Goal: Information Seeking & Learning: Learn about a topic

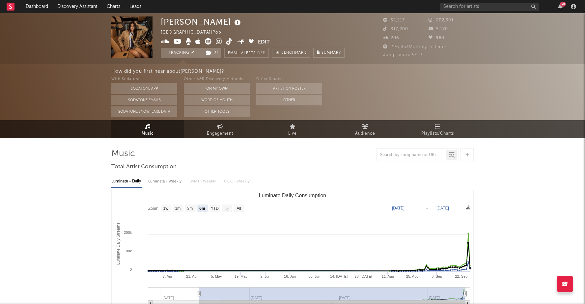
select select "6m"
select select "1w"
click at [38, 3] on link "Dashboard" at bounding box center [37, 6] width 32 height 13
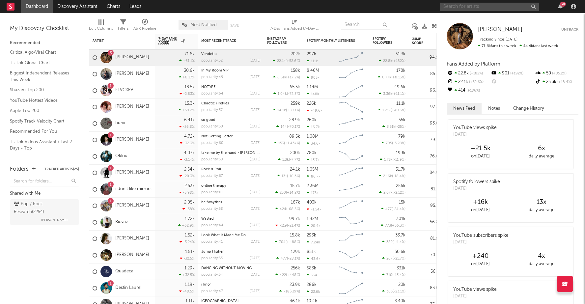
click at [488, 7] on input "text" at bounding box center [489, 7] width 99 height 8
click at [477, 4] on input "text" at bounding box center [489, 7] width 99 height 8
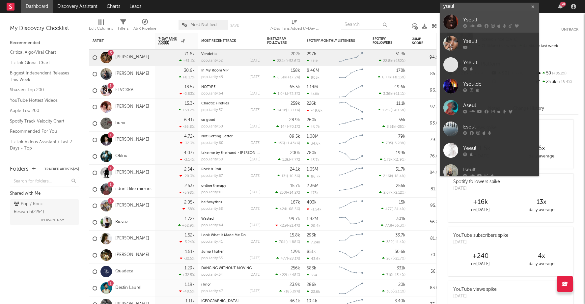
type input "yseul"
click at [484, 18] on div "Yseult" at bounding box center [499, 20] width 73 height 8
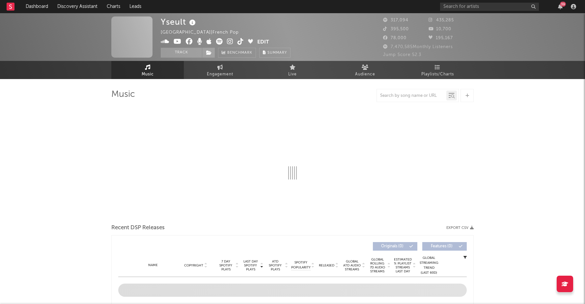
select select "6m"
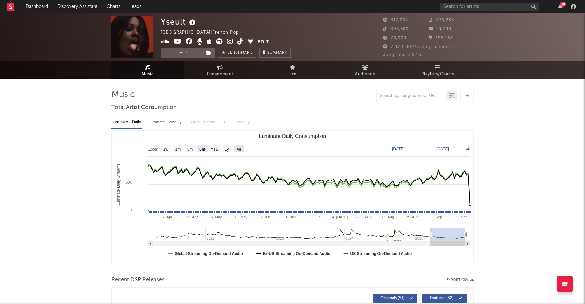
click at [238, 150] on text "All" at bounding box center [239, 149] width 4 height 5
select select "All"
type input "2021-03-31"
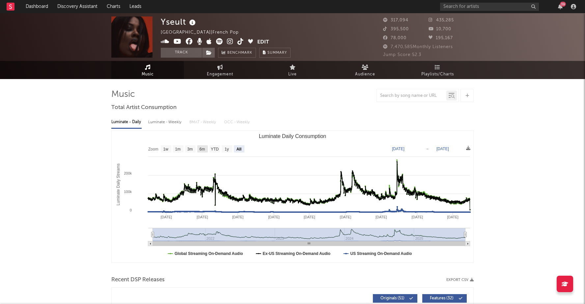
click at [204, 148] on text "6m" at bounding box center [203, 149] width 6 height 5
select select "6m"
type input "2025-03-27"
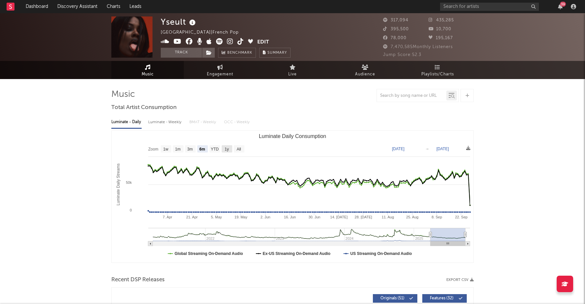
click at [228, 149] on text "1y" at bounding box center [227, 149] width 4 height 5
select select "1y"
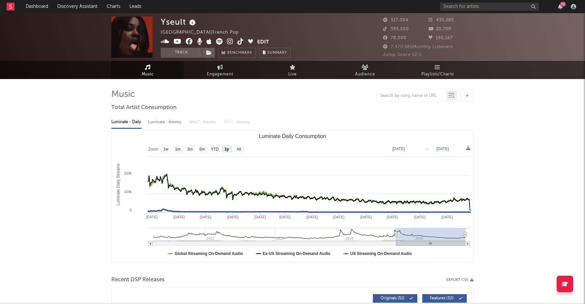
type input "2024-09-25"
type input "2025-09-25"
type input "2023-12-30"
type input "2024-12-29"
type input "2022-12-27"
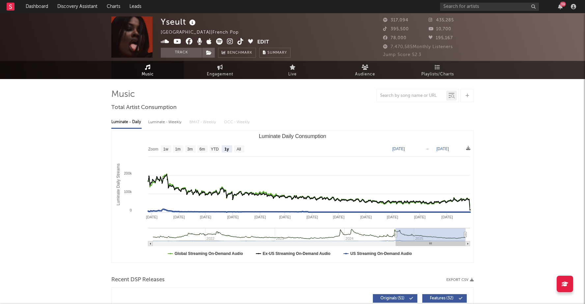
type input "2023-12-27"
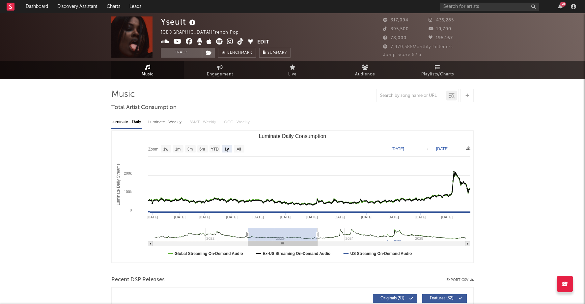
type input "2022-08-12"
type input "2023-08-12"
type input "2022-06-16"
type input "2023-06-16"
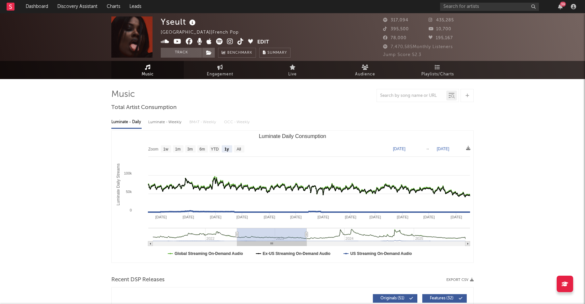
type input "2022-06-14"
type input "2023-06-14"
type input "2021-09-23"
type input "2022-09-23"
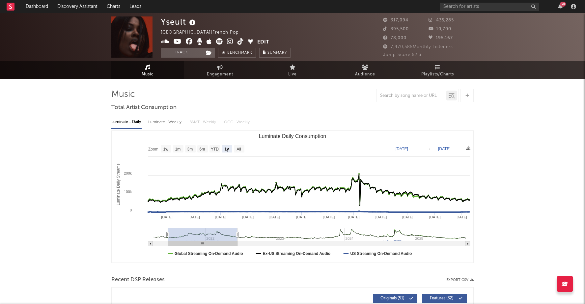
type input "2021-06-18"
type input "2022-06-18"
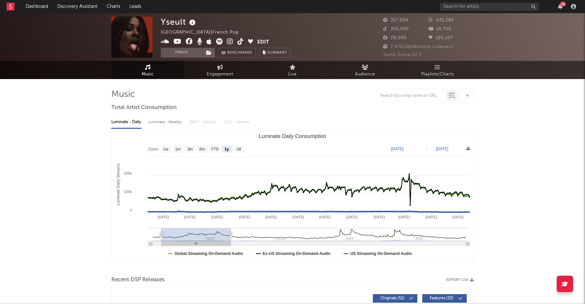
type input "2021-05-14"
type input "2022-05-14"
type input "2021-05-16"
type input "2022-05-16"
type input "2021-05-18"
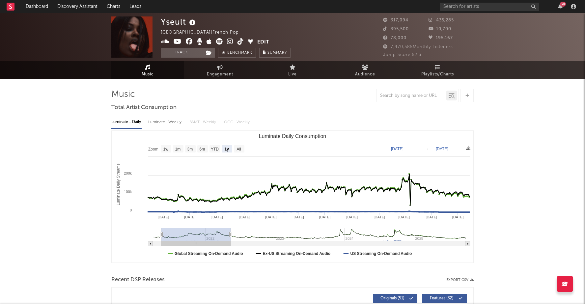
type input "2022-05-18"
type input "2021-06-01"
type input "2022-06-01"
type input "2021-04-24"
type input "2022-04-24"
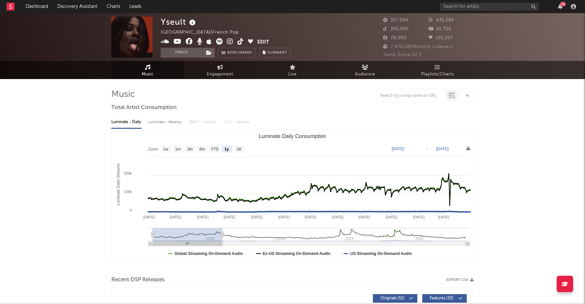
type input "2021-03-31"
type input "2022-03-31"
type input "2021-04-08"
type input "2022-04-08"
type input "2021-08-23"
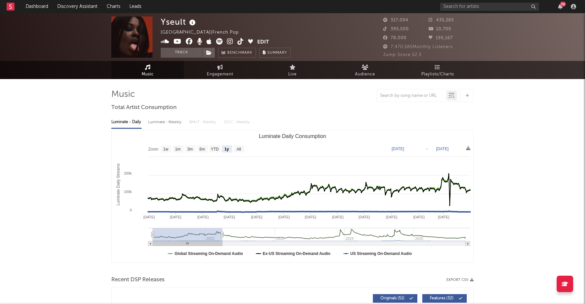
type input "2022-08-23"
type input "2021-11-29"
type input "2022-11-29"
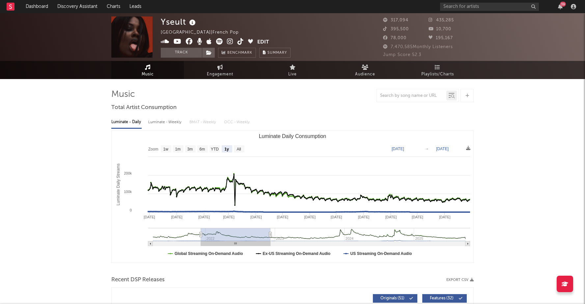
type input "2022-05-21"
type input "2023-05-21"
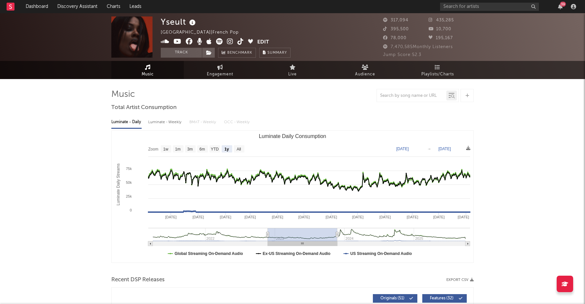
type input "2022-11-05"
type input "2023-11-05"
type input "2023-03-04"
type input "2024-03-03"
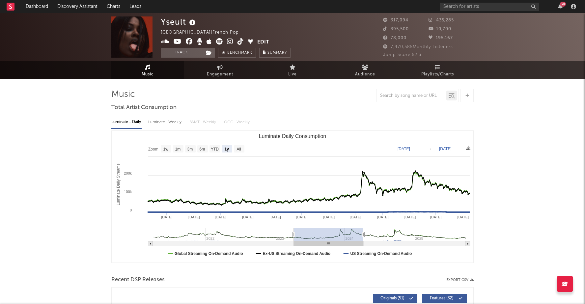
type input "2023-04-09"
type input "2024-04-08"
type input "2023-04-11"
type input "2024-04-10"
type input "2023-04-18"
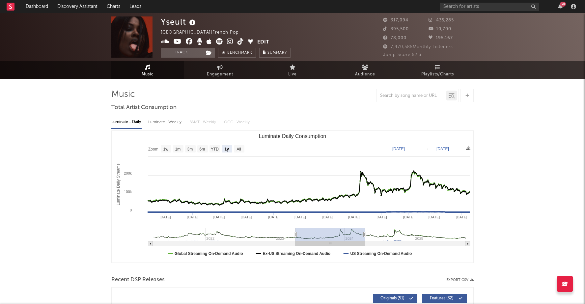
type input "2024-04-17"
type input "2022-11-10"
type input "2023-11-10"
type input "2022-07-29"
type input "2023-07-29"
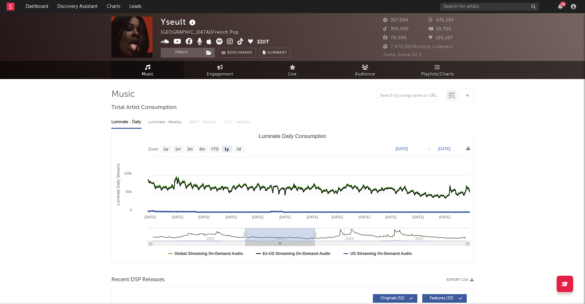
type input "2022-07-31"
type input "2023-07-31"
type input "2022-08-19"
type input "2023-08-19"
type input "2022-08-31"
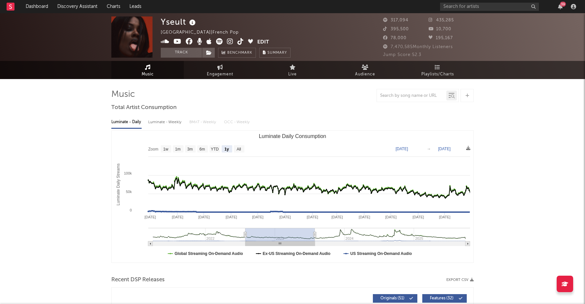
type input "2023-08-31"
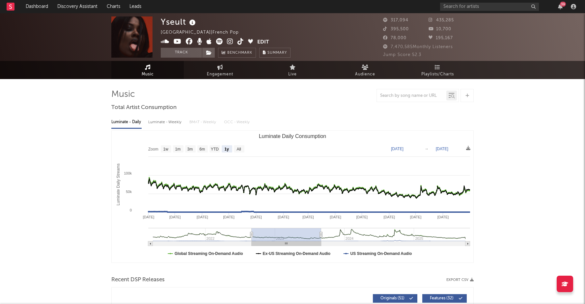
type input "2022-09-04"
type input "2023-09-04"
type input "2022-09-14"
type input "2023-09-14"
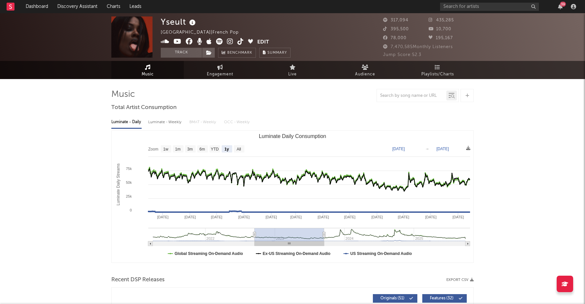
type input "2022-09-19"
type input "2023-09-19"
type input "2022-10-15"
type input "2023-10-15"
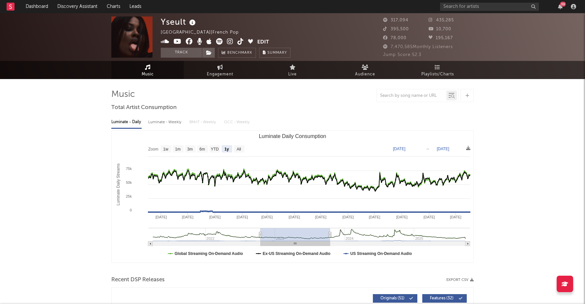
type input "2022-10-17"
type input "2023-10-17"
drag, startPoint x: 411, startPoint y: 236, endPoint x: 276, endPoint y: 233, distance: 135.5
click at [276, 233] on rect "Luminate Daily Consumption" at bounding box center [296, 234] width 70 height 13
type input "2022-10-24"
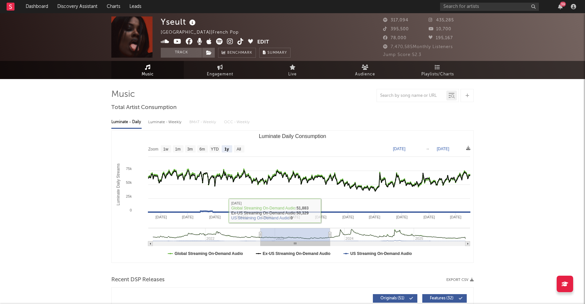
type input "2023-10-24"
type input "2023-04-09"
type input "2024-04-08"
type input "2024-01-11"
type input "2025-01-10"
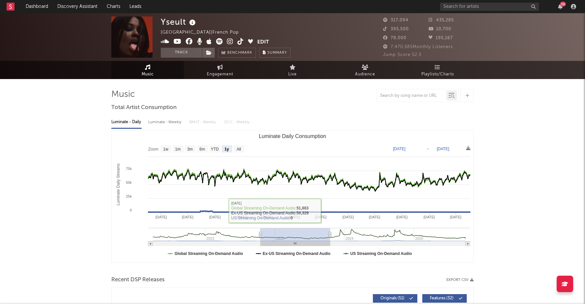
type input "2024-05-22"
type input "2025-05-22"
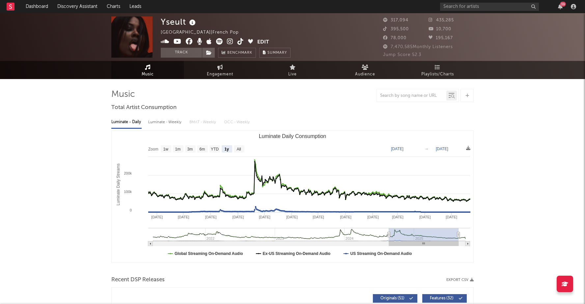
type input "2024-09-14"
type input "2025-09-14"
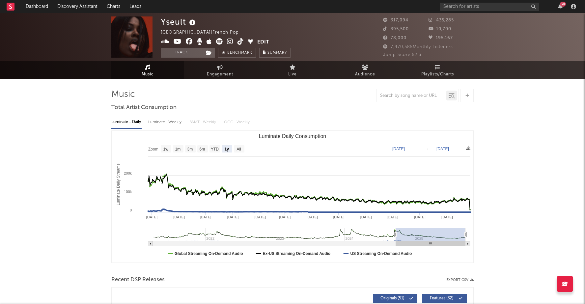
type input "2024-09-27"
type input "[DATE]"
drag, startPoint x: 302, startPoint y: 237, endPoint x: 440, endPoint y: 234, distance: 138.8
click at [440, 234] on rect "Luminate Daily Consumption" at bounding box center [431, 234] width 70 height 13
click at [83, 2] on link "Discovery Assistant" at bounding box center [77, 6] width 49 height 13
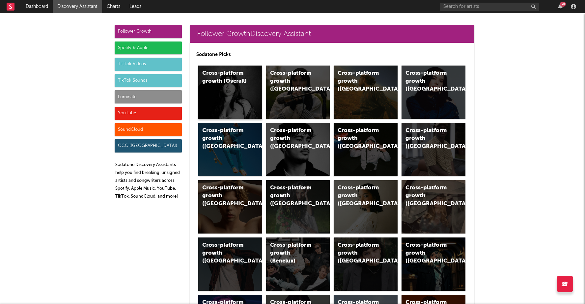
click at [237, 93] on div "Cross-platform growth (Overall)" at bounding box center [230, 92] width 64 height 53
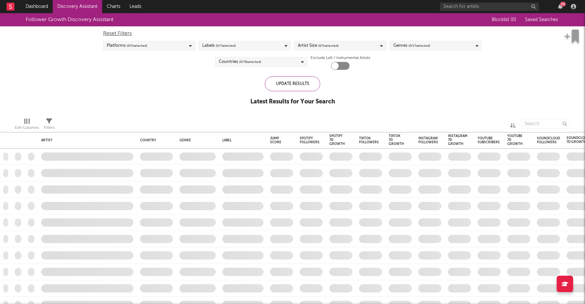
checkbox input "true"
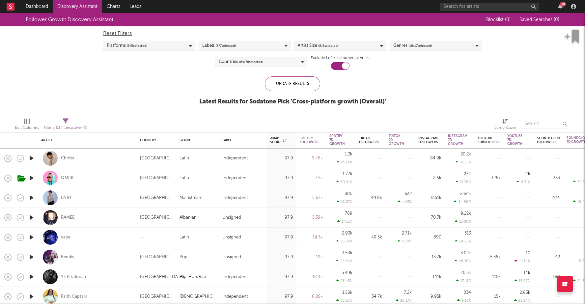
click at [164, 44] on div "Platforms ( 5 / 5 selected)" at bounding box center [149, 46] width 92 height 10
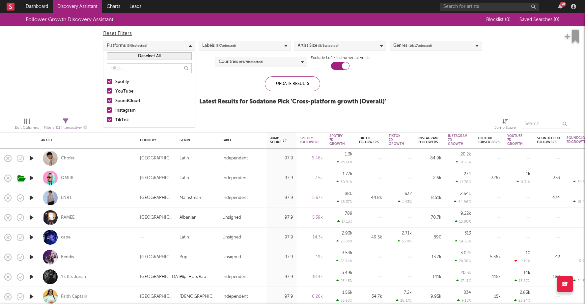
click at [109, 100] on div at bounding box center [109, 100] width 5 height 5
click at [107, 100] on input "SoundCloud" at bounding box center [107, 101] width 0 height 8
click at [111, 89] on div at bounding box center [109, 90] width 5 height 5
click at [107, 89] on input "YouTube" at bounding box center [107, 92] width 0 height 8
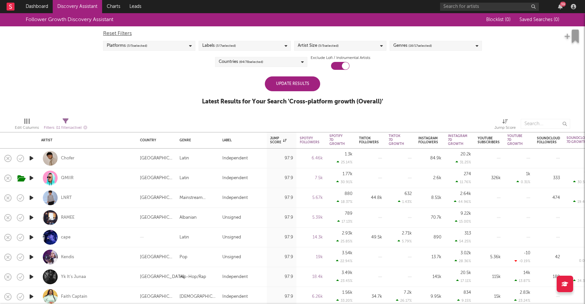
click at [209, 111] on div "Update Results Latest Results for Your Search ' Cross-platform growth (Overall)…" at bounding box center [292, 94] width 181 height 36
click at [234, 44] on span "( 3 / 7 selected)" at bounding box center [226, 46] width 20 height 8
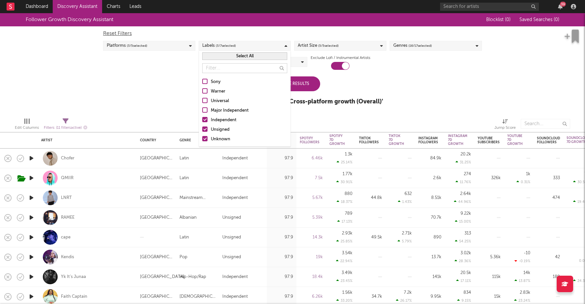
click at [207, 121] on div at bounding box center [204, 119] width 5 height 5
click at [202, 121] on input "Independent" at bounding box center [202, 120] width 0 height 8
click at [203, 119] on div at bounding box center [204, 119] width 5 height 5
click at [202, 119] on input "Independent" at bounding box center [202, 120] width 0 height 8
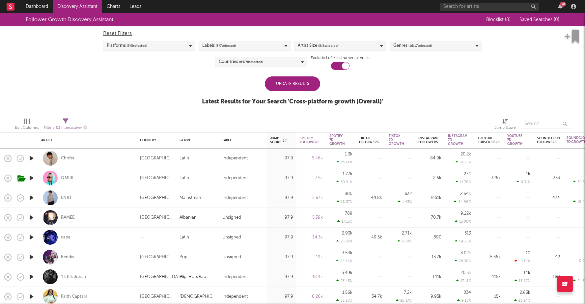
click at [317, 114] on div "Edit Columns Filters ( 11 filters active) Jump Score" at bounding box center [292, 122] width 585 height 20
click at [319, 46] on span "( 5 / 5 selected)" at bounding box center [328, 46] width 20 height 8
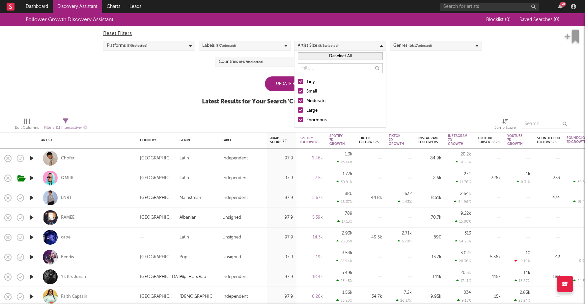
click at [431, 91] on div "Follower Growth Discovery Assistant Blocklist ( 0 ) Saved Searches ( 0 ) Reset …" at bounding box center [292, 62] width 585 height 99
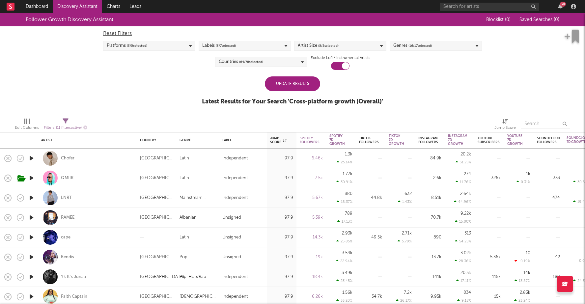
click at [304, 84] on div "Update Results" at bounding box center [292, 83] width 55 height 15
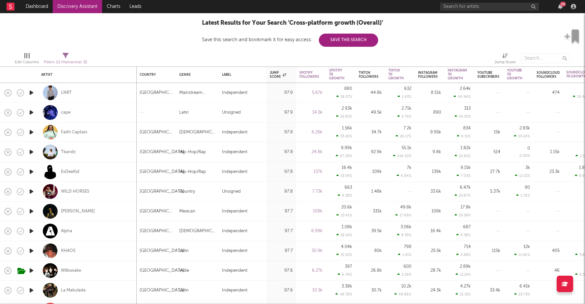
click at [31, 110] on icon "button" at bounding box center [31, 112] width 7 height 8
click at [29, 90] on icon "button" at bounding box center [31, 93] width 7 height 8
click at [268, 295] on div "00:01 00:29" at bounding box center [292, 296] width 115 height 16
click at [271, 296] on div at bounding box center [292, 296] width 82 height 2
click at [296, 296] on div at bounding box center [292, 296] width 82 height 2
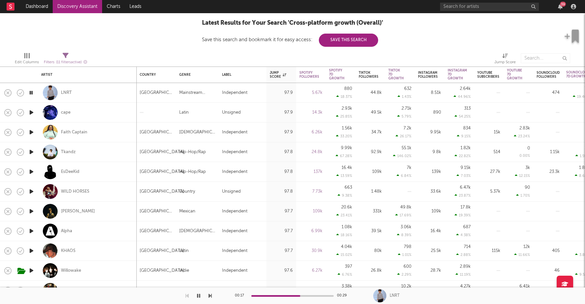
click at [30, 93] on icon "button" at bounding box center [31, 93] width 6 height 8
click at [32, 131] on icon "button" at bounding box center [31, 132] width 7 height 8
click at [279, 295] on div "00:02 00:15" at bounding box center [292, 296] width 115 height 16
click at [280, 296] on div at bounding box center [292, 296] width 82 height 2
click at [32, 151] on icon "button" at bounding box center [31, 152] width 7 height 8
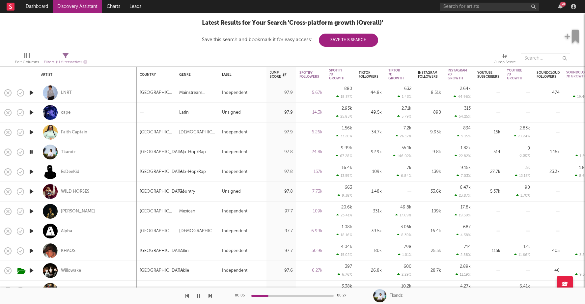
click at [31, 151] on icon "button" at bounding box center [31, 152] width 6 height 8
click at [31, 193] on icon "button" at bounding box center [31, 192] width 7 height 8
click at [277, 295] on div at bounding box center [292, 296] width 82 height 2
click at [199, 297] on icon "button" at bounding box center [198, 295] width 3 height 5
click at [29, 212] on icon "button" at bounding box center [31, 211] width 7 height 8
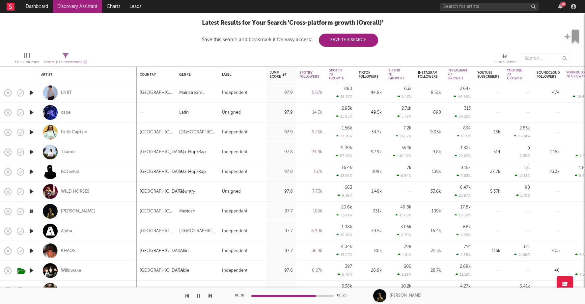
click at [31, 211] on icon "button" at bounding box center [31, 211] width 6 height 8
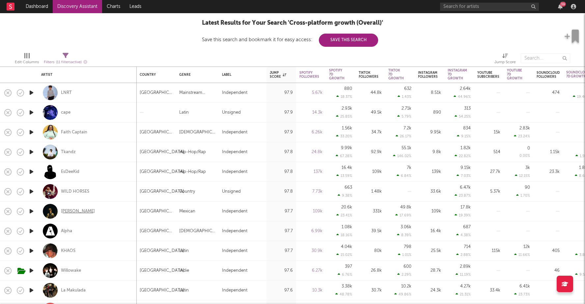
click at [87, 211] on div "Omar Camacho" at bounding box center [78, 212] width 34 height 6
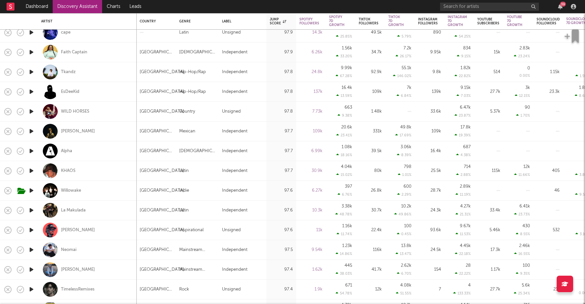
click at [30, 191] on icon "button" at bounding box center [31, 191] width 7 height 8
click at [31, 169] on icon "button" at bounding box center [31, 171] width 7 height 8
click at [31, 152] on icon "button" at bounding box center [31, 151] width 7 height 8
click at [32, 129] on icon "button" at bounding box center [31, 131] width 7 height 8
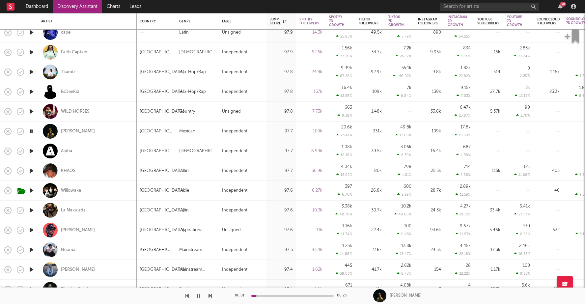
click at [31, 208] on icon "button" at bounding box center [31, 210] width 7 height 8
click at [32, 209] on icon "button" at bounding box center [31, 210] width 6 height 8
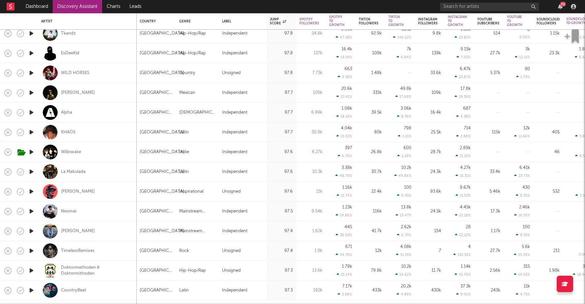
click at [31, 192] on icon "button" at bounding box center [31, 192] width 7 height 8
click at [32, 210] on icon "button" at bounding box center [31, 211] width 7 height 8
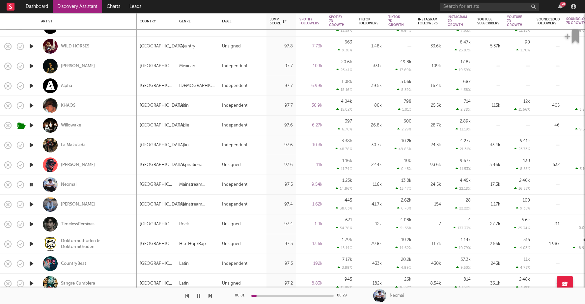
click at [268, 294] on div "00:01 00:29" at bounding box center [292, 296] width 115 height 16
click at [268, 295] on div "00:02 00:29" at bounding box center [292, 296] width 115 height 16
click at [268, 295] on div at bounding box center [292, 296] width 82 height 2
click at [32, 183] on icon "button" at bounding box center [31, 185] width 6 height 8
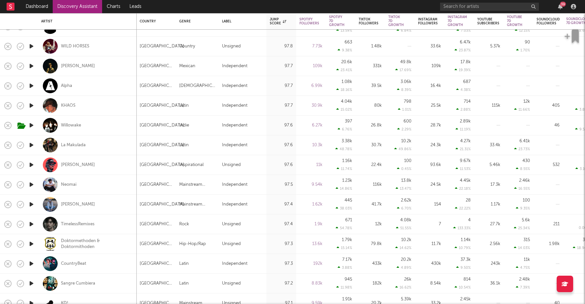
click at [32, 208] on icon "button" at bounding box center [31, 204] width 7 height 8
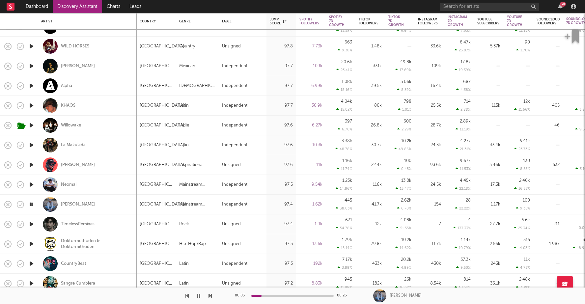
click at [32, 224] on icon "button" at bounding box center [31, 224] width 7 height 8
click at [32, 224] on icon "button" at bounding box center [31, 224] width 6 height 8
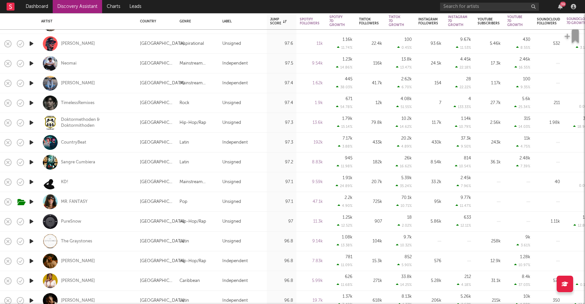
click at [31, 220] on icon "button" at bounding box center [31, 222] width 7 height 8
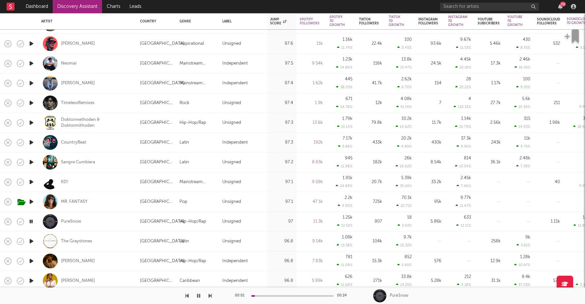
click at [31, 220] on icon "button" at bounding box center [31, 222] width 6 height 8
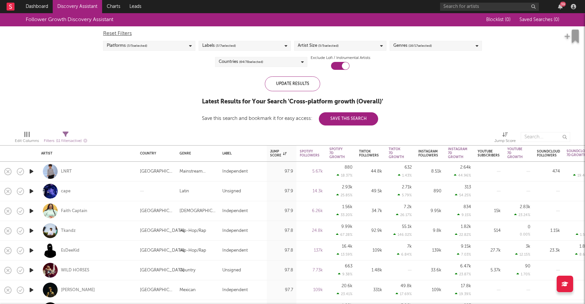
click at [74, 6] on link "Discovery Assistant" at bounding box center [77, 6] width 49 height 13
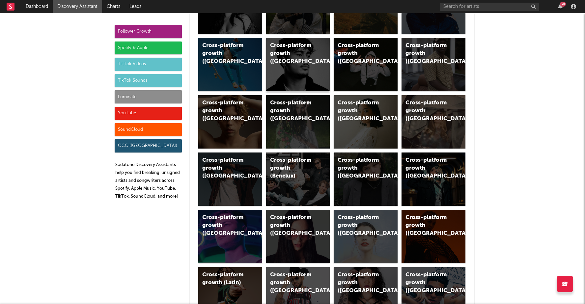
scroll to position [89, 0]
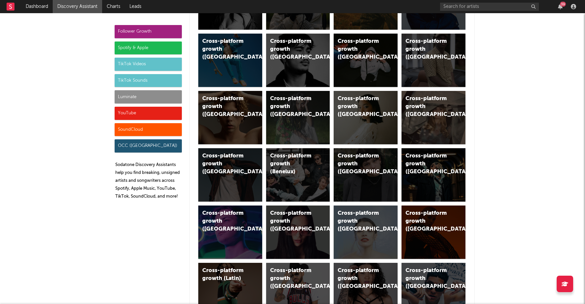
click at [167, 45] on div "Spotify & Apple" at bounding box center [148, 48] width 67 height 13
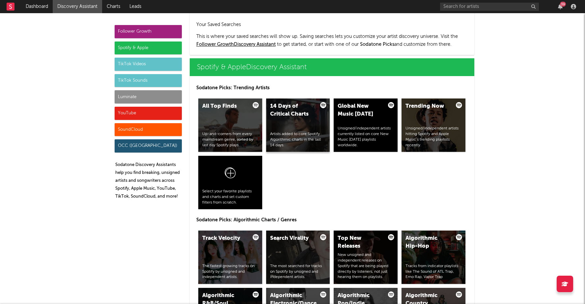
scroll to position [659, 0]
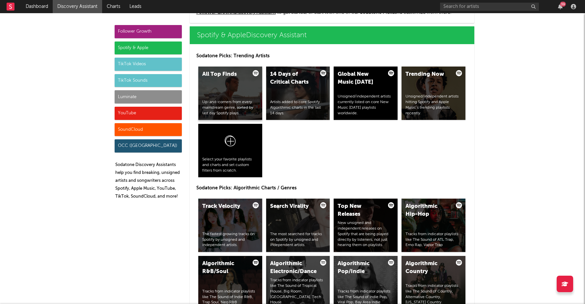
click at [248, 88] on div "All Top Finds Up-and-comers from every mainstream genre, sorted by last day Spo…" at bounding box center [230, 93] width 64 height 53
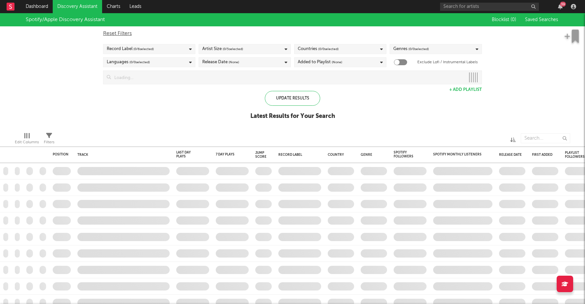
checkbox input "true"
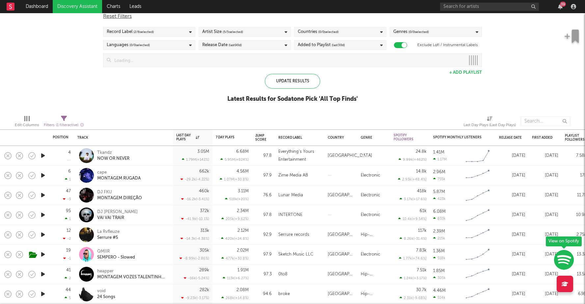
click at [227, 45] on div "Release Date (last 90 d)" at bounding box center [222, 45] width 40 height 8
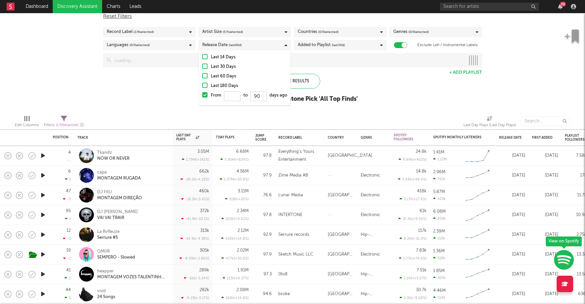
click at [202, 66] on div "Last 14 Days Last 30 Days Last 60 Days Last 180 Days From to 90 days ago" at bounding box center [245, 77] width 92 height 55
click at [205, 57] on div at bounding box center [204, 56] width 5 height 5
click at [202, 57] on input "Last 14 Days" at bounding box center [202, 57] width 0 height 8
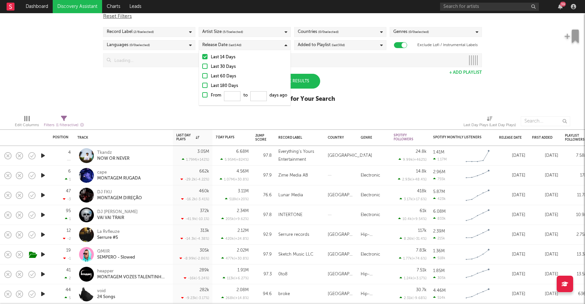
click at [358, 90] on div "Spotify/Apple Discovery Assistant Blocklist ( 0 ) Saved Searches ( 2 ) Reset Fi…" at bounding box center [292, 53] width 585 height 114
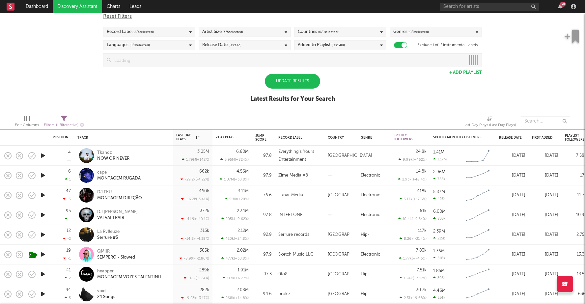
click at [359, 32] on div "Countries ( 0 / 0 selected)" at bounding box center [340, 32] width 92 height 10
click at [335, 30] on span "( 0 / 0 selected)" at bounding box center [328, 32] width 20 height 8
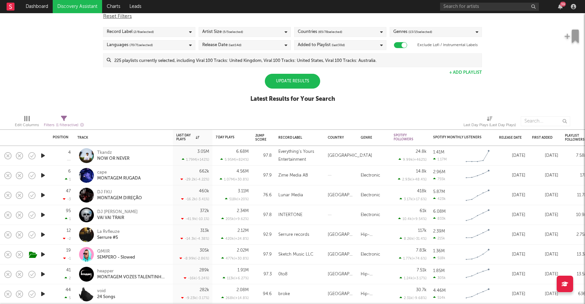
click at [335, 30] on span "( 65 / 78 selected)" at bounding box center [330, 32] width 24 height 8
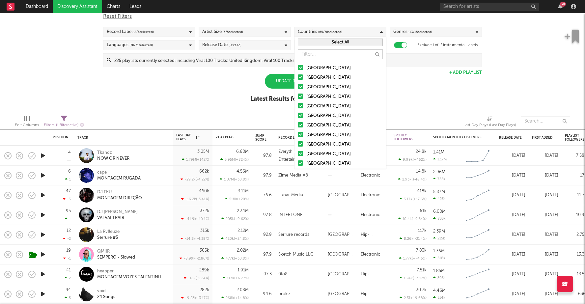
click at [331, 32] on span "( 65 / 78 selected)" at bounding box center [330, 32] width 24 height 8
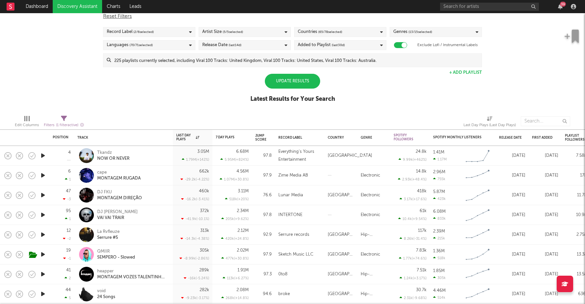
click at [333, 32] on span "( 65 / 78 selected)" at bounding box center [330, 32] width 24 height 8
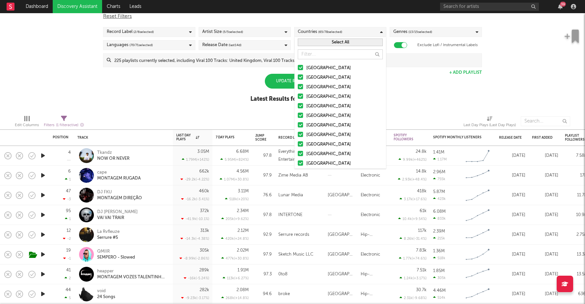
click at [328, 56] on input "text" at bounding box center [340, 54] width 85 height 10
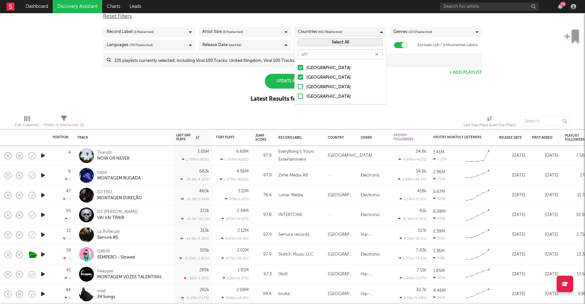
type input "u"
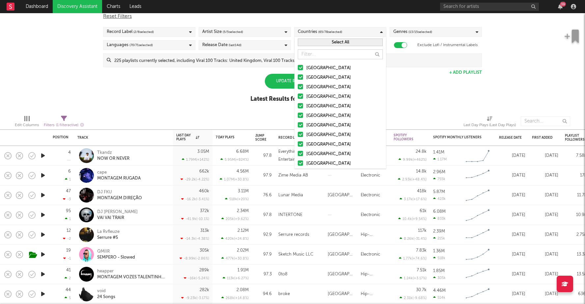
click at [302, 87] on div at bounding box center [300, 86] width 5 height 5
click at [298, 87] on input "Canada" at bounding box center [298, 87] width 0 height 8
click at [302, 77] on div at bounding box center [300, 76] width 5 height 5
click at [298, 77] on input "Australia" at bounding box center [298, 78] width 0 height 8
click at [300, 99] on div at bounding box center [300, 96] width 5 height 5
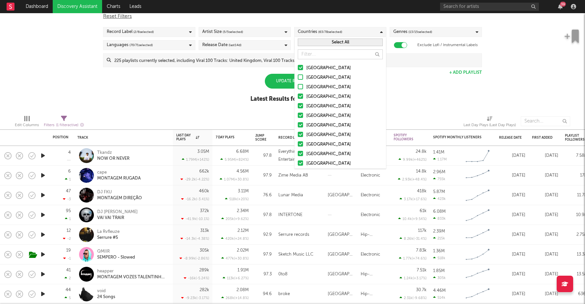
click at [298, 99] on input "[GEOGRAPHIC_DATA]" at bounding box center [298, 97] width 0 height 8
click at [300, 99] on div at bounding box center [300, 96] width 5 height 5
click at [298, 99] on input "[GEOGRAPHIC_DATA]" at bounding box center [298, 97] width 0 height 8
click at [300, 106] on div at bounding box center [300, 105] width 5 height 5
click at [298, 106] on input "Ireland" at bounding box center [298, 107] width 0 height 8
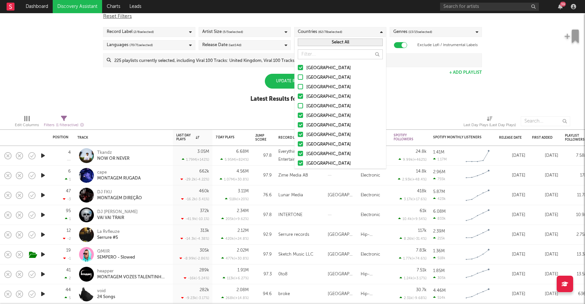
click at [300, 116] on div at bounding box center [300, 115] width 5 height 5
click at [298, 116] on input "Germany" at bounding box center [298, 116] width 0 height 8
click at [300, 126] on div at bounding box center [300, 124] width 5 height 5
click at [298, 126] on input "Belgium" at bounding box center [298, 126] width 0 height 8
click at [300, 125] on div at bounding box center [300, 124] width 5 height 5
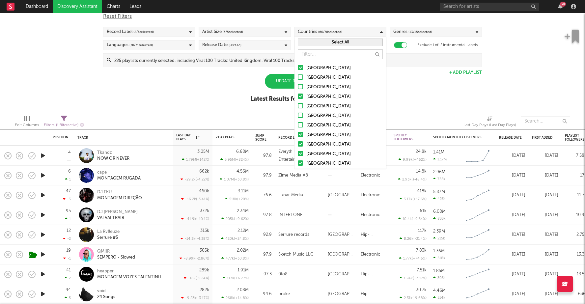
click at [298, 125] on input "Belgium" at bounding box center [298, 126] width 0 height 8
click at [300, 132] on div at bounding box center [300, 134] width 5 height 5
click at [298, 132] on input "France" at bounding box center [298, 135] width 0 height 8
click at [300, 144] on div at bounding box center [300, 143] width 5 height 5
click at [298, 144] on input "Netherlands" at bounding box center [298, 145] width 0 height 8
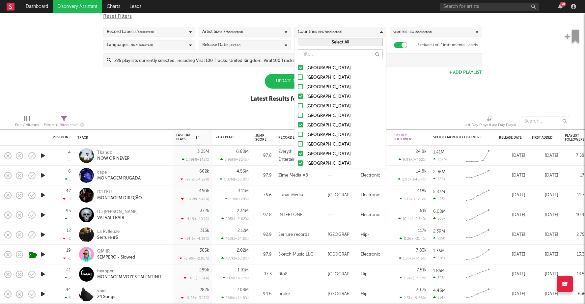
click at [302, 157] on label "Austria" at bounding box center [340, 154] width 85 height 8
click at [298, 157] on input "Austria" at bounding box center [298, 154] width 0 height 8
click at [302, 162] on div at bounding box center [300, 163] width 5 height 5
click at [298, 162] on input "Switzerland" at bounding box center [298, 164] width 0 height 8
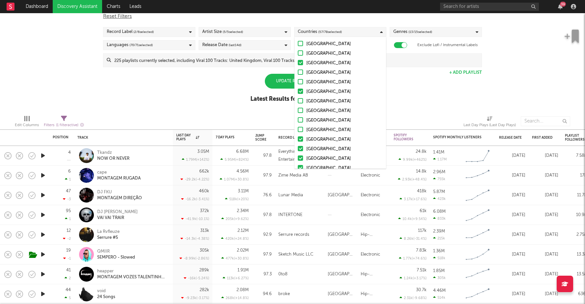
scroll to position [34, 0]
click at [302, 138] on div at bounding box center [300, 138] width 5 height 5
click at [298, 138] on input "Brazil" at bounding box center [298, 139] width 0 height 8
click at [301, 158] on div at bounding box center [300, 157] width 5 height 5
click at [298, 158] on input "Argentina" at bounding box center [298, 159] width 0 height 8
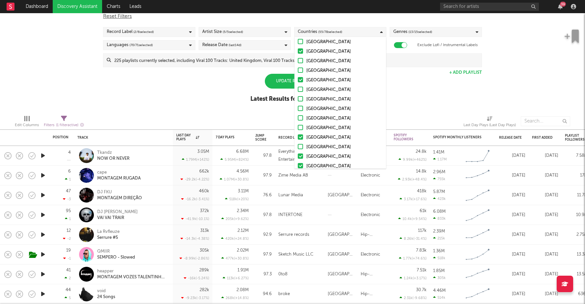
scroll to position [49, 0]
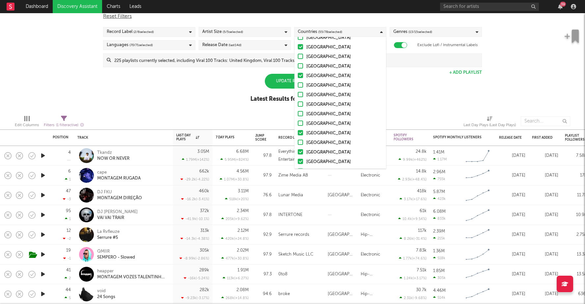
click at [301, 152] on div at bounding box center [300, 151] width 5 height 5
click at [298, 152] on input "Chile" at bounding box center [298, 153] width 0 height 8
click at [301, 159] on div at bounding box center [300, 161] width 5 height 5
click at [298, 159] on input "Italy" at bounding box center [298, 162] width 0 height 8
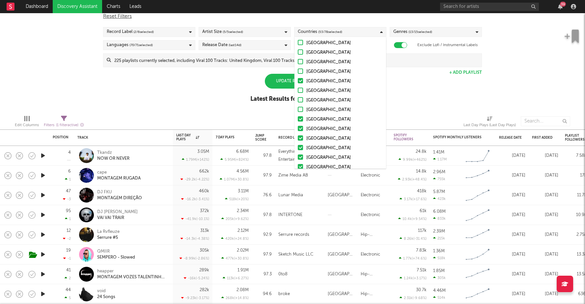
scroll to position [107, 0]
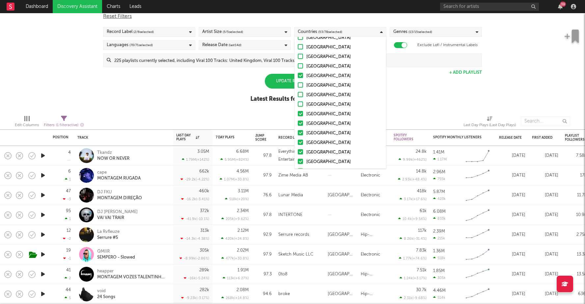
click at [301, 122] on div at bounding box center [300, 123] width 5 height 5
click at [298, 122] on input "Sweden" at bounding box center [298, 124] width 0 height 8
click at [300, 133] on div at bounding box center [300, 132] width 5 height 5
click at [298, 133] on input "Russia" at bounding box center [298, 134] width 0 height 8
click at [301, 144] on div at bounding box center [300, 142] width 5 height 5
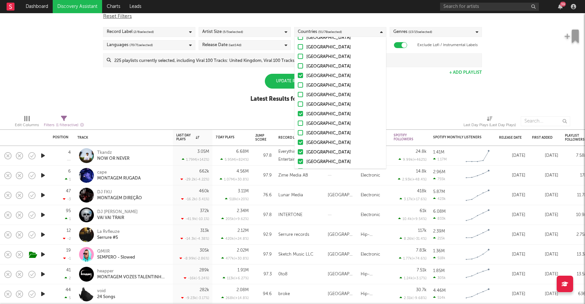
click at [298, 144] on input "China" at bounding box center [298, 143] width 0 height 8
click at [301, 153] on div at bounding box center [300, 151] width 5 height 5
click at [298, 153] on input "Taiwan" at bounding box center [298, 153] width 0 height 8
click at [301, 159] on div at bounding box center [300, 161] width 5 height 5
click at [298, 159] on input "Hong Kong" at bounding box center [298, 162] width 0 height 8
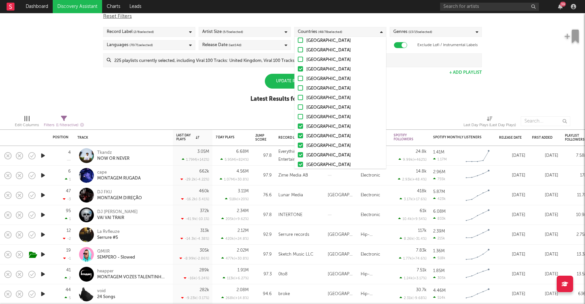
scroll to position [166, 0]
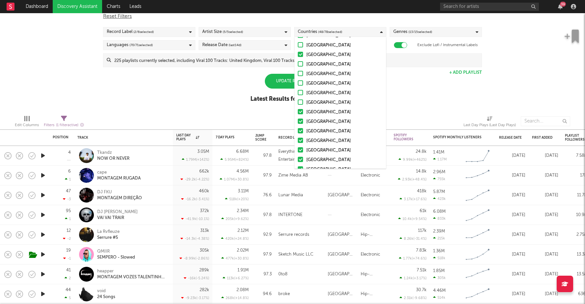
click at [300, 112] on div at bounding box center [300, 111] width 5 height 5
click at [298, 112] on input "South Korea" at bounding box center [298, 112] width 0 height 8
click at [300, 122] on div at bounding box center [300, 121] width 5 height 5
click at [298, 122] on input "Norway" at bounding box center [298, 122] width 0 height 8
click at [300, 129] on div at bounding box center [300, 130] width 5 height 5
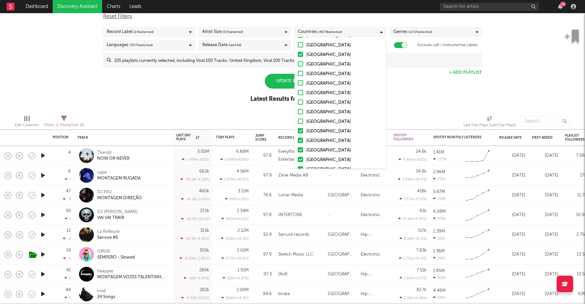
click at [298, 129] on input "Japan" at bounding box center [298, 132] width 0 height 8
click at [300, 137] on label "India" at bounding box center [340, 141] width 85 height 8
click at [298, 137] on input "India" at bounding box center [298, 141] width 0 height 8
click at [301, 150] on div at bounding box center [300, 149] width 5 height 5
click at [298, 150] on input "Turkey" at bounding box center [298, 151] width 0 height 8
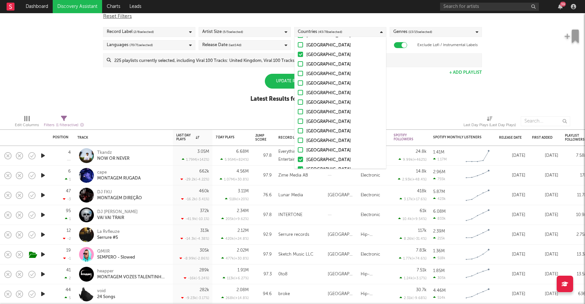
click at [301, 160] on div at bounding box center [300, 159] width 5 height 5
click at [298, 160] on input "Denmark" at bounding box center [298, 160] width 0 height 8
click at [303, 93] on div at bounding box center [300, 91] width 5 height 5
click at [298, 93] on input "Finland" at bounding box center [298, 93] width 0 height 8
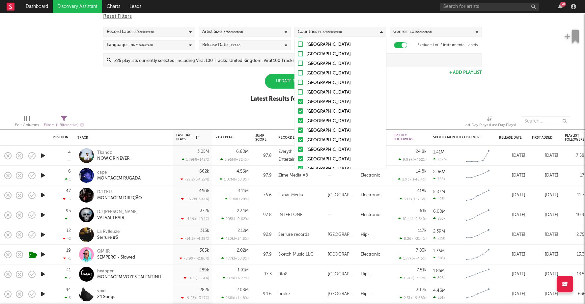
click at [303, 102] on div at bounding box center [300, 101] width 5 height 5
click at [298, 102] on input "Poland" at bounding box center [298, 102] width 0 height 8
click at [301, 109] on div at bounding box center [300, 110] width 5 height 5
click at [298, 109] on input "Colombia" at bounding box center [298, 112] width 0 height 8
click at [303, 126] on div "United States Australia Canada United Kingdom Ireland Germany Belgium France Ne…" at bounding box center [341, 193] width 92 height 751
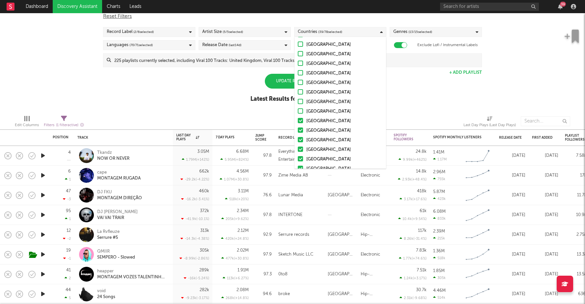
click at [303, 118] on div at bounding box center [300, 120] width 5 height 5
click at [298, 118] on input "Indonesia" at bounding box center [298, 121] width 0 height 8
click at [303, 130] on div at bounding box center [300, 130] width 5 height 5
click at [298, 130] on input "South Africa" at bounding box center [298, 131] width 0 height 8
click at [302, 138] on div at bounding box center [300, 139] width 5 height 5
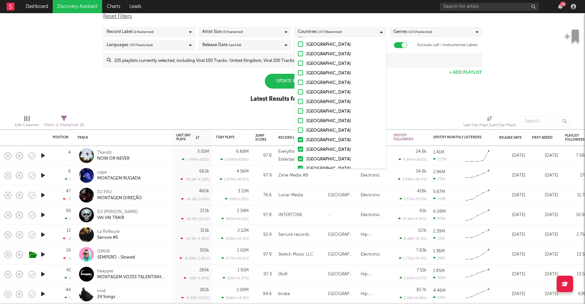
click at [298, 138] on input "Philippines" at bounding box center [298, 140] width 0 height 8
click at [302, 148] on div at bounding box center [300, 149] width 5 height 5
click at [298, 148] on input "Portugal" at bounding box center [298, 150] width 0 height 8
click at [301, 159] on div at bounding box center [300, 158] width 5 height 5
click at [298, 159] on input "New Zealand" at bounding box center [298, 160] width 0 height 8
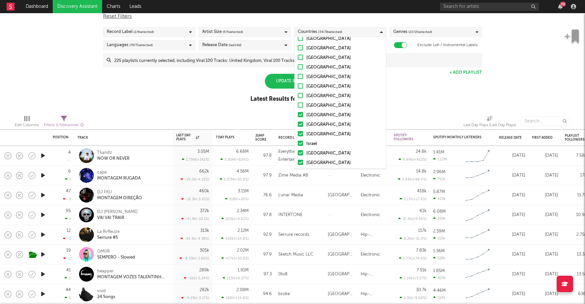
scroll to position [301, 0]
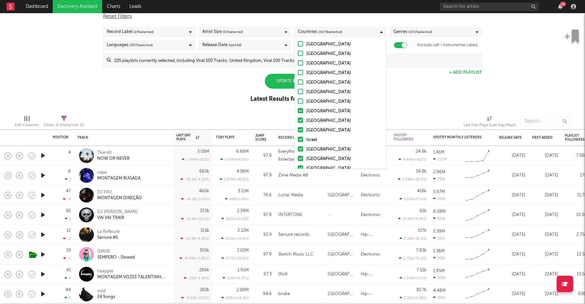
click at [303, 110] on div at bounding box center [300, 110] width 5 height 5
click at [298, 110] on input "Greece" at bounding box center [298, 111] width 0 height 8
click at [302, 116] on div "United States Australia Canada United Kingdom Ireland Germany Belgium France Ne…" at bounding box center [341, 135] width 92 height 751
click at [302, 119] on div at bounding box center [300, 120] width 5 height 5
click at [298, 119] on input "Hungary" at bounding box center [298, 121] width 0 height 8
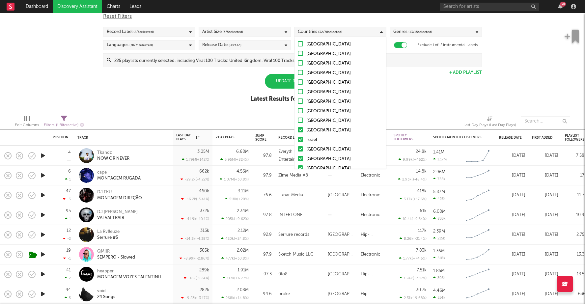
click at [302, 132] on div at bounding box center [300, 129] width 5 height 5
click at [298, 132] on input "Czech Republic" at bounding box center [298, 131] width 0 height 8
click at [302, 136] on label "Israel" at bounding box center [340, 140] width 85 height 8
click at [298, 136] on input "Israel" at bounding box center [298, 140] width 0 height 8
click at [302, 146] on label "Peru" at bounding box center [340, 150] width 85 height 8
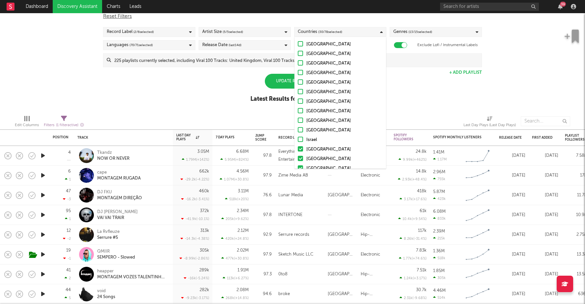
click at [298, 146] on input "Peru" at bounding box center [298, 150] width 0 height 8
click at [304, 160] on label "Thailand" at bounding box center [340, 159] width 85 height 8
click at [298, 160] on input "Thailand" at bounding box center [298, 159] width 0 height 8
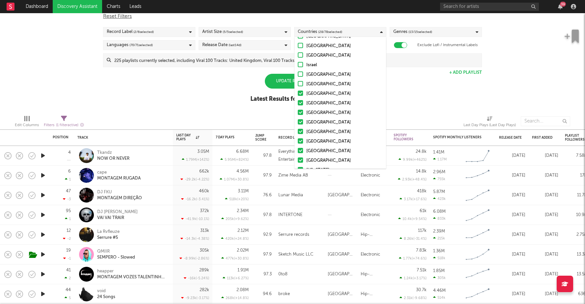
scroll to position [397, 0]
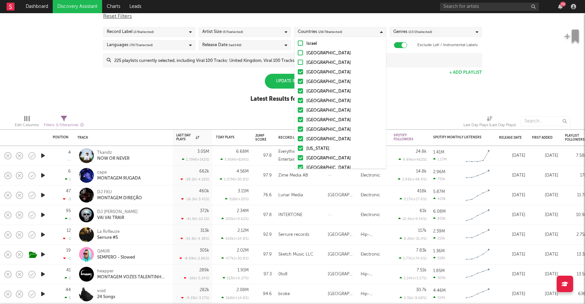
click at [317, 73] on div "Malaysia" at bounding box center [345, 73] width 76 height 8
click at [298, 73] on input "Malaysia" at bounding box center [298, 73] width 0 height 8
click at [317, 81] on div "Nigeria" at bounding box center [345, 82] width 76 height 8
click at [298, 81] on input "Nigeria" at bounding box center [298, 82] width 0 height 8
click at [317, 89] on div "Iceland" at bounding box center [345, 92] width 76 height 8
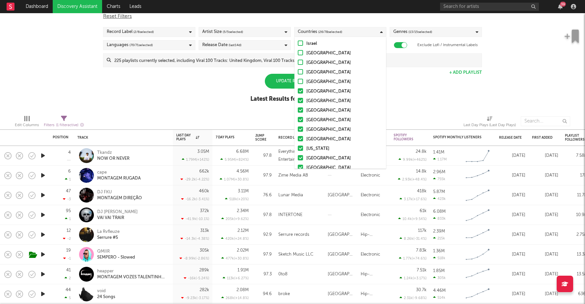
click at [298, 89] on input "Iceland" at bounding box center [298, 92] width 0 height 8
click at [317, 99] on div "Romania" at bounding box center [345, 101] width 76 height 8
click at [298, 99] on input "Romania" at bounding box center [298, 101] width 0 height 8
click at [317, 108] on div "Dominican Republic" at bounding box center [345, 111] width 76 height 8
click at [298, 108] on input "Dominican Republic" at bounding box center [298, 111] width 0 height 8
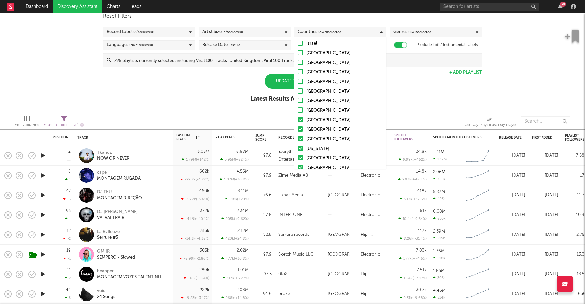
click at [317, 119] on div "Jamaica" at bounding box center [345, 120] width 76 height 8
click at [298, 119] on input "Jamaica" at bounding box center [298, 120] width 0 height 8
click at [317, 126] on div "Ukraine" at bounding box center [345, 130] width 76 height 8
click at [298, 126] on input "Ukraine" at bounding box center [298, 130] width 0 height 8
click at [317, 139] on div "Vietnam" at bounding box center [345, 139] width 76 height 8
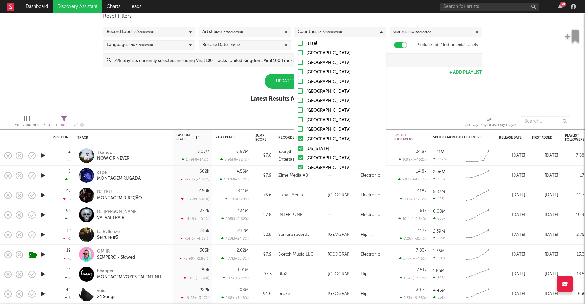
click at [298, 139] on input "Vietnam" at bounding box center [298, 139] width 0 height 8
click at [317, 148] on div "Puerto Rico" at bounding box center [345, 149] width 76 height 8
click at [298, 148] on input "Puerto Rico" at bounding box center [298, 149] width 0 height 8
click at [315, 157] on div "Bulgaria" at bounding box center [345, 159] width 76 height 8
click at [298, 157] on input "Bulgaria" at bounding box center [298, 159] width 0 height 8
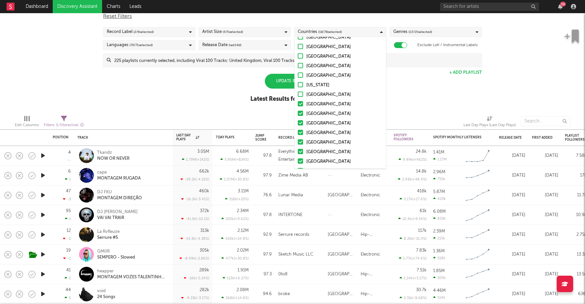
scroll to position [470, 0]
click at [316, 97] on div "Serbia" at bounding box center [345, 96] width 76 height 8
click at [298, 97] on input "Serbia" at bounding box center [298, 96] width 0 height 8
click at [316, 104] on div "Singapore" at bounding box center [345, 105] width 76 height 8
click at [298, 104] on input "Singapore" at bounding box center [298, 105] width 0 height 8
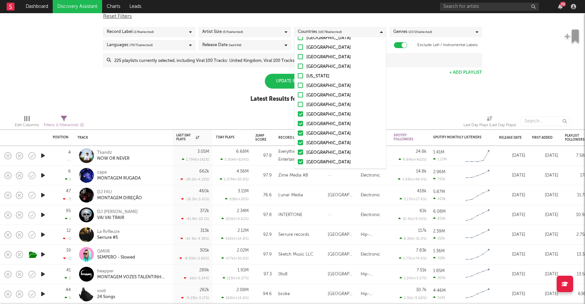
click at [316, 113] on div "Ecuador" at bounding box center [345, 115] width 76 height 8
click at [298, 113] on input "Ecuador" at bounding box center [298, 115] width 0 height 8
click at [316, 122] on div "Venezuela" at bounding box center [345, 124] width 76 height 8
click at [298, 122] on input "Venezuela" at bounding box center [298, 124] width 0 height 8
click at [316, 133] on div "Croatia" at bounding box center [345, 134] width 76 height 8
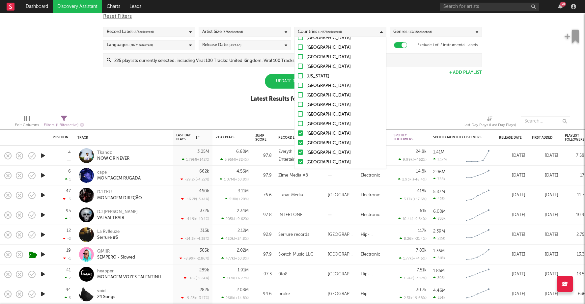
click at [298, 133] on input "Croatia" at bounding box center [298, 134] width 0 height 8
click at [316, 123] on div "Venezuela" at bounding box center [345, 124] width 76 height 8
click at [298, 123] on input "Venezuela" at bounding box center [298, 124] width 0 height 8
click at [315, 140] on div "Slovakia" at bounding box center [345, 143] width 76 height 8
click at [298, 140] on input "Slovakia" at bounding box center [298, 143] width 0 height 8
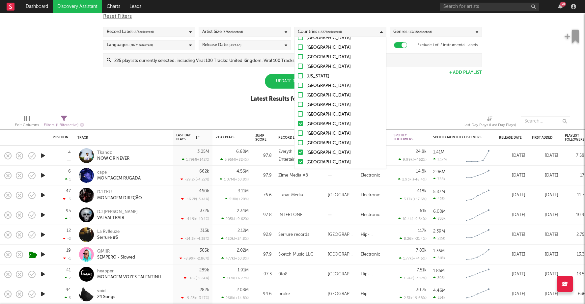
click at [315, 150] on div "Latvia" at bounding box center [345, 153] width 76 height 8
click at [298, 150] on input "Latvia" at bounding box center [298, 153] width 0 height 8
click at [315, 160] on div "Lithuania" at bounding box center [345, 163] width 76 height 8
click at [298, 160] on input "Lithuania" at bounding box center [298, 163] width 0 height 8
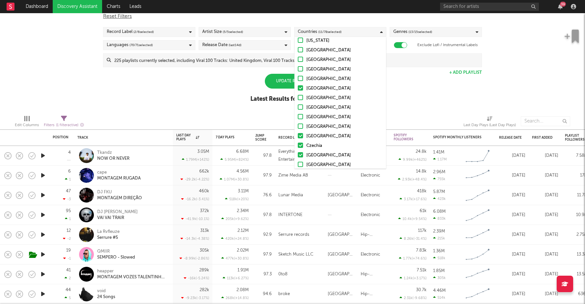
scroll to position [517, 0]
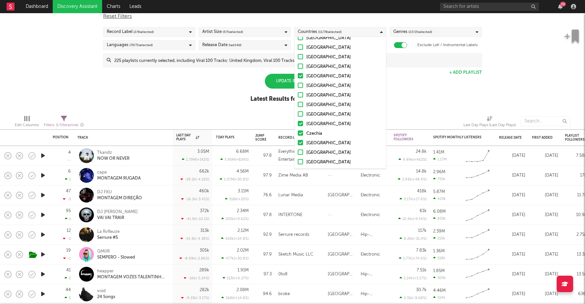
click at [315, 125] on div "Ghana" at bounding box center [345, 124] width 76 height 8
click at [298, 125] on input "Ghana" at bounding box center [298, 124] width 0 height 8
click at [315, 135] on div "Czechia" at bounding box center [345, 134] width 76 height 8
click at [298, 135] on input "Czechia" at bounding box center [298, 134] width 0 height 8
click at [315, 142] on div "Luxembourg" at bounding box center [345, 143] width 76 height 8
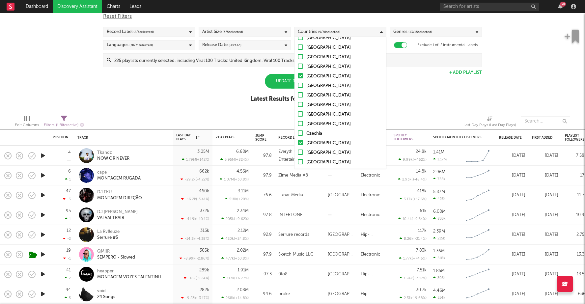
click at [298, 142] on input "Luxembourg" at bounding box center [298, 143] width 0 height 8
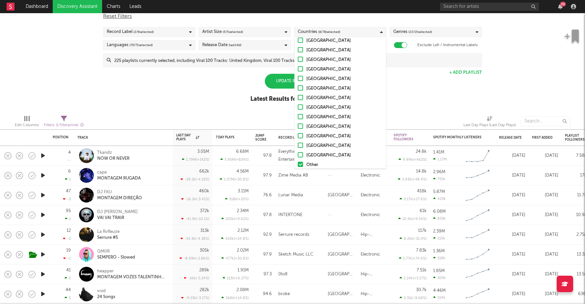
scroll to position [643, 0]
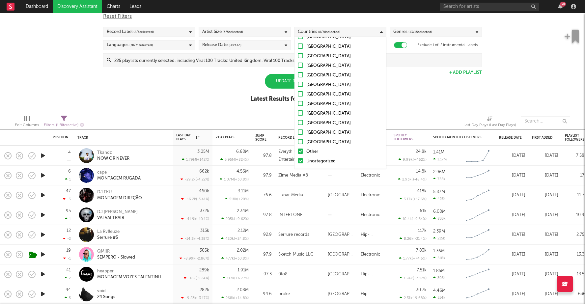
click at [314, 151] on div "Other" at bounding box center [345, 152] width 76 height 8
click at [298, 151] on input "Other" at bounding box center [298, 152] width 0 height 8
click at [314, 160] on div "Uncategorized" at bounding box center [345, 162] width 76 height 8
click at [298, 160] on input "Uncategorized" at bounding box center [298, 162] width 0 height 8
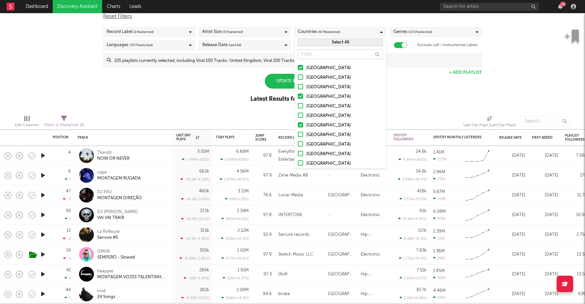
click at [409, 93] on div "Spotify/Apple Discovery Assistant Blocklist ( 0 ) Saved Searches ( 2 ) Reset Fi…" at bounding box center [292, 53] width 585 height 114
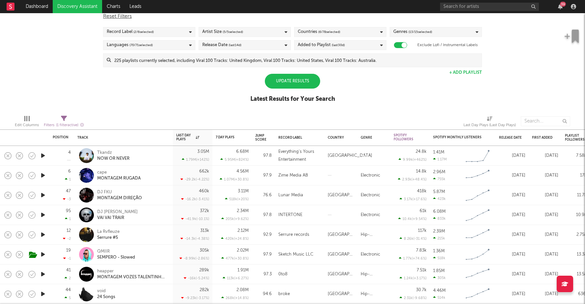
click at [422, 28] on div "Genres ( 13 / 15 selected)" at bounding box center [413, 32] width 39 height 8
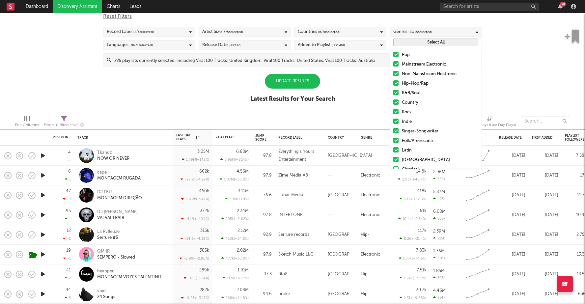
click at [517, 76] on div "Spotify/Apple Discovery Assistant Blocklist ( 0 ) Saved Searches ( 2 ) Reset Fi…" at bounding box center [292, 53] width 585 height 114
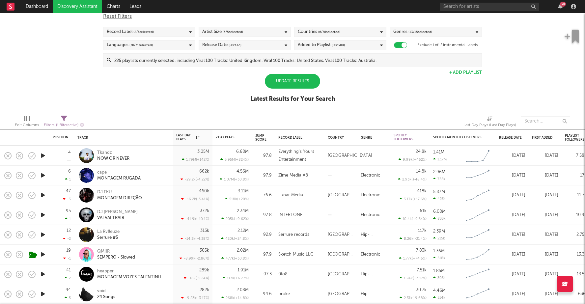
click at [216, 40] on div "Release Date (last 14 d)" at bounding box center [245, 45] width 92 height 10
click at [368, 73] on div "Spotify/Apple Discovery Assistant Blocklist ( 0 ) Saved Searches ( 2 ) Reset Fi…" at bounding box center [292, 53] width 585 height 114
click at [295, 79] on div "Update Results" at bounding box center [292, 81] width 55 height 15
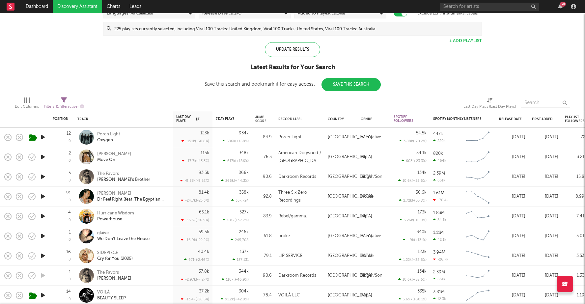
click at [43, 159] on icon "button" at bounding box center [43, 157] width 7 height 8
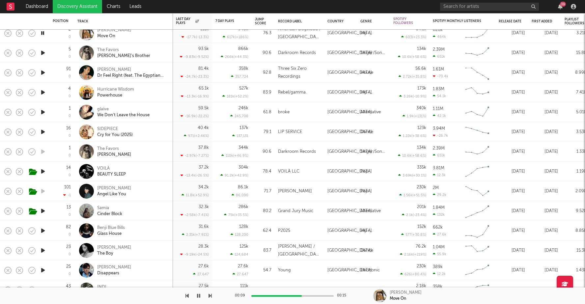
click at [41, 229] on icon "button" at bounding box center [43, 231] width 7 height 8
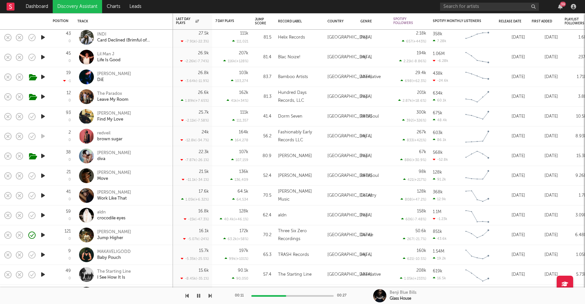
click at [43, 234] on icon "button" at bounding box center [43, 235] width 7 height 8
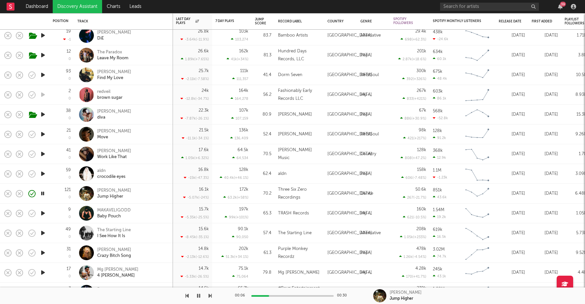
click at [44, 191] on icon "button" at bounding box center [43, 194] width 6 height 8
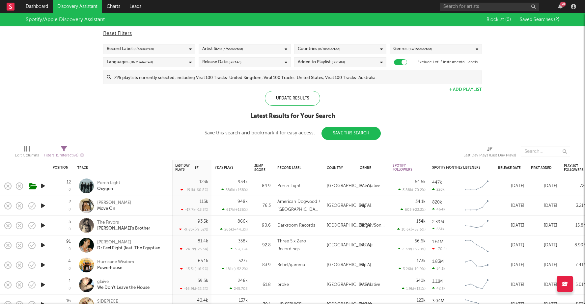
click at [239, 60] on span "(last 14 d)" at bounding box center [235, 62] width 13 height 8
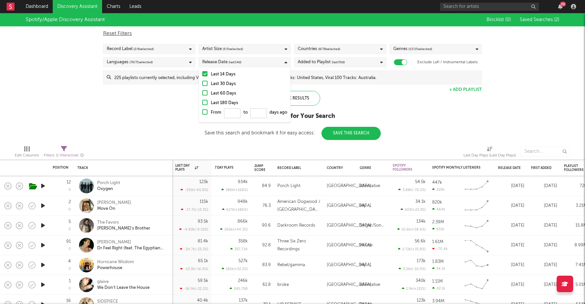
click at [205, 74] on div at bounding box center [204, 73] width 5 height 5
click at [202, 74] on input "Last 14 Days" at bounding box center [202, 75] width 0 height 8
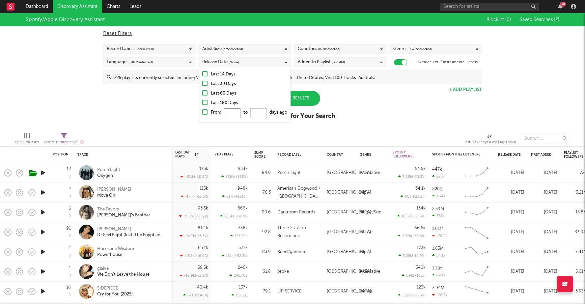
click at [229, 113] on input "From to days ago" at bounding box center [232, 113] width 16 height 10
click at [204, 111] on div at bounding box center [204, 111] width 5 height 5
click at [202, 111] on input "From to days ago" at bounding box center [202, 114] width 0 height 11
click at [229, 113] on input "From to days ago" at bounding box center [232, 113] width 16 height 10
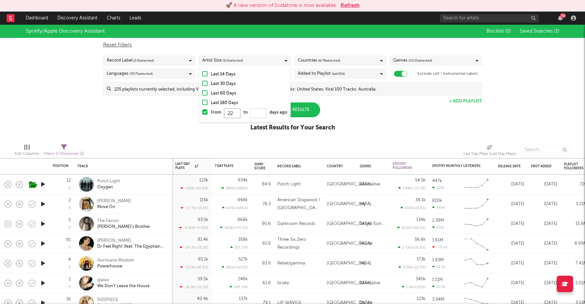
type input "22"
click at [257, 114] on input "From 22 to days ago" at bounding box center [259, 113] width 16 height 10
type input "29"
click at [337, 115] on div "Spotify/Apple Discovery Assistant Blocklist ( 0 ) Saved Searches ( 2 ) Reset Fi…" at bounding box center [292, 82] width 585 height 114
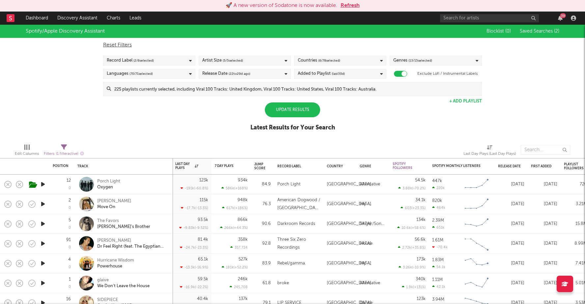
click at [307, 108] on div "Update Results" at bounding box center [292, 110] width 55 height 15
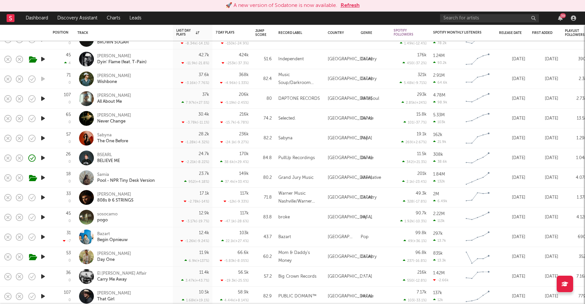
click at [43, 157] on icon "button" at bounding box center [43, 158] width 7 height 8
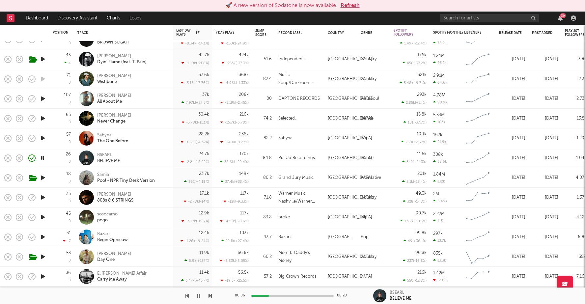
click at [43, 157] on icon "button" at bounding box center [43, 158] width 6 height 8
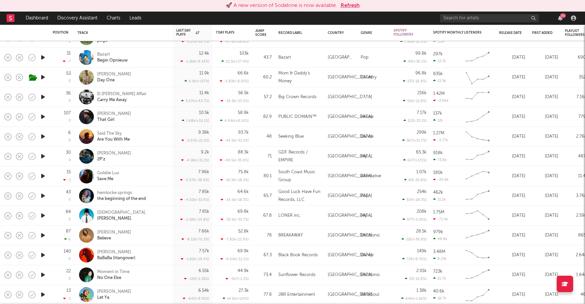
click at [44, 213] on icon "button" at bounding box center [43, 216] width 7 height 8
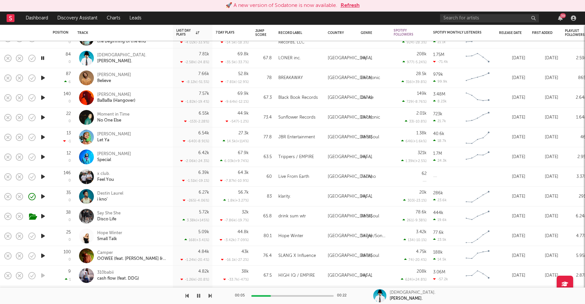
click at [43, 195] on icon "button" at bounding box center [43, 196] width 7 height 8
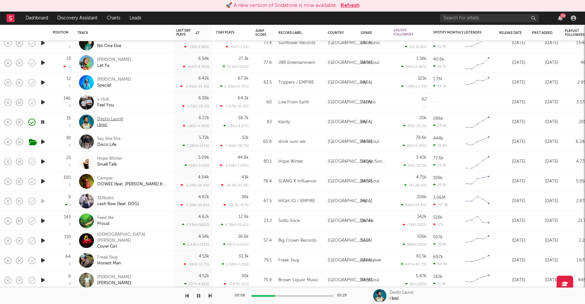
click at [113, 118] on div "Destin Laurel" at bounding box center [110, 119] width 26 height 6
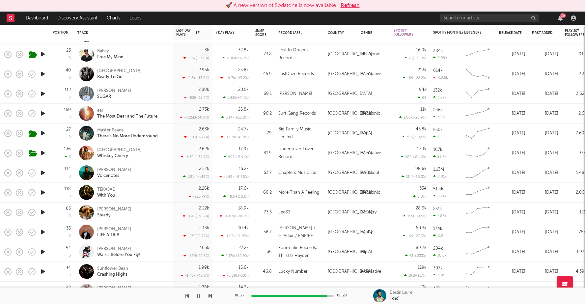
click at [45, 215] on icon "button" at bounding box center [43, 212] width 7 height 8
click at [273, 295] on div at bounding box center [292, 296] width 82 height 2
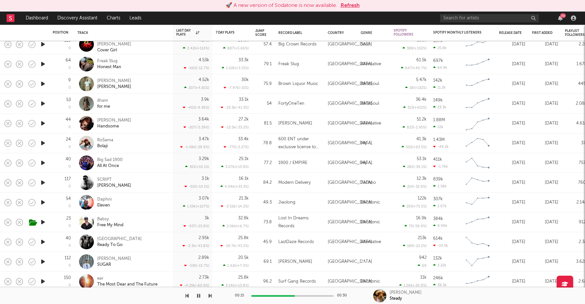
click at [41, 142] on icon "button" at bounding box center [43, 143] width 7 height 8
click at [43, 121] on icon "button" at bounding box center [43, 123] width 7 height 8
click at [286, 297] on div at bounding box center [292, 296] width 82 height 2
click at [41, 104] on icon "button" at bounding box center [43, 104] width 7 height 8
click at [274, 295] on div at bounding box center [292, 296] width 82 height 2
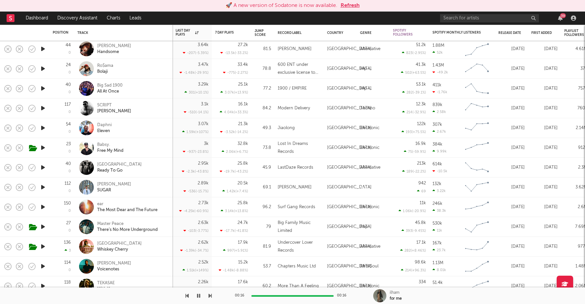
click at [43, 206] on icon "button" at bounding box center [43, 207] width 7 height 8
click at [274, 296] on div at bounding box center [292, 296] width 82 height 2
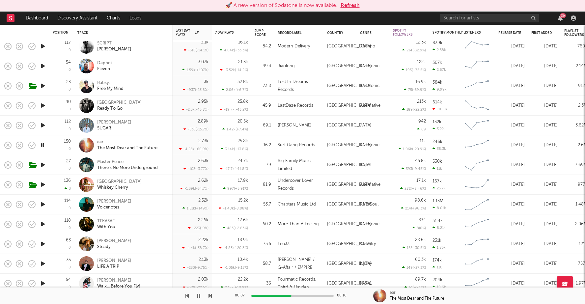
click at [313, 295] on div at bounding box center [292, 296] width 82 height 2
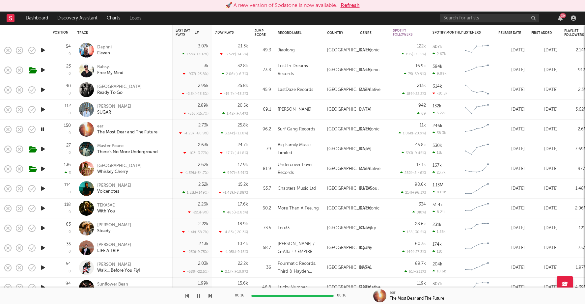
click at [43, 188] on icon "button" at bounding box center [43, 189] width 7 height 8
click at [273, 296] on div at bounding box center [292, 296] width 82 height 2
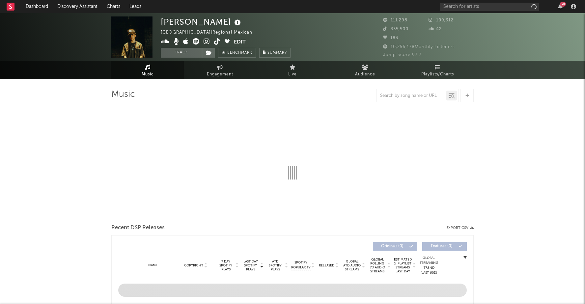
select select "1w"
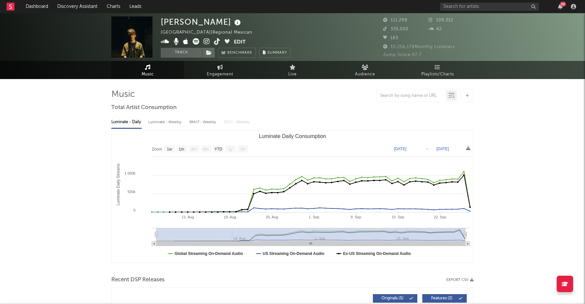
click at [197, 42] on icon at bounding box center [196, 41] width 7 height 7
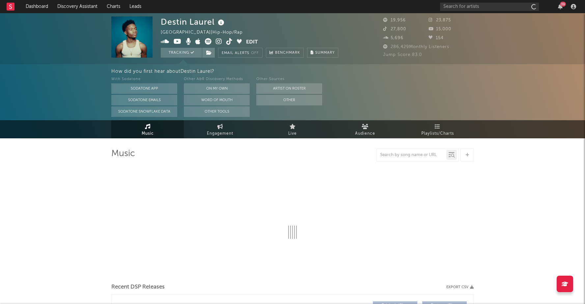
select select "6m"
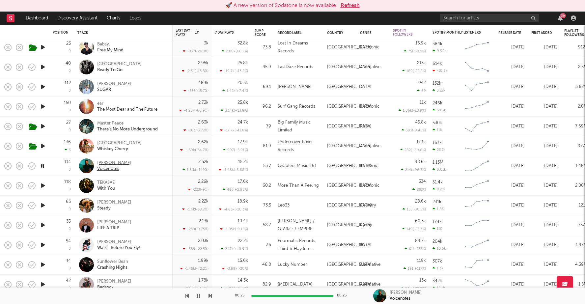
click at [101, 169] on div "Voicenotes" at bounding box center [114, 169] width 34 height 6
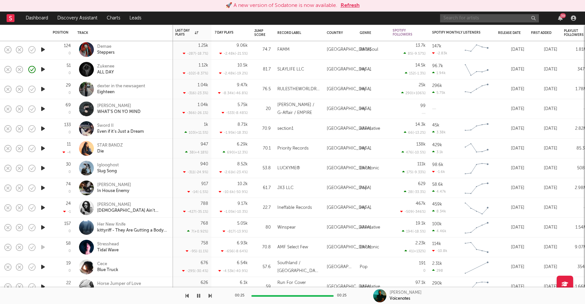
click at [468, 18] on input "text" at bounding box center [489, 18] width 99 height 8
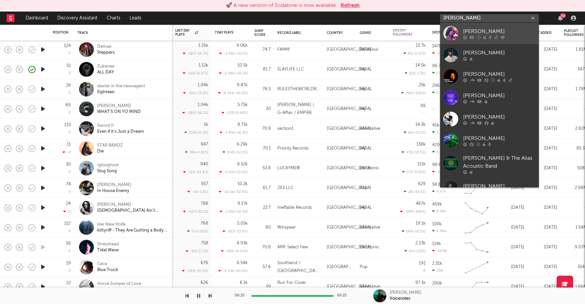
type input "elias ron"
click at [481, 37] on div at bounding box center [499, 37] width 73 height 4
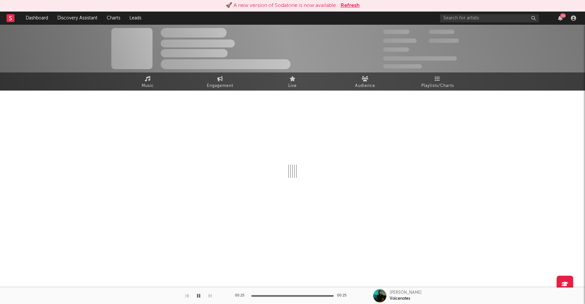
select select "6m"
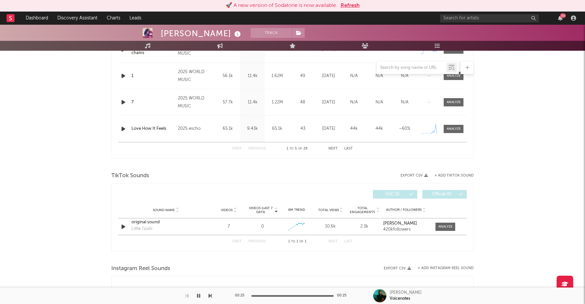
scroll to position [331, 0]
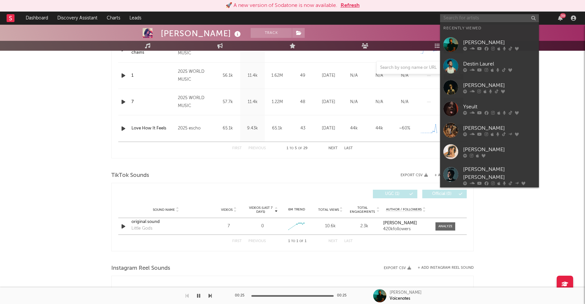
click at [467, 17] on input "text" at bounding box center [489, 18] width 99 height 8
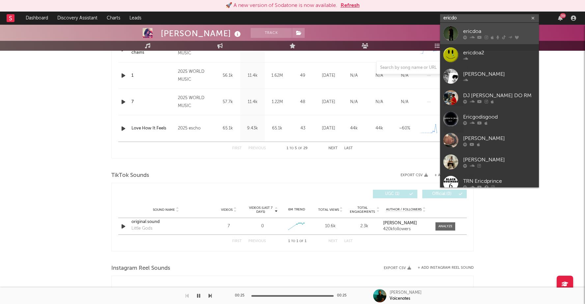
type input "ericdo"
click at [495, 27] on link "ericdoa" at bounding box center [489, 33] width 99 height 21
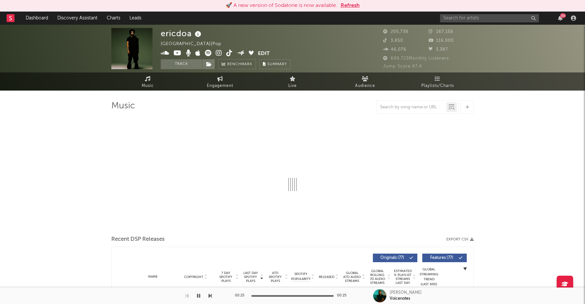
select select "6m"
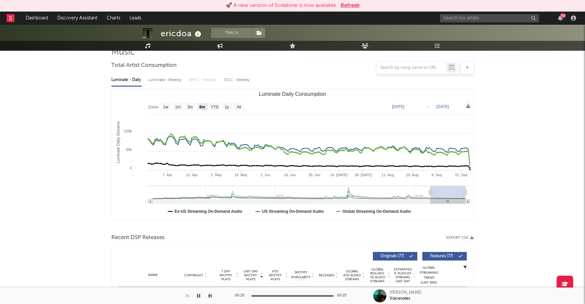
scroll to position [55, 0]
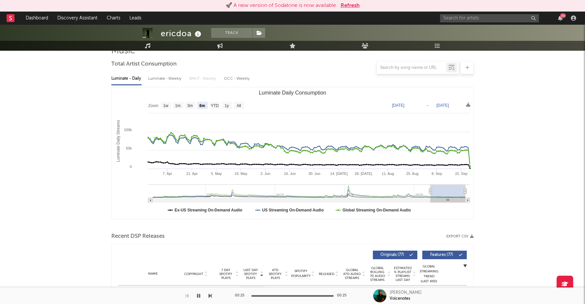
type input "2023-10-22"
type input "2024-04-23"
click at [349, 191] on g "Luminate Daily Consumption" at bounding box center [309, 194] width 322 height 18
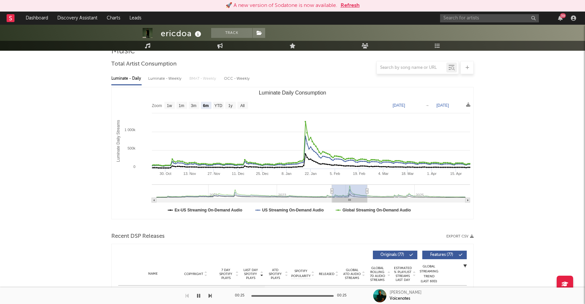
type input "2025-03-18"
type input "2025-09-18"
click at [447, 194] on g "Luminate Daily Consumption" at bounding box center [311, 194] width 318 height 18
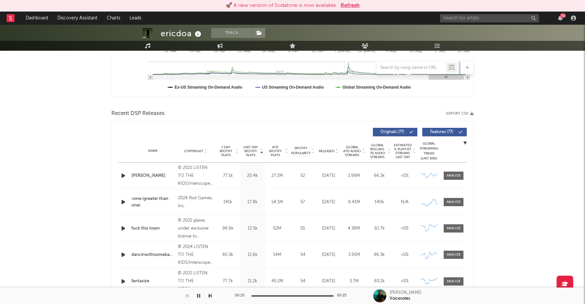
scroll to position [182, 0]
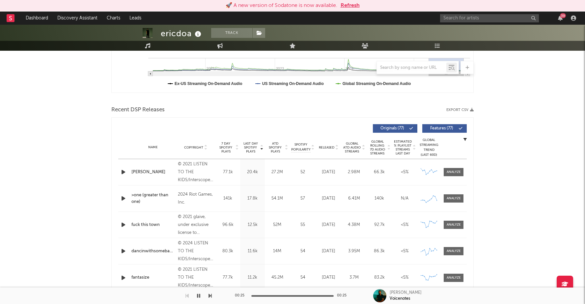
click at [136, 170] on div "heather" at bounding box center [153, 172] width 43 height 7
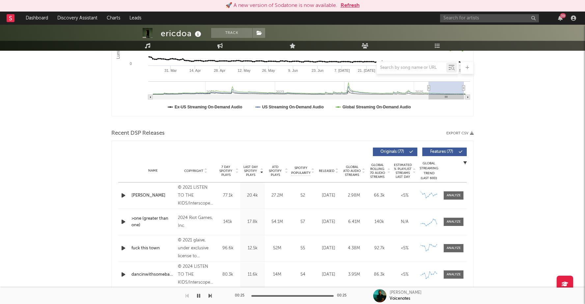
scroll to position [0, 0]
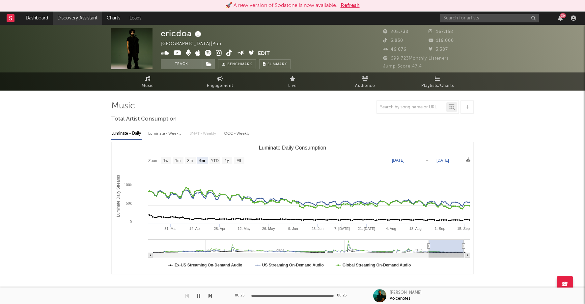
click at [66, 17] on link "Discovery Assistant" at bounding box center [77, 18] width 49 height 13
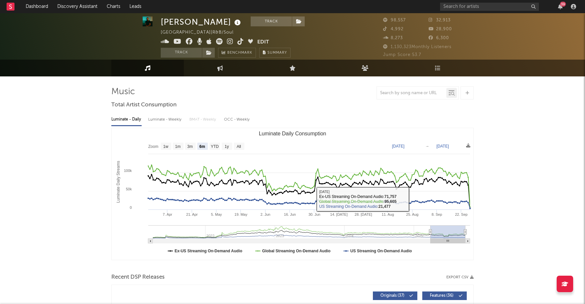
scroll to position [3, 0]
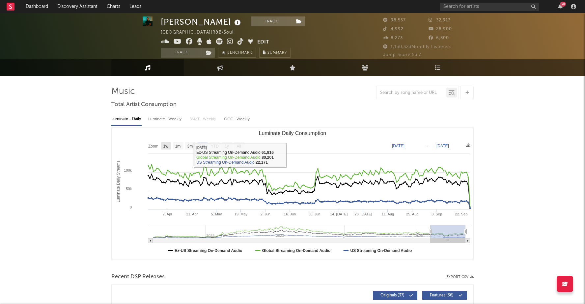
click at [168, 146] on text "1w" at bounding box center [165, 146] width 5 height 5
select select "1w"
type input "2025-09-21"
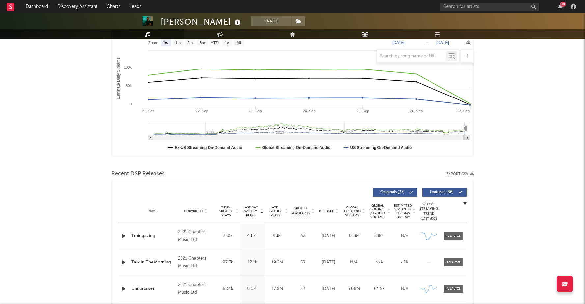
scroll to position [0, 0]
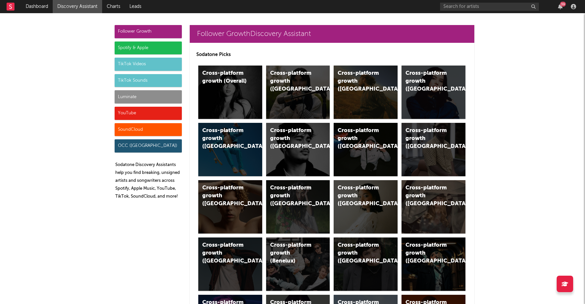
click at [148, 45] on div "Spotify & Apple" at bounding box center [148, 48] width 67 height 13
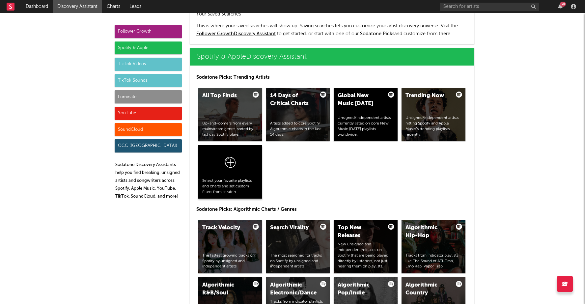
scroll to position [659, 0]
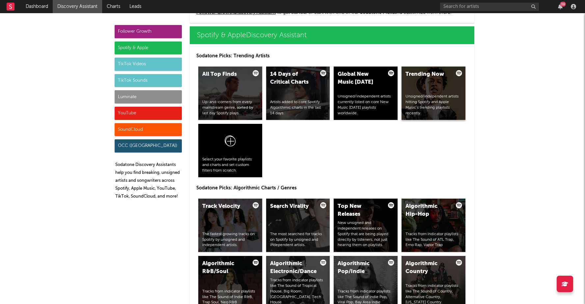
click at [426, 94] on div "Unsigned/independent artists hitting Spotify and Apple Music’s trending playlis…" at bounding box center [434, 105] width 56 height 22
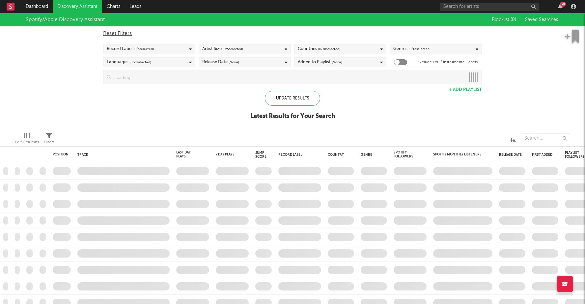
click at [209, 62] on div "Release Date (None)" at bounding box center [220, 62] width 37 height 8
click at [206, 71] on div at bounding box center [204, 73] width 5 height 5
click at [202, 71] on input "Last 14 Days" at bounding box center [202, 75] width 0 height 8
click at [175, 116] on div "Spotify/Apple Discovery Assistant Blocklist ( 0 ) Saved Searches Reset Filters …" at bounding box center [292, 70] width 585 height 114
checkbox input "true"
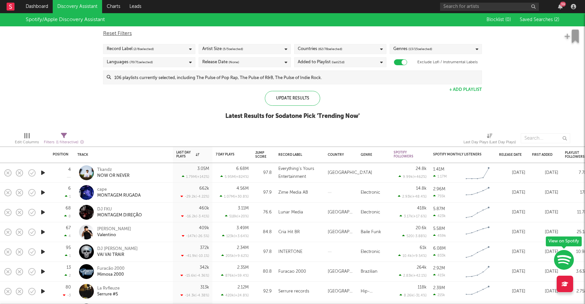
click at [229, 62] on span "(None)" at bounding box center [234, 62] width 11 height 8
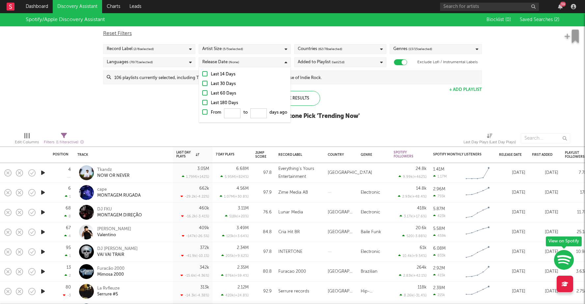
click at [206, 74] on div at bounding box center [204, 73] width 5 height 5
click at [202, 74] on input "Last 14 Days" at bounding box center [202, 75] width 0 height 8
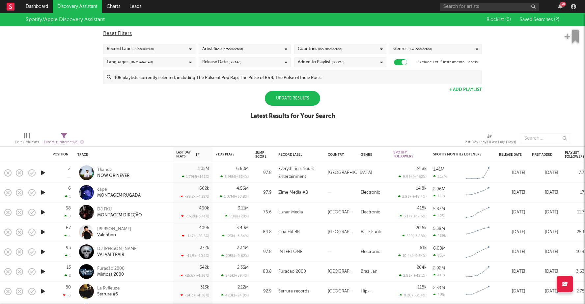
click at [309, 103] on div "Update Results" at bounding box center [292, 98] width 55 height 15
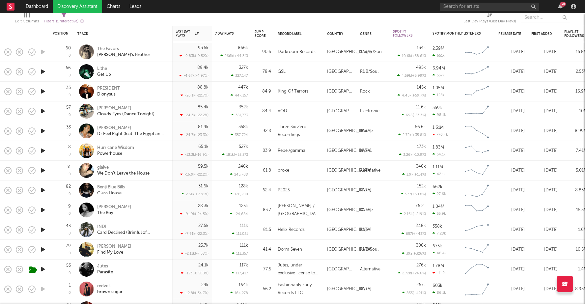
click at [115, 174] on div "We Don't Leave the House" at bounding box center [123, 174] width 52 height 6
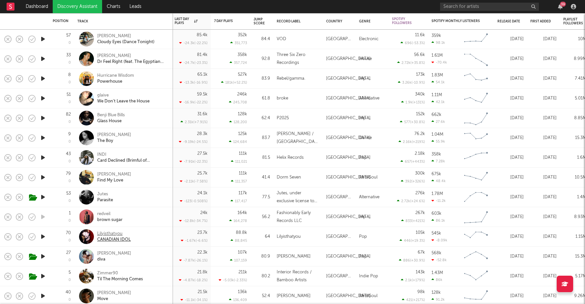
click at [118, 232] on div "Lilyisthatyou" at bounding box center [114, 234] width 34 height 6
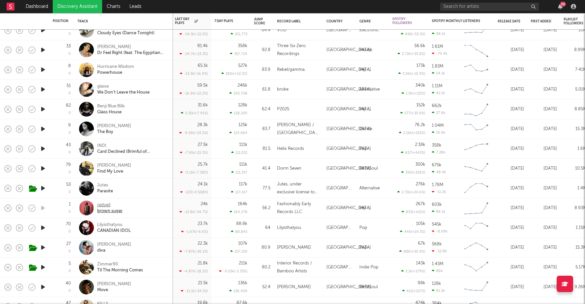
click at [107, 203] on div "redveil" at bounding box center [109, 205] width 25 height 6
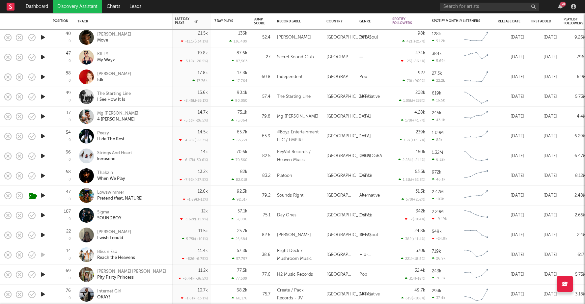
click at [44, 234] on icon "button" at bounding box center [43, 235] width 7 height 8
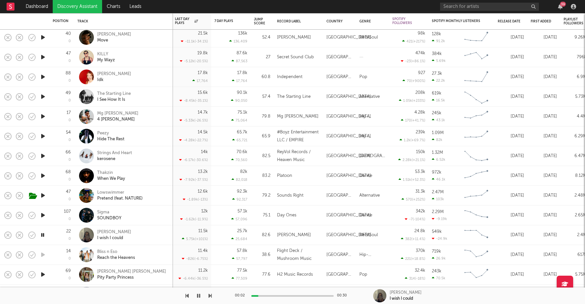
click at [270, 296] on div at bounding box center [292, 296] width 82 height 2
click at [287, 296] on div at bounding box center [292, 296] width 82 height 2
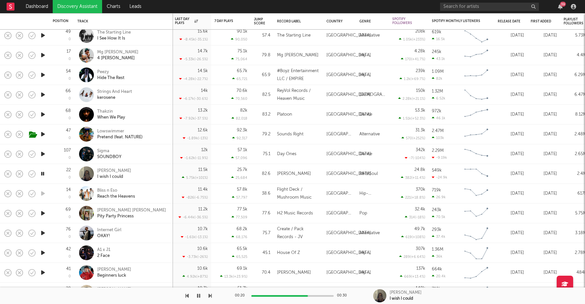
click at [43, 232] on icon "button" at bounding box center [43, 233] width 7 height 8
click at [269, 296] on div at bounding box center [292, 296] width 82 height 2
click at [44, 232] on icon "button" at bounding box center [43, 233] width 6 height 8
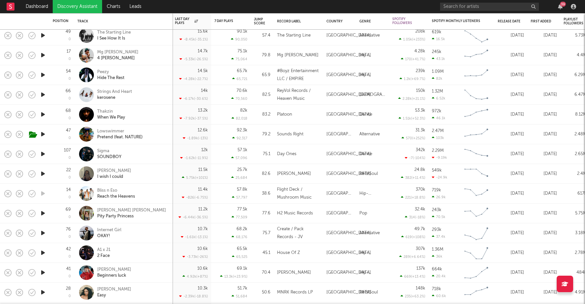
click at [46, 253] on icon "button" at bounding box center [43, 253] width 7 height 8
click at [274, 295] on div at bounding box center [292, 296] width 82 height 2
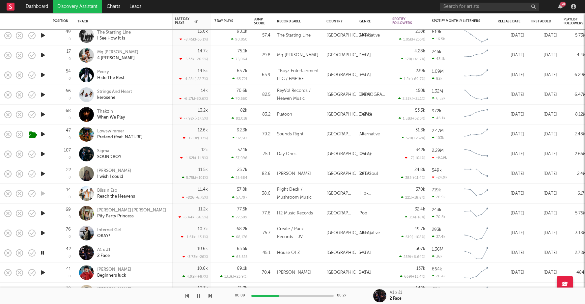
click at [43, 252] on icon "button" at bounding box center [43, 253] width 6 height 8
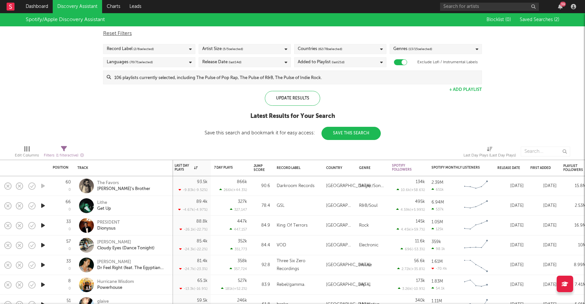
click at [152, 48] on span "( 2 / 6 selected)" at bounding box center [143, 49] width 20 height 8
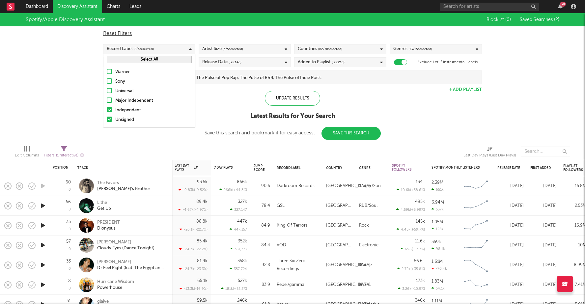
click at [152, 48] on span "( 2 / 6 selected)" at bounding box center [143, 49] width 20 height 8
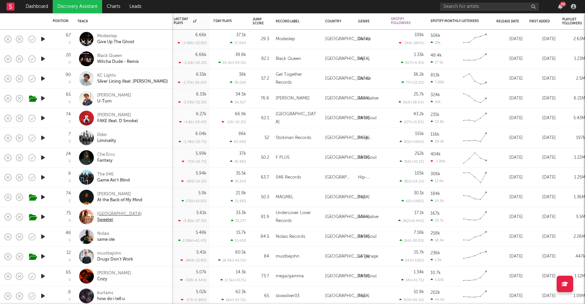
click at [120, 215] on div "Clover County" at bounding box center [119, 214] width 44 height 6
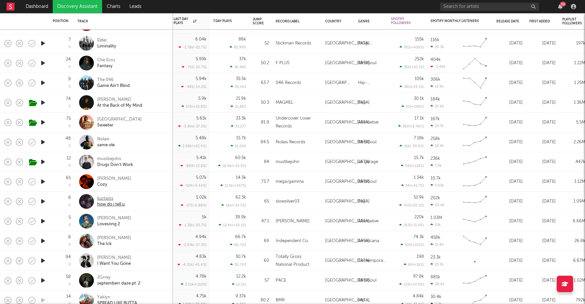
click at [110, 199] on div "kurtains" at bounding box center [111, 199] width 28 height 6
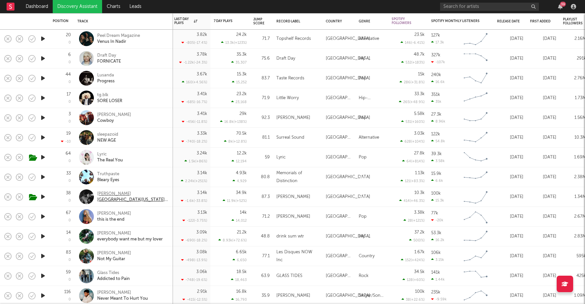
click at [121, 198] on div "East Texas and You" at bounding box center [132, 200] width 71 height 6
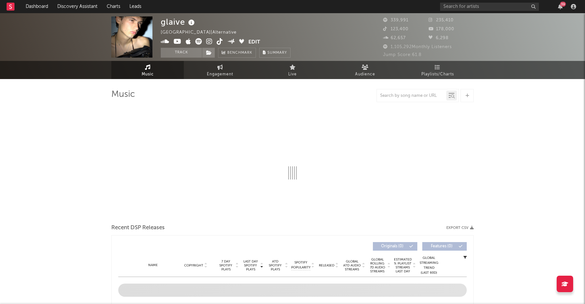
select select "6m"
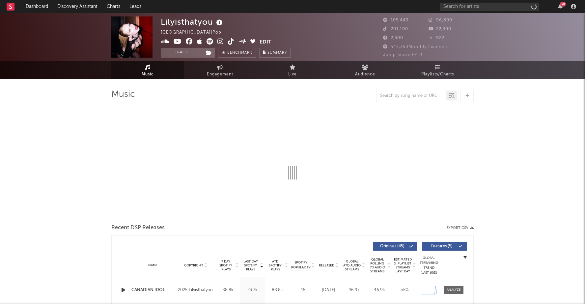
select select "6m"
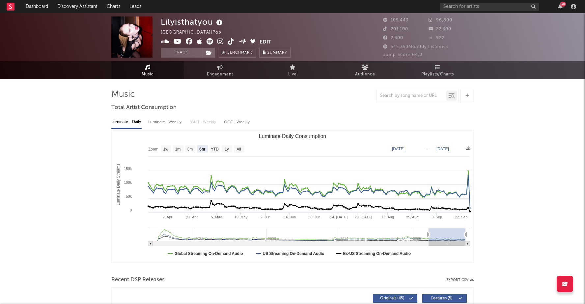
click at [175, 59] on div "Lilyisthatyou Canada | Pop Edit Track Benchmark Summary 105,443 96,800 201,100 …" at bounding box center [292, 37] width 585 height 48
click at [177, 53] on button "Track" at bounding box center [181, 53] width 41 height 10
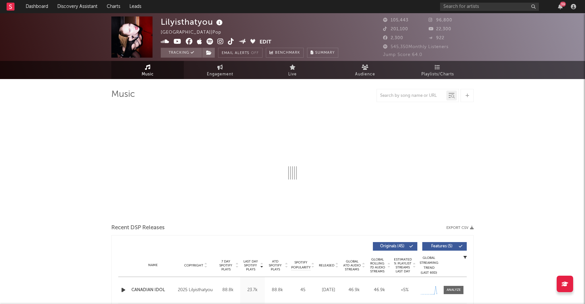
select select "6m"
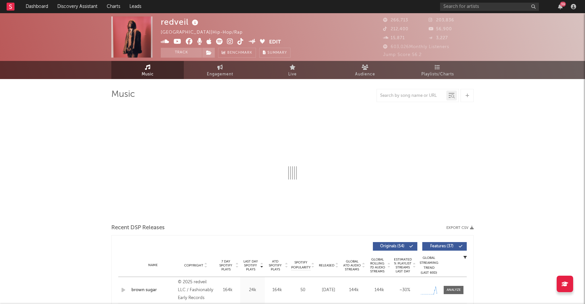
select select "6m"
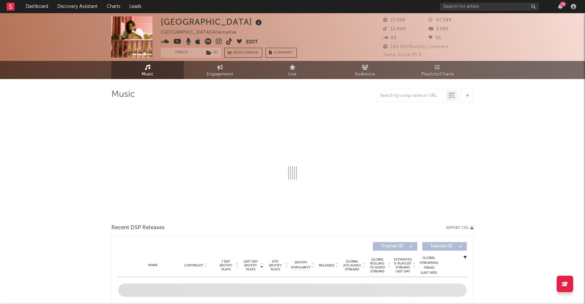
select select "6m"
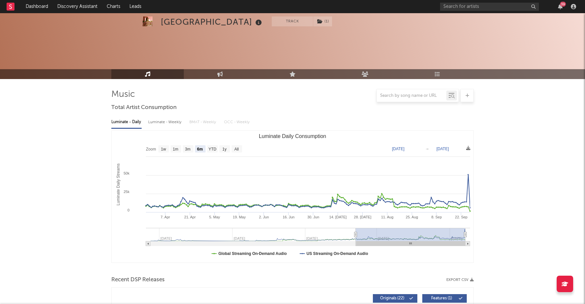
scroll to position [47, 0]
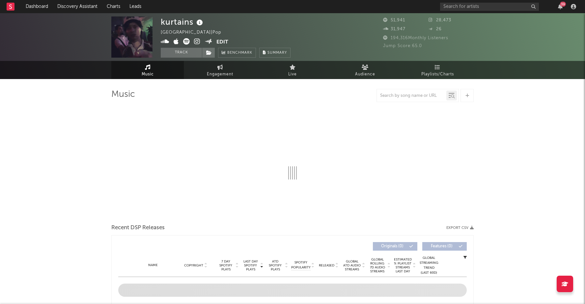
select select "6m"
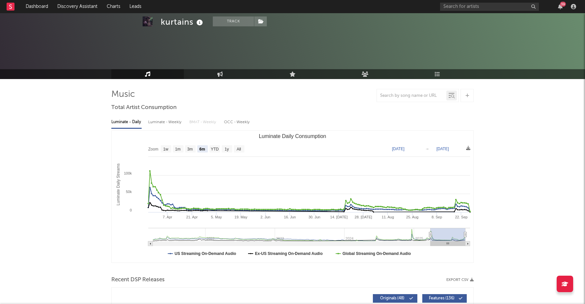
scroll to position [32, 0]
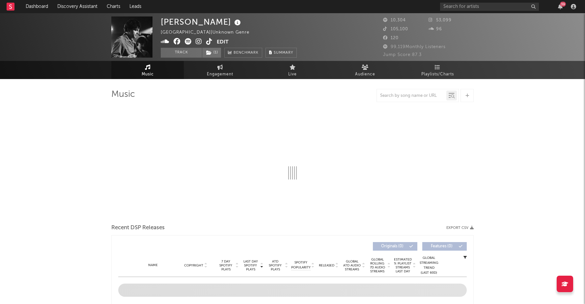
select select "6m"
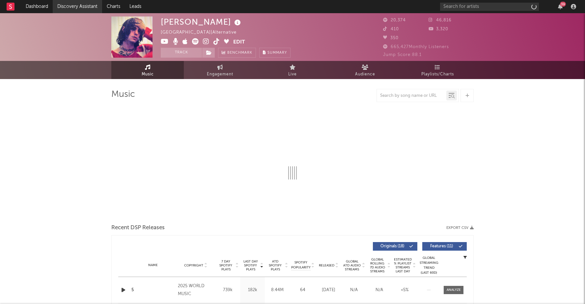
select select "6m"
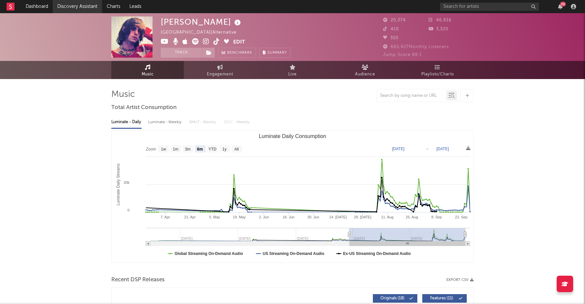
click at [69, 5] on link "Discovery Assistant" at bounding box center [77, 6] width 49 height 13
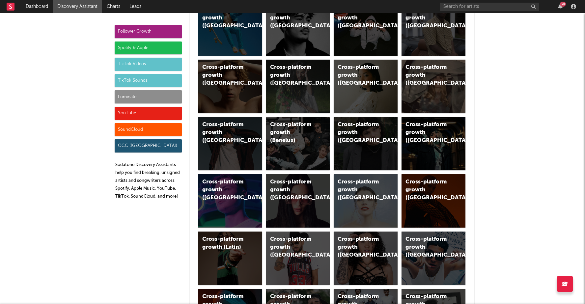
scroll to position [222, 0]
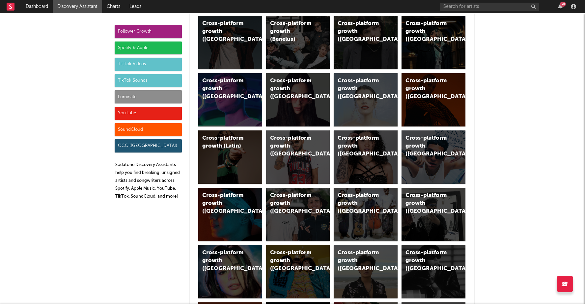
click at [139, 80] on div "TikTok Sounds" at bounding box center [148, 80] width 67 height 13
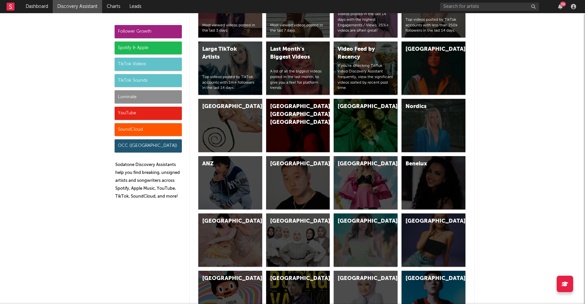
scroll to position [2206, 0]
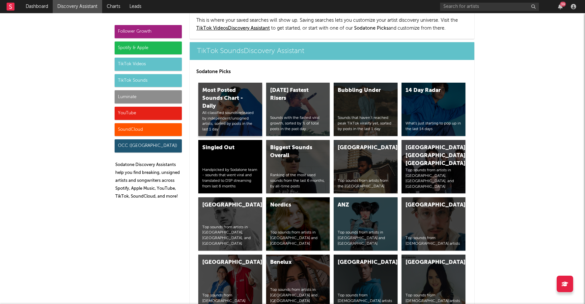
click at [235, 87] on div "Most Posted Sounds Chart - Daily" at bounding box center [224, 99] width 45 height 24
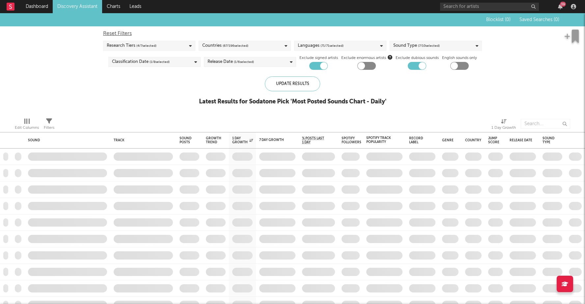
checkbox input "true"
click at [235, 47] on span "( 67 / 196 selected)" at bounding box center [236, 46] width 26 height 8
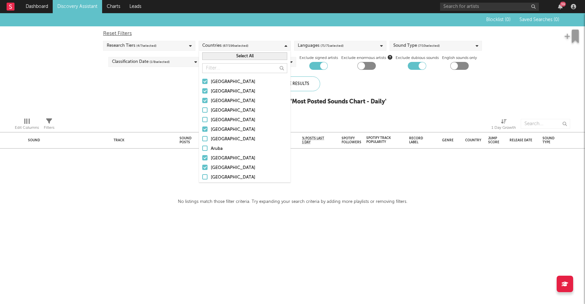
click at [229, 67] on input "text" at bounding box center [244, 68] width 85 height 10
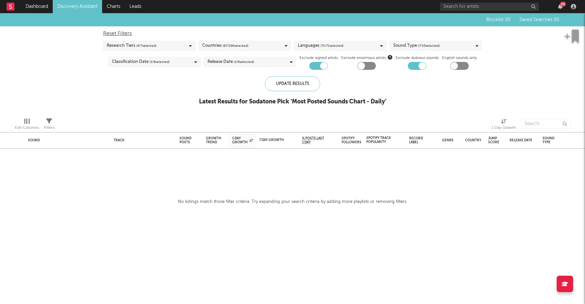
click at [192, 89] on div "Blocklist ( 0 ) Saved Searches ( 0 ) Reset Filters Research Tiers ( 4 / 7 selec…" at bounding box center [292, 62] width 585 height 99
click at [399, 43] on div "Sound Type ( 7 / 10 selected)" at bounding box center [417, 46] width 46 height 8
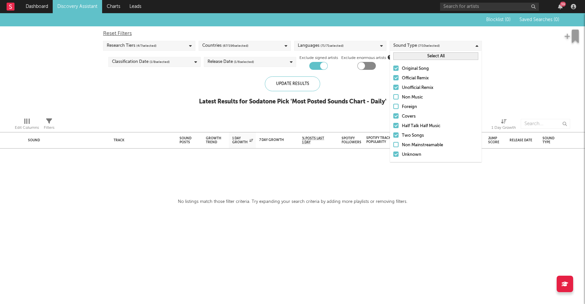
click at [266, 47] on div "Countries ( 67 / 196 selected)" at bounding box center [245, 46] width 92 height 10
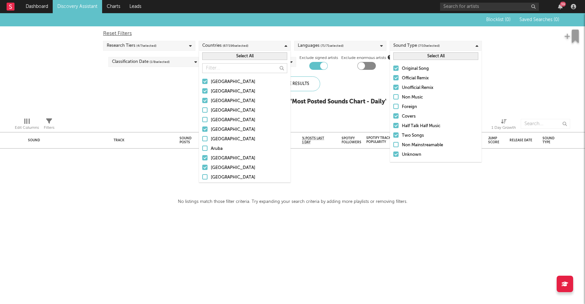
click at [214, 98] on div "[GEOGRAPHIC_DATA]" at bounding box center [249, 101] width 76 height 8
click at [202, 98] on input "[GEOGRAPHIC_DATA]" at bounding box center [202, 101] width 0 height 8
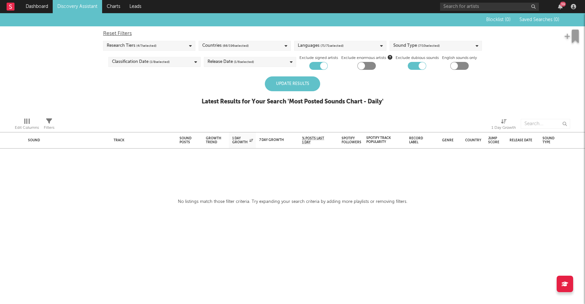
click at [188, 107] on div "Blocklist ( 0 ) Saved Searches ( 0 ) Reset Filters Research Tiers ( 4 / 7 selec…" at bounding box center [292, 62] width 585 height 99
click at [107, 81] on div "Blocklist ( 0 ) Saved Searches ( 0 ) Reset Filters Research Tiers ( 4 / 7 selec…" at bounding box center [292, 62] width 585 height 99
click at [121, 33] on div "Reset Filters" at bounding box center [292, 34] width 379 height 8
checkbox input "false"
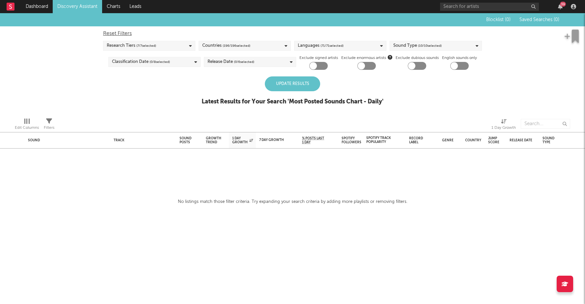
click at [127, 33] on div "Reset Filters" at bounding box center [292, 34] width 379 height 8
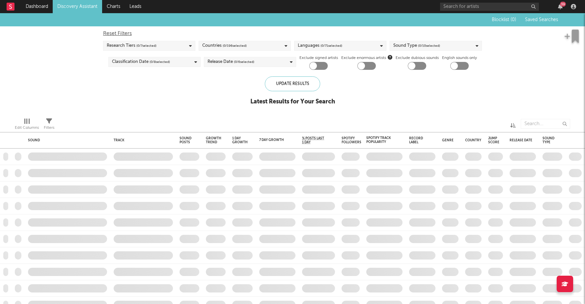
checkbox input "true"
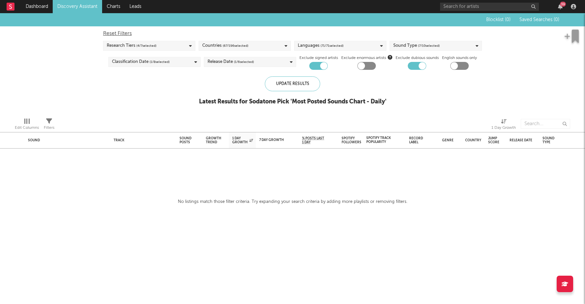
click at [239, 45] on span "( 67 / 196 selected)" at bounding box center [236, 46] width 26 height 8
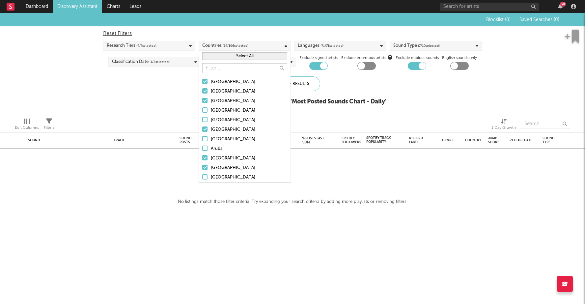
scroll to position [6, 0]
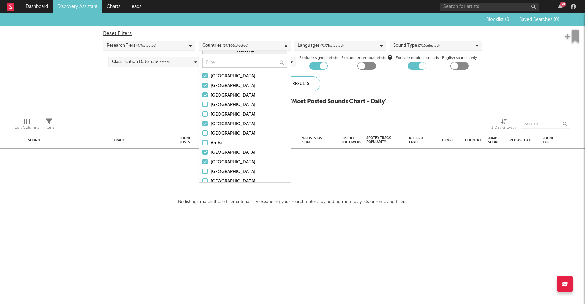
click at [206, 76] on div at bounding box center [204, 75] width 5 height 5
click at [202, 76] on input "Afghanistan" at bounding box center [202, 77] width 0 height 8
click at [206, 83] on div at bounding box center [204, 85] width 5 height 5
click at [202, 83] on input "Albania" at bounding box center [202, 86] width 0 height 8
click at [206, 94] on div at bounding box center [204, 94] width 5 height 5
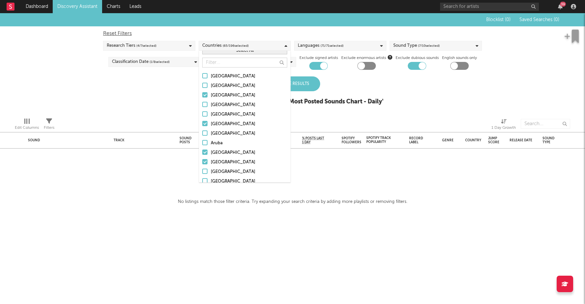
click at [202, 94] on input "Algeria" at bounding box center [202, 96] width 0 height 8
click at [206, 121] on div at bounding box center [204, 123] width 5 height 5
click at [202, 121] on input "Argentina" at bounding box center [202, 124] width 0 height 8
click at [205, 124] on div at bounding box center [204, 124] width 5 height 5
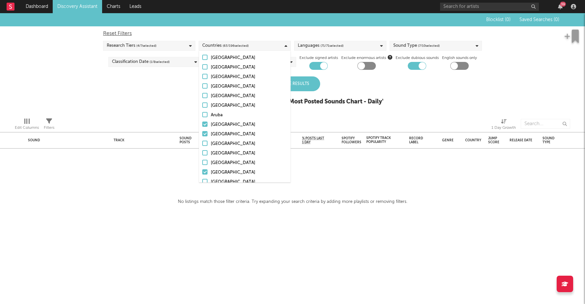
click at [202, 124] on input "Australia" at bounding box center [202, 125] width 0 height 8
click at [205, 132] on div at bounding box center [204, 133] width 5 height 5
click at [202, 132] on input "Austria" at bounding box center [202, 135] width 0 height 8
click at [206, 127] on div at bounding box center [204, 125] width 5 height 5
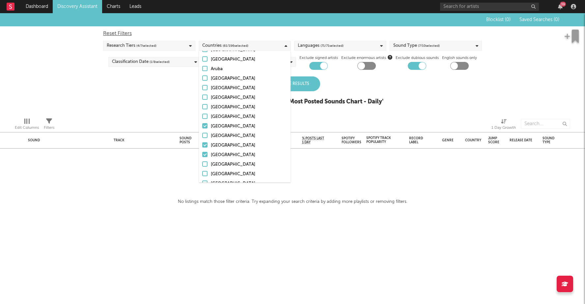
click at [202, 127] on input "Bangladesh" at bounding box center [202, 127] width 0 height 8
click at [206, 143] on div at bounding box center [204, 144] width 5 height 5
click at [202, 143] on input "Belarus" at bounding box center [202, 146] width 0 height 8
click at [205, 153] on div at bounding box center [204, 152] width 5 height 5
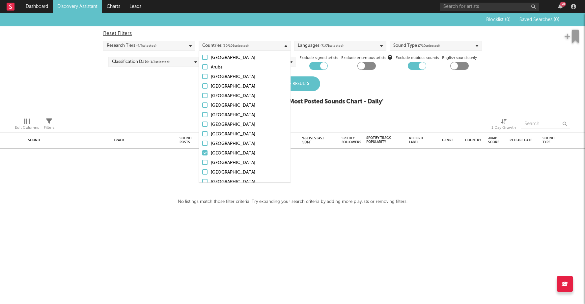
click at [202, 153] on input "Belgium" at bounding box center [202, 154] width 0 height 8
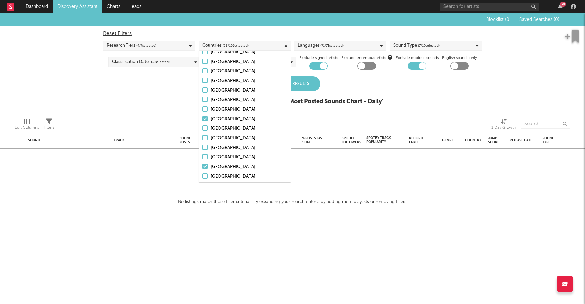
scroll to position [156, 0]
click at [207, 117] on div at bounding box center [204, 116] width 5 height 5
click at [202, 117] on input "Bolivia" at bounding box center [202, 117] width 0 height 8
click at [206, 161] on label "Bulgaria" at bounding box center [244, 165] width 85 height 8
click at [202, 161] on input "Bulgaria" at bounding box center [202, 165] width 0 height 8
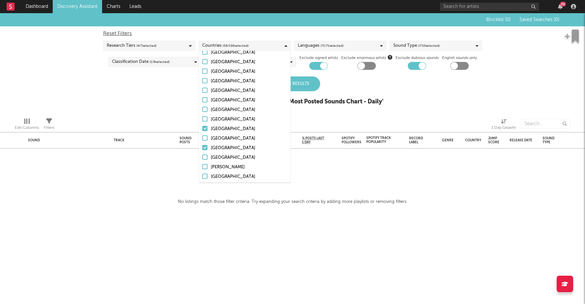
scroll to position [255, 0]
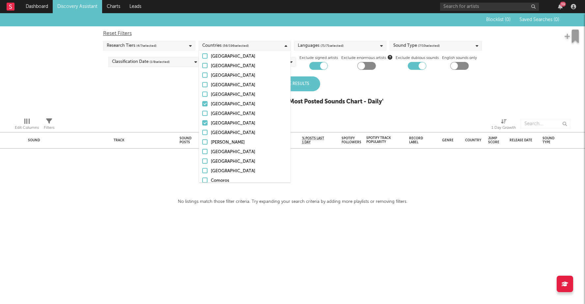
click at [223, 104] on div "Cambodia" at bounding box center [249, 105] width 76 height 8
click at [202, 104] on input "Cambodia" at bounding box center [202, 105] width 0 height 8
click at [223, 122] on div "Canada" at bounding box center [249, 124] width 76 height 8
click at [202, 122] on input "Canada" at bounding box center [202, 124] width 0 height 8
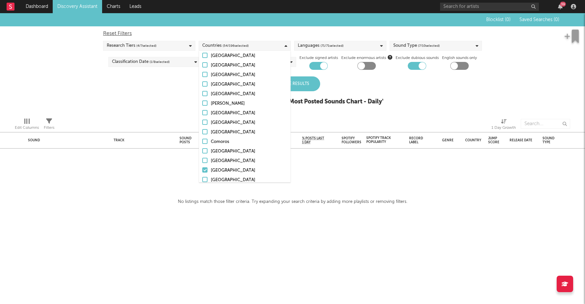
click at [219, 83] on div "Canada" at bounding box center [249, 85] width 76 height 8
click at [202, 83] on input "Canada" at bounding box center [202, 85] width 0 height 8
click at [220, 143] on div "Croatia" at bounding box center [249, 141] width 76 height 8
click at [202, 143] on input "Croatia" at bounding box center [202, 141] width 0 height 8
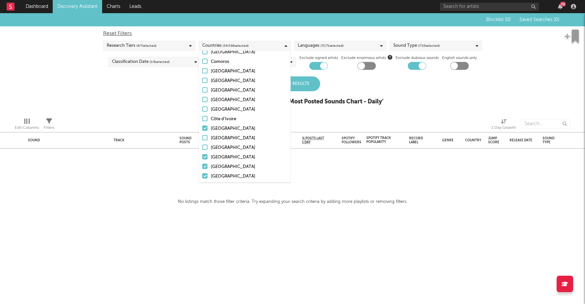
click at [223, 126] on div "Denmark" at bounding box center [249, 129] width 76 height 8
click at [202, 126] on input "Denmark" at bounding box center [202, 129] width 0 height 8
click at [223, 159] on div "Ecuador" at bounding box center [249, 158] width 76 height 8
click at [202, 159] on input "Ecuador" at bounding box center [202, 158] width 0 height 8
click at [223, 166] on div "Egypt" at bounding box center [249, 167] width 76 height 8
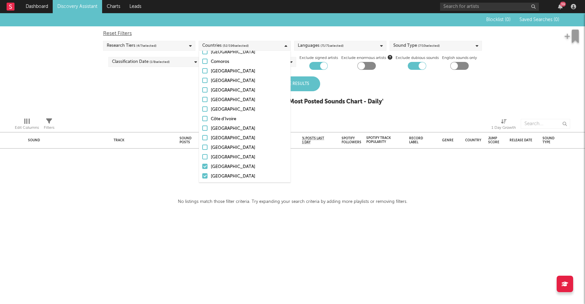
click at [202, 166] on input "Egypt" at bounding box center [202, 167] width 0 height 8
click at [223, 175] on div "El Salvador" at bounding box center [249, 177] width 76 height 8
click at [202, 175] on input "El Salvador" at bounding box center [202, 177] width 0 height 8
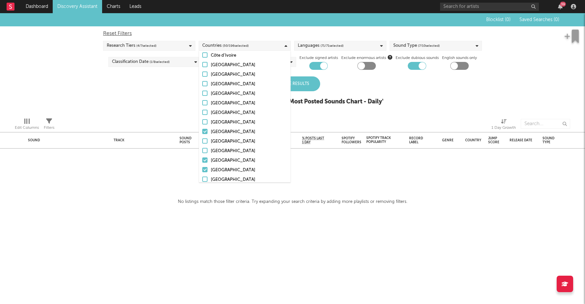
scroll to position [444, 0]
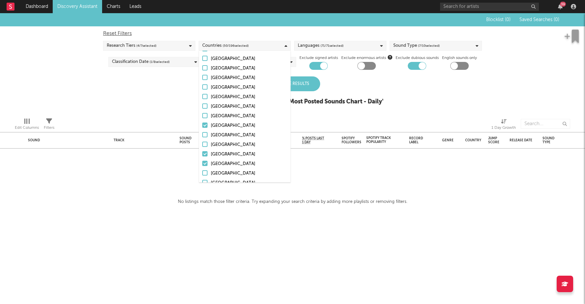
click at [222, 128] on div "Estonia" at bounding box center [249, 126] width 76 height 8
click at [202, 128] on input "Estonia" at bounding box center [202, 126] width 0 height 8
click at [218, 146] on div "Fiji" at bounding box center [249, 145] width 76 height 8
click at [202, 146] on input "Fiji" at bounding box center [202, 145] width 0 height 8
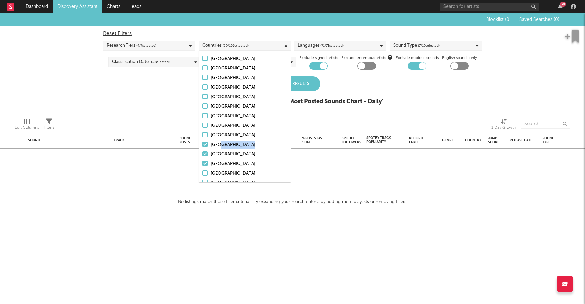
click at [218, 146] on div "Fiji" at bounding box center [249, 145] width 76 height 8
click at [202, 146] on input "Fiji" at bounding box center [202, 145] width 0 height 8
click at [218, 151] on div "Finland" at bounding box center [249, 155] width 76 height 8
click at [202, 151] on input "Finland" at bounding box center [202, 155] width 0 height 8
click at [218, 163] on div "France" at bounding box center [249, 164] width 76 height 8
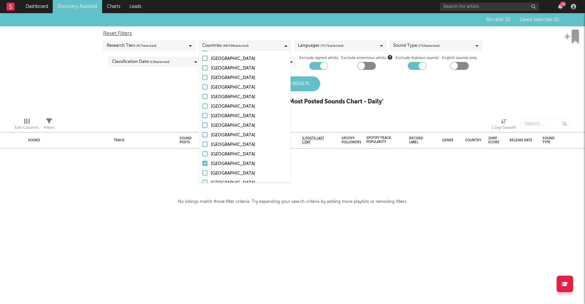
click at [202, 163] on input "France" at bounding box center [202, 164] width 0 height 8
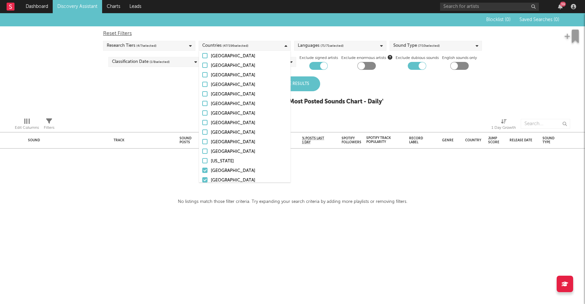
scroll to position [518, 0]
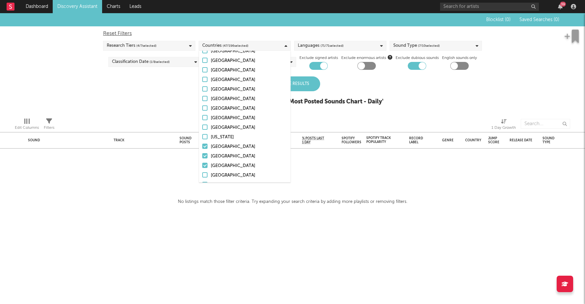
click at [220, 145] on div "Germany" at bounding box center [249, 147] width 76 height 8
click at [202, 145] on input "Germany" at bounding box center [202, 147] width 0 height 8
click at [220, 156] on div "Ghana" at bounding box center [249, 157] width 76 height 8
click at [202, 156] on input "Ghana" at bounding box center [202, 157] width 0 height 8
click at [220, 166] on div "Greece" at bounding box center [249, 166] width 76 height 8
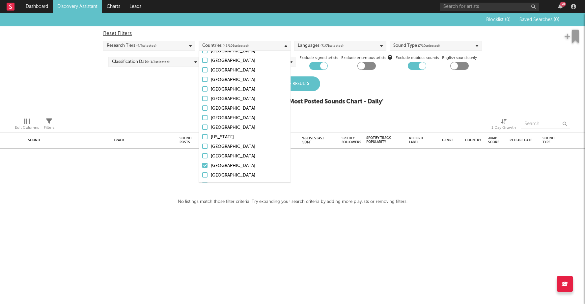
click at [202, 166] on input "Greece" at bounding box center [202, 166] width 0 height 8
click at [221, 162] on div "Guatemala" at bounding box center [249, 165] width 76 height 8
click at [202, 162] on input "Guatemala" at bounding box center [202, 165] width 0 height 8
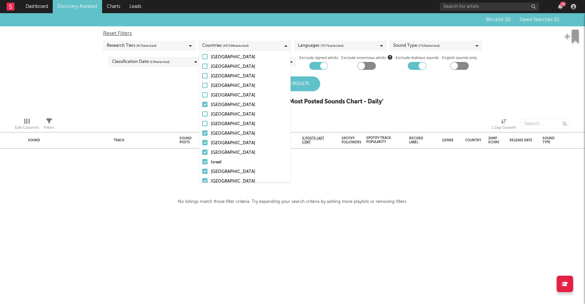
click at [223, 105] on div "Hungary" at bounding box center [249, 105] width 76 height 8
click at [202, 105] on input "Hungary" at bounding box center [202, 105] width 0 height 8
click at [222, 133] on div "Iran" at bounding box center [249, 134] width 76 height 8
click at [202, 133] on input "Iran" at bounding box center [202, 134] width 0 height 8
click at [222, 140] on div "Iraq" at bounding box center [249, 143] width 76 height 8
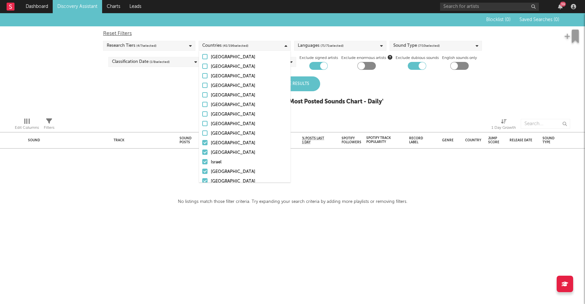
click at [202, 140] on input "Iraq" at bounding box center [202, 143] width 0 height 8
click at [222, 149] on div "Ireland" at bounding box center [249, 153] width 76 height 8
click at [202, 149] on input "Ireland" at bounding box center [202, 153] width 0 height 8
click at [221, 166] on div "Israel" at bounding box center [249, 163] width 76 height 8
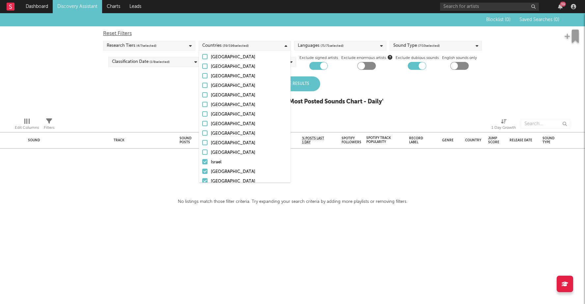
click at [202, 166] on input "Israel" at bounding box center [202, 163] width 0 height 8
click at [221, 173] on div "Italy" at bounding box center [249, 172] width 76 height 8
click at [202, 173] on input "Italy" at bounding box center [202, 172] width 0 height 8
click at [221, 180] on div "Jamaica" at bounding box center [249, 182] width 76 height 8
click at [202, 180] on input "Jamaica" at bounding box center [202, 182] width 0 height 8
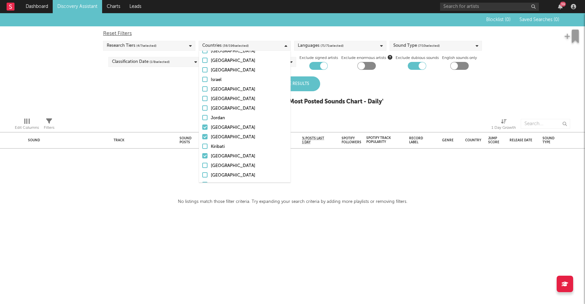
scroll to position [785, 0]
click at [225, 117] on div "Kazakhstan" at bounding box center [249, 119] width 76 height 8
click at [202, 117] on input "Kazakhstan" at bounding box center [202, 119] width 0 height 8
click at [223, 127] on div "Kenya" at bounding box center [249, 129] width 76 height 8
click at [202, 127] on input "Kenya" at bounding box center [202, 129] width 0 height 8
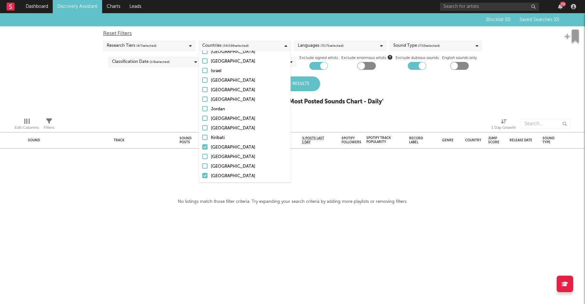
click at [224, 147] on div "Kuwait" at bounding box center [249, 148] width 76 height 8
click at [202, 147] on input "Kuwait" at bounding box center [202, 148] width 0 height 8
click at [220, 175] on div "Latvia" at bounding box center [249, 176] width 76 height 8
click at [202, 175] on input "Latvia" at bounding box center [202, 176] width 0 height 8
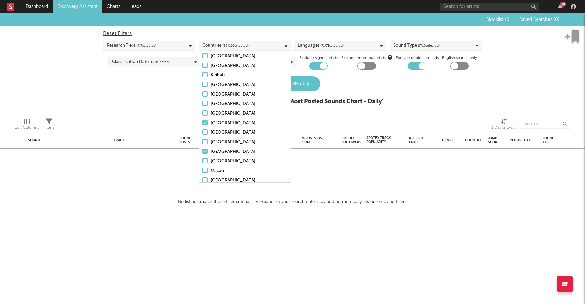
scroll to position [850, 0]
click at [220, 151] on div "Lithuania" at bounding box center [249, 150] width 76 height 8
click at [202, 151] on input "Lithuania" at bounding box center [202, 150] width 0 height 8
click at [221, 117] on div "Lebanon" at bounding box center [249, 121] width 76 height 8
click at [202, 117] on input "Lebanon" at bounding box center [202, 121] width 0 height 8
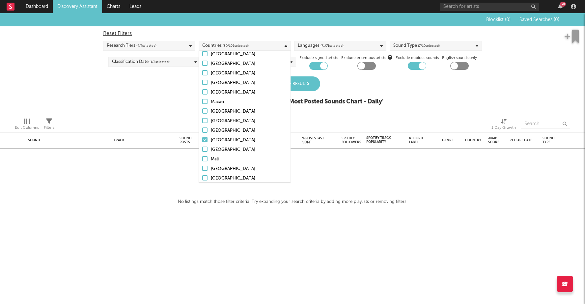
scroll to position [933, 0]
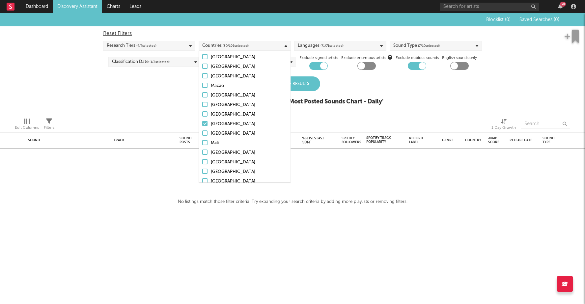
click at [227, 124] on div "Malaysia" at bounding box center [249, 124] width 76 height 8
click at [202, 124] on input "Malaysia" at bounding box center [202, 124] width 0 height 8
click at [227, 107] on div "Mexico" at bounding box center [249, 106] width 76 height 8
click at [202, 107] on input "Mexico" at bounding box center [202, 106] width 0 height 8
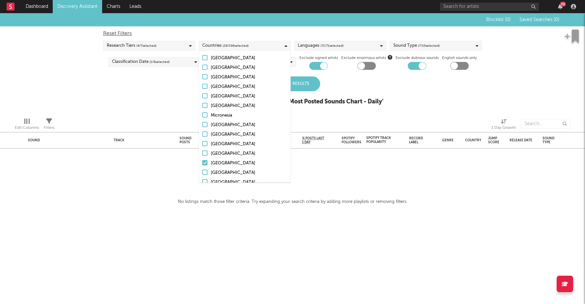
click at [227, 162] on div "Morocco" at bounding box center [249, 164] width 76 height 8
click at [202, 162] on input "Morocco" at bounding box center [202, 164] width 0 height 8
click at [227, 136] on div "Netherlands" at bounding box center [249, 134] width 76 height 8
click at [202, 136] on input "Netherlands" at bounding box center [202, 134] width 0 height 8
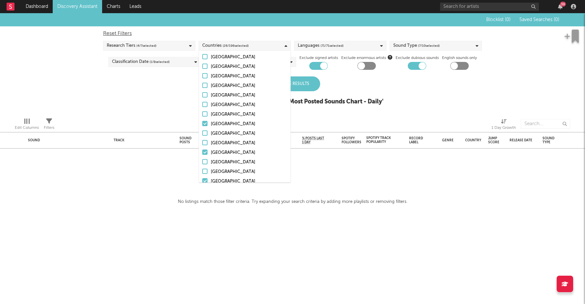
click at [227, 124] on div "Nepal" at bounding box center [249, 124] width 76 height 8
click at [202, 124] on input "Nepal" at bounding box center [202, 124] width 0 height 8
click at [231, 157] on div "New Zealand" at bounding box center [249, 153] width 76 height 8
click at [202, 157] on input "New Zealand" at bounding box center [202, 153] width 0 height 8
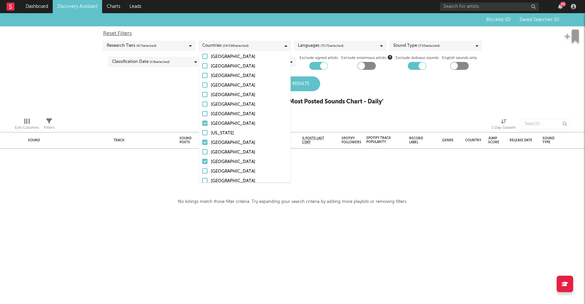
click at [218, 122] on div "Nigeria" at bounding box center [249, 124] width 76 height 8
click at [202, 122] on input "Nigeria" at bounding box center [202, 124] width 0 height 8
click at [217, 143] on div "Norway" at bounding box center [249, 143] width 76 height 8
click at [202, 143] on input "Norway" at bounding box center [202, 143] width 0 height 8
click at [219, 162] on div "Pakistan" at bounding box center [249, 162] width 76 height 8
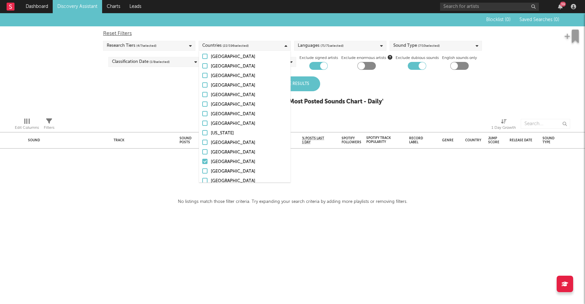
click at [202, 162] on input "Pakistan" at bounding box center [202, 162] width 0 height 8
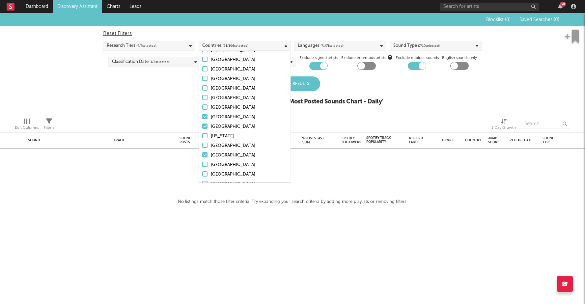
scroll to position [1278, 0]
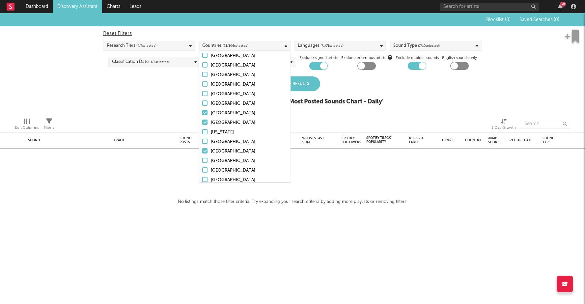
click at [223, 113] on div "Poland" at bounding box center [249, 113] width 76 height 8
click at [202, 113] on input "Poland" at bounding box center [202, 113] width 0 height 8
click at [223, 119] on div "Portugal" at bounding box center [249, 123] width 76 height 8
click at [202, 119] on input "Portugal" at bounding box center [202, 123] width 0 height 8
click at [222, 149] on div "Romania" at bounding box center [249, 152] width 76 height 8
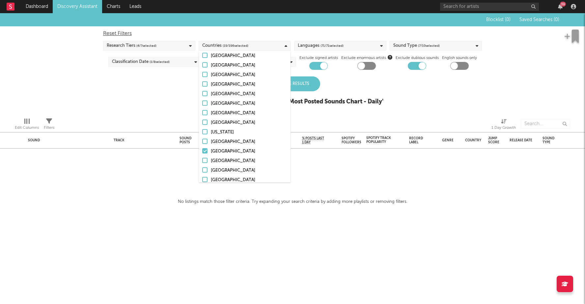
click at [202, 149] on input "Romania" at bounding box center [202, 152] width 0 height 8
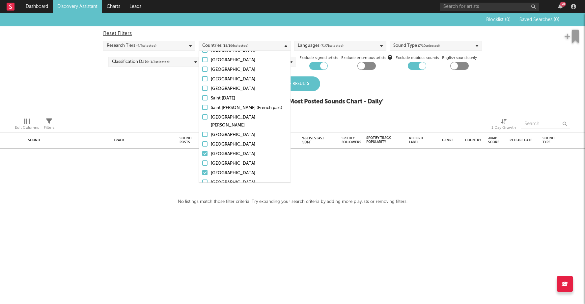
click at [223, 150] on div "Saudi Arabia" at bounding box center [249, 154] width 76 height 8
click at [202, 150] on input "Saudi Arabia" at bounding box center [202, 154] width 0 height 8
click at [223, 169] on div "Serbia" at bounding box center [249, 173] width 76 height 8
click at [202, 169] on input "Serbia" at bounding box center [202, 173] width 0 height 8
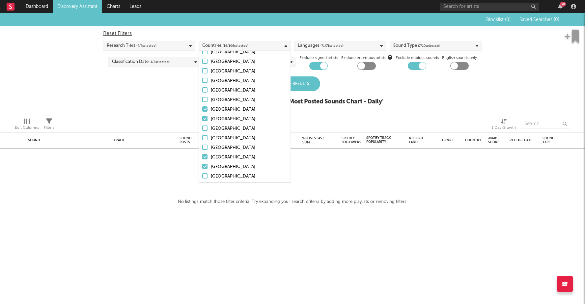
scroll to position [1467, 0]
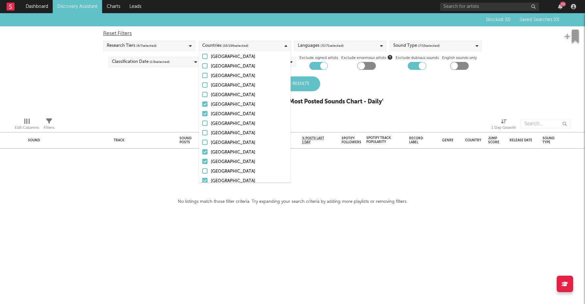
click at [222, 101] on div "Singapore" at bounding box center [249, 105] width 76 height 8
click at [202, 101] on input "Singapore" at bounding box center [202, 105] width 0 height 8
click at [221, 110] on div "Slovakia" at bounding box center [249, 114] width 76 height 8
click at [202, 110] on input "Slovakia" at bounding box center [202, 114] width 0 height 8
click at [221, 149] on div "South Africa" at bounding box center [249, 153] width 76 height 8
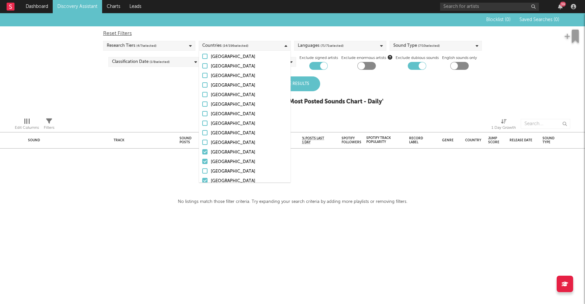
click at [202, 149] on input "South Africa" at bounding box center [202, 153] width 0 height 8
click at [221, 158] on div "South Korea" at bounding box center [249, 162] width 76 height 8
click at [202, 158] on input "South Korea" at bounding box center [202, 162] width 0 height 8
click at [222, 177] on div "Spain" at bounding box center [249, 181] width 76 height 8
click at [202, 177] on input "Spain" at bounding box center [202, 181] width 0 height 8
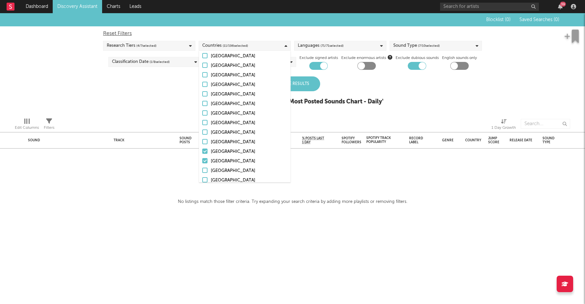
scroll to position [1548, 0]
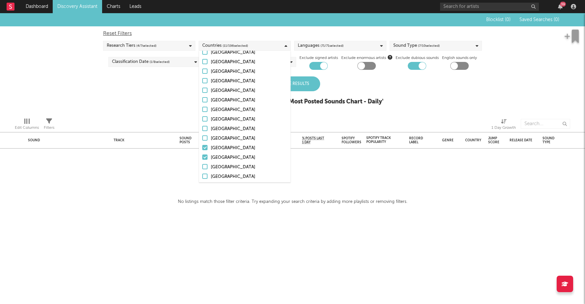
click at [225, 144] on div "Sweden" at bounding box center [249, 148] width 76 height 8
click at [202, 144] on input "Sweden" at bounding box center [202, 148] width 0 height 8
click at [225, 154] on div "Switzerland" at bounding box center [249, 158] width 76 height 8
click at [202, 154] on input "Switzerland" at bounding box center [202, 158] width 0 height 8
click at [226, 97] on div "Spain" at bounding box center [249, 101] width 76 height 8
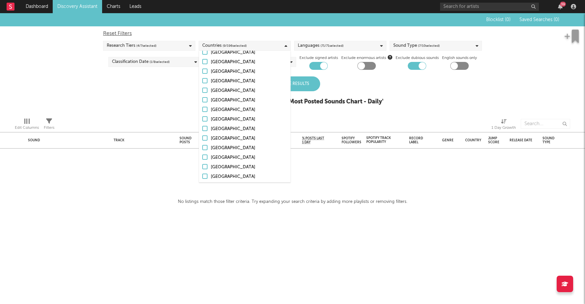
click at [202, 97] on input "Spain" at bounding box center [202, 101] width 0 height 8
click at [225, 143] on div "Tanzania" at bounding box center [249, 147] width 76 height 8
click at [202, 143] on input "Tanzania" at bounding box center [202, 147] width 0 height 8
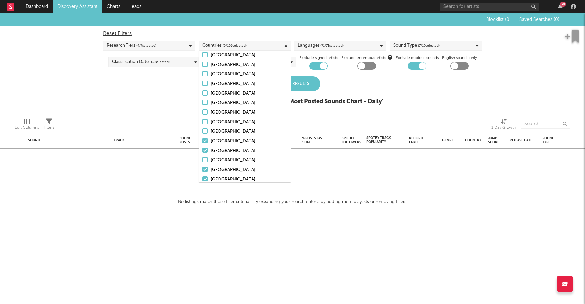
click at [220, 137] on div "Tunisia" at bounding box center [249, 141] width 76 height 8
click at [202, 137] on input "Tunisia" at bounding box center [202, 141] width 0 height 8
click at [220, 166] on div "Uganda" at bounding box center [249, 170] width 76 height 8
click at [202, 166] on input "Uganda" at bounding box center [202, 170] width 0 height 8
click at [220, 176] on div "Ukraine" at bounding box center [249, 180] width 76 height 8
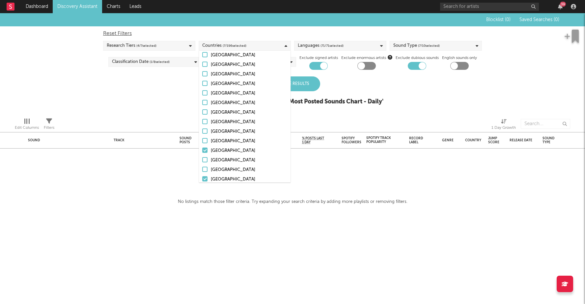
click at [202, 176] on input "Ukraine" at bounding box center [202, 180] width 0 height 8
click at [221, 147] on div "Turkey" at bounding box center [249, 151] width 76 height 8
click at [202, 147] on input "Turkey" at bounding box center [202, 151] width 0 height 8
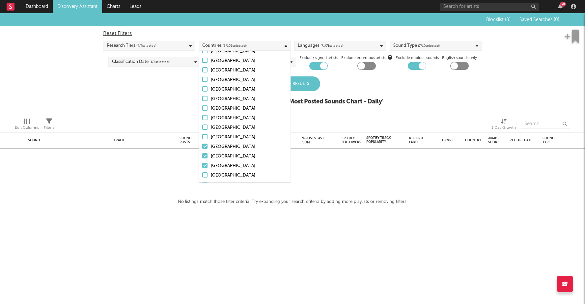
scroll to position [1703, 0]
click at [227, 142] on div "United Arab Emirates" at bounding box center [249, 146] width 76 height 8
click at [202, 142] on input "United Arab Emirates" at bounding box center [202, 146] width 0 height 8
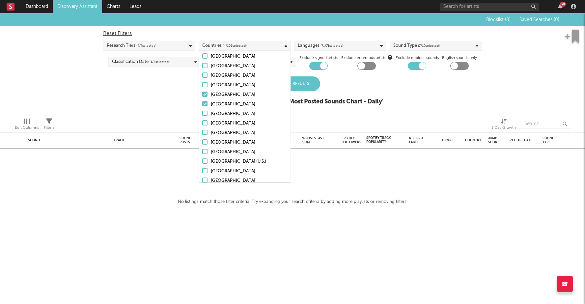
scroll to position [1771, 0]
click at [339, 206] on div "No listings match those filter criteria. Try expanding your search criteria by …" at bounding box center [293, 202] width 230 height 8
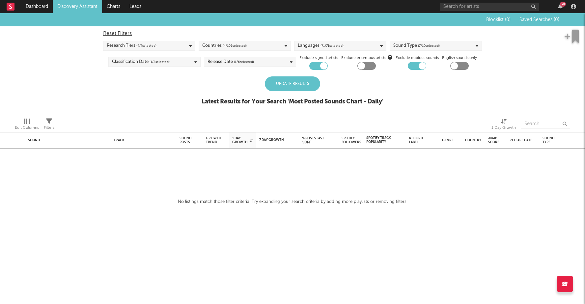
click at [300, 83] on div "Update Results" at bounding box center [292, 83] width 55 height 15
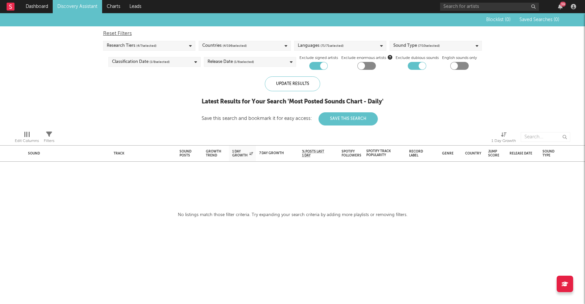
click at [225, 61] on div "Release Date ( 1 / 6 selected)" at bounding box center [231, 62] width 46 height 8
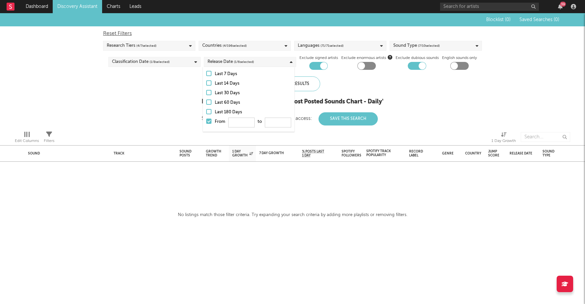
click at [210, 92] on div at bounding box center [208, 92] width 5 height 5
click at [206, 92] on input "Last 30 Days" at bounding box center [206, 93] width 0 height 8
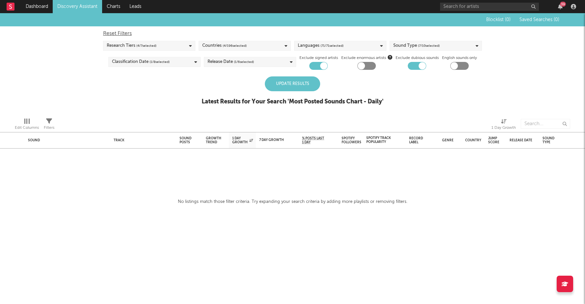
click at [148, 109] on div "Blocklist ( 0 ) Saved Searches ( 0 ) Reset Filters Research Tiers ( 4 / 7 selec…" at bounding box center [292, 62] width 585 height 99
click at [302, 85] on div "Update Results" at bounding box center [292, 83] width 55 height 15
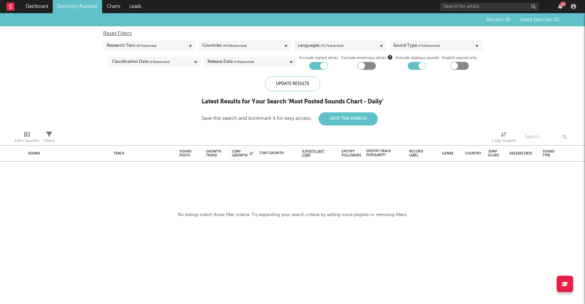
click at [153, 48] on span "( 4 / 7 selected)" at bounding box center [146, 46] width 20 height 8
click at [89, 95] on div "Blocklist ( 0 ) Saved Searches ( 0 ) Reset Filters Research Tiers ( 4 / 7 selec…" at bounding box center [292, 69] width 585 height 112
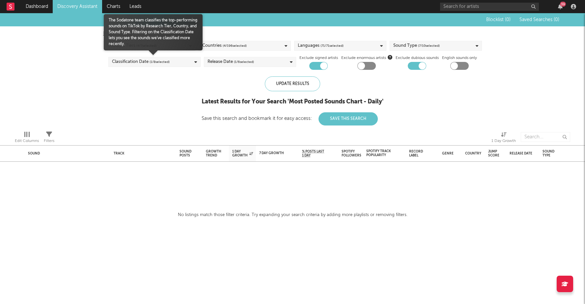
click at [141, 60] on div "Classification Date ( 1 / 8 selected)" at bounding box center [141, 62] width 58 height 8
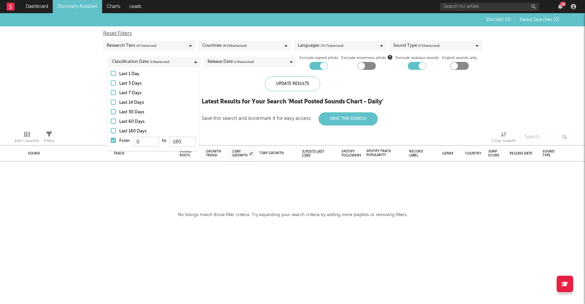
click at [95, 88] on div "Blocklist ( 0 ) Saved Searches ( 0 ) Reset Filters Research Tiers ( 4 / 7 selec…" at bounding box center [292, 69] width 585 height 112
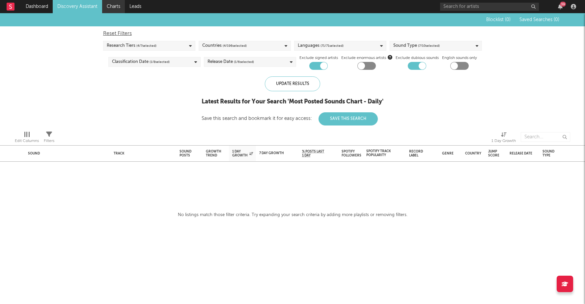
click at [115, 5] on link "Charts" at bounding box center [113, 6] width 23 height 13
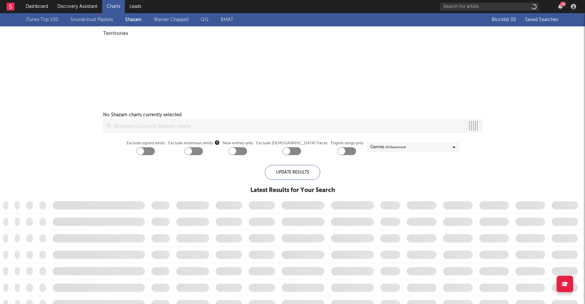
checkbox input "true"
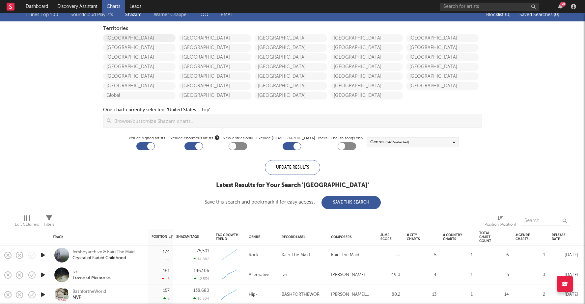
click at [137, 39] on link "United States" at bounding box center [139, 38] width 73 height 8
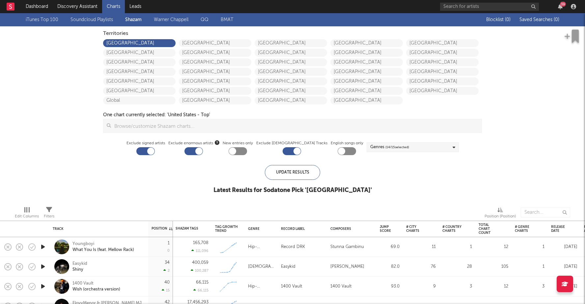
click at [391, 148] on span "( 14 / 15 selected)" at bounding box center [398, 147] width 24 height 8
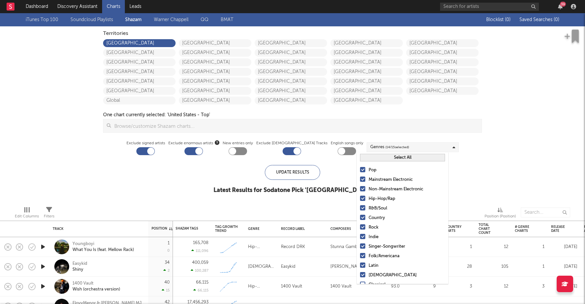
click at [507, 153] on div "iTunes Top 100 Soundcloud Playlists Shazam Warner Chappell QQ BMAT Blocklist ( …" at bounding box center [292, 107] width 585 height 188
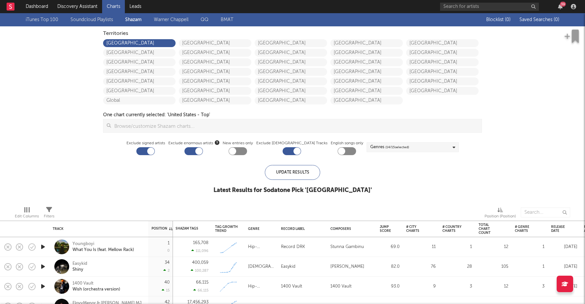
click at [173, 21] on link "Warner Chappell" at bounding box center [171, 20] width 35 height 8
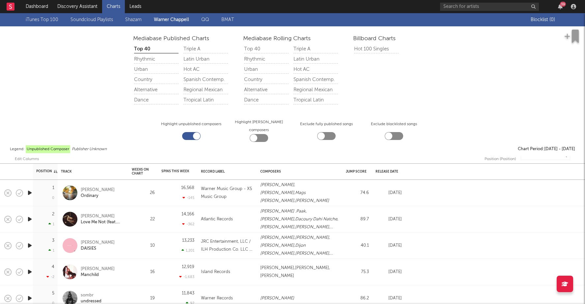
click at [52, 16] on link "iTunes Top 100" at bounding box center [42, 20] width 33 height 8
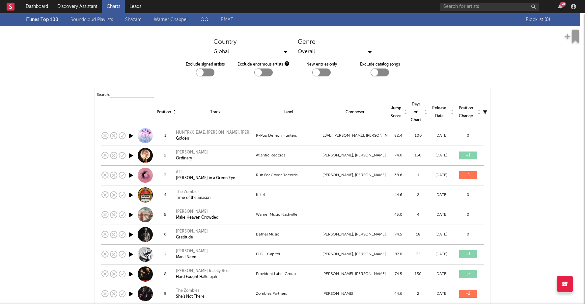
click at [202, 74] on div at bounding box center [199, 72] width 7 height 7
checkbox input "true"
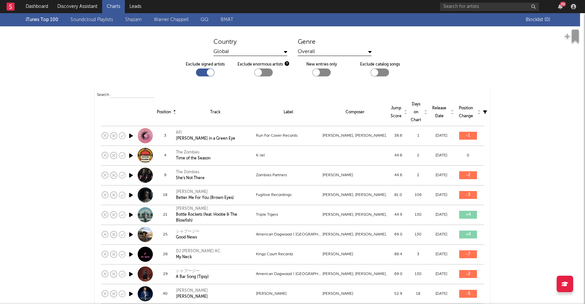
click at [321, 72] on div at bounding box center [321, 73] width 18 height 8
checkbox input "true"
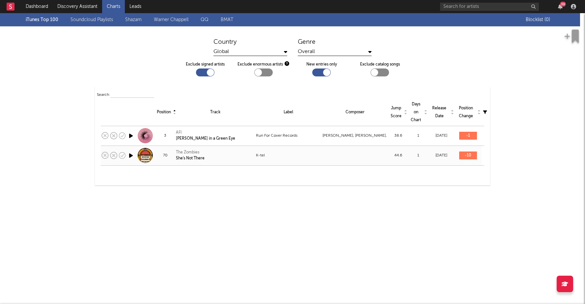
click at [187, 151] on div "The Zombies" at bounding box center [190, 153] width 29 height 6
click at [34, 1] on link "Dashboard" at bounding box center [37, 6] width 32 height 13
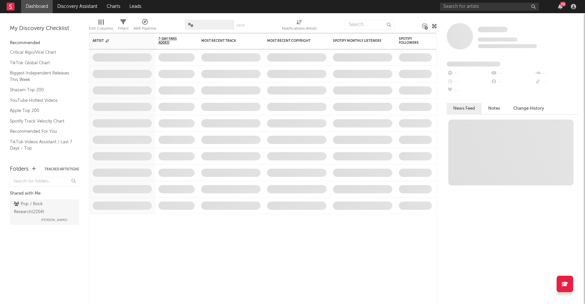
click at [36, 42] on div "Recommended" at bounding box center [44, 43] width 69 height 8
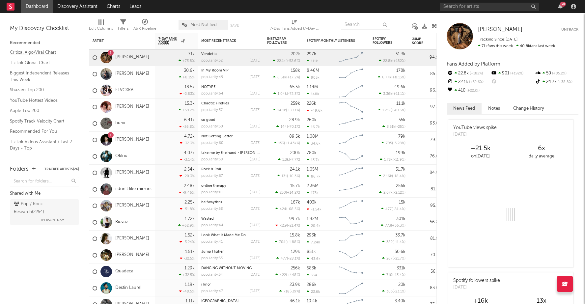
click at [34, 52] on link "Critical Algo/Viral Chart" at bounding box center [41, 52] width 63 height 7
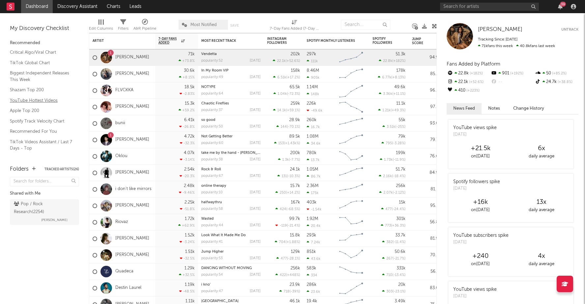
click at [49, 101] on link "YouTube Hottest Videos" at bounding box center [41, 100] width 63 height 7
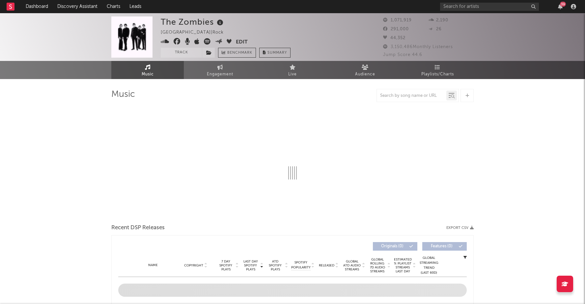
select select "6m"
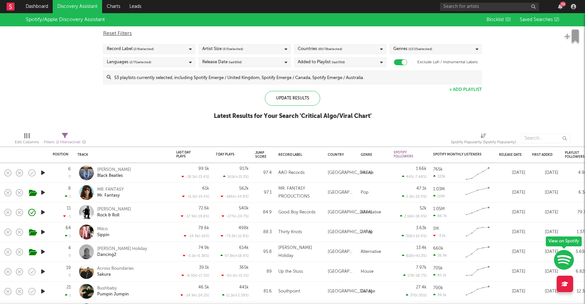
click at [159, 52] on div "Record Label ( 2 / 6 selected)" at bounding box center [149, 49] width 92 height 10
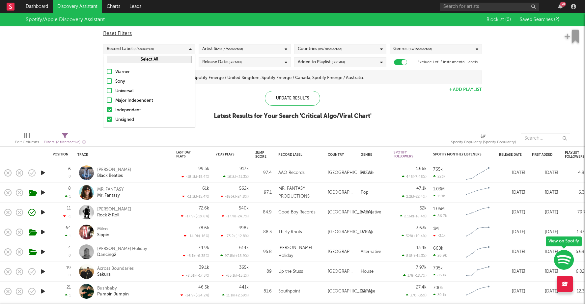
click at [71, 91] on div "Spotify/Apple Discovery Assistant Blocklist ( 0 ) Saved Searches ( 2 ) Reset Fi…" at bounding box center [292, 70] width 585 height 114
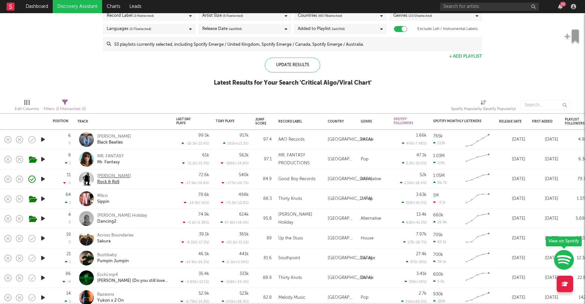
click at [109, 175] on div "[PERSON_NAME]" at bounding box center [114, 176] width 34 height 6
click at [102, 135] on div "[PERSON_NAME]" at bounding box center [114, 137] width 34 height 6
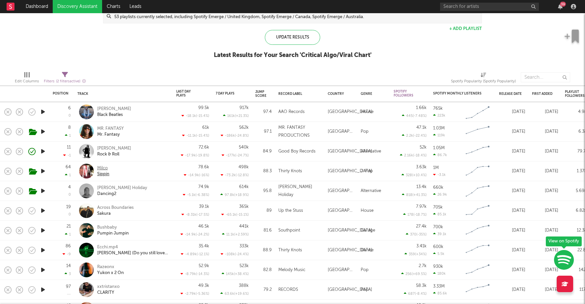
click at [106, 168] on div "Milco" at bounding box center [103, 168] width 12 height 6
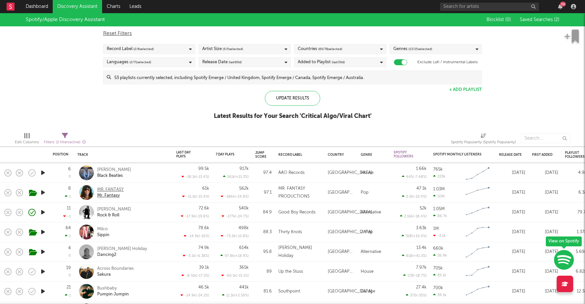
click at [117, 194] on div "Mr. Fantasy" at bounding box center [110, 196] width 27 height 6
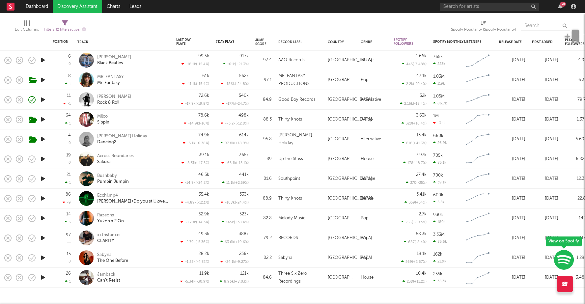
click at [43, 62] on icon "button" at bounding box center [43, 60] width 7 height 8
click at [43, 100] on icon "button" at bounding box center [43, 100] width 7 height 8
click at [42, 217] on icon "button" at bounding box center [43, 218] width 7 height 8
click at [43, 239] on icon "button" at bounding box center [43, 238] width 7 height 8
click at [42, 257] on icon "button" at bounding box center [43, 258] width 7 height 8
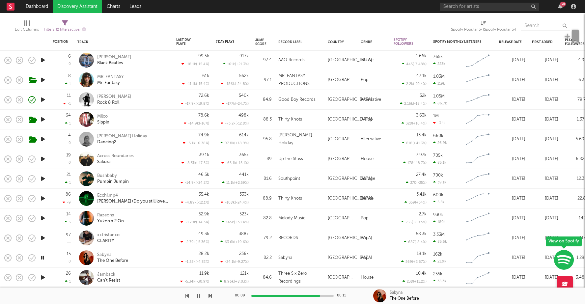
click at [41, 278] on icon "button" at bounding box center [43, 278] width 7 height 8
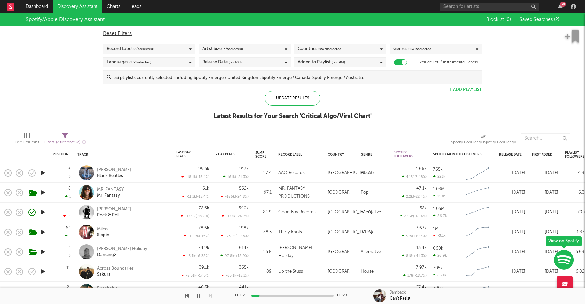
click at [75, 4] on link "Discovery Assistant" at bounding box center [77, 6] width 49 height 13
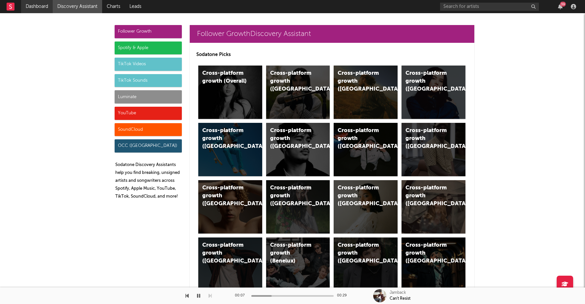
click at [43, 11] on link "Dashboard" at bounding box center [37, 6] width 32 height 13
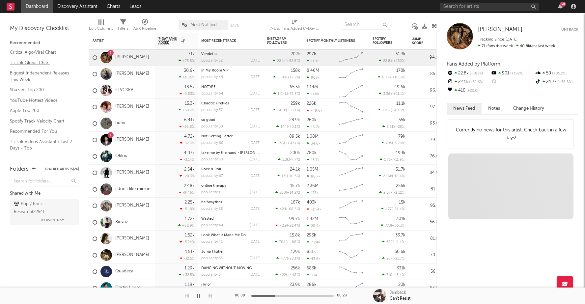
click at [39, 63] on link "TikTok Global Chart" at bounding box center [41, 62] width 63 height 7
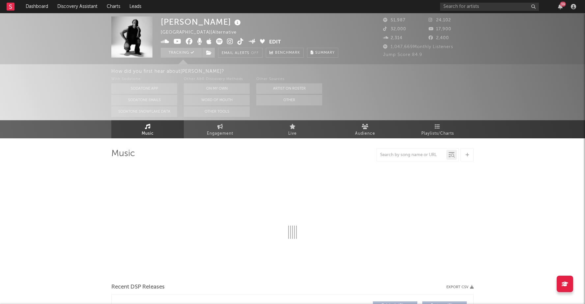
scroll to position [3, 0]
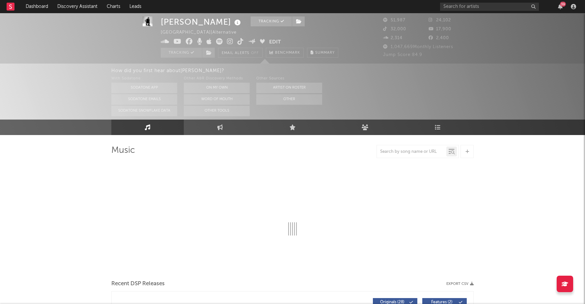
select select "6m"
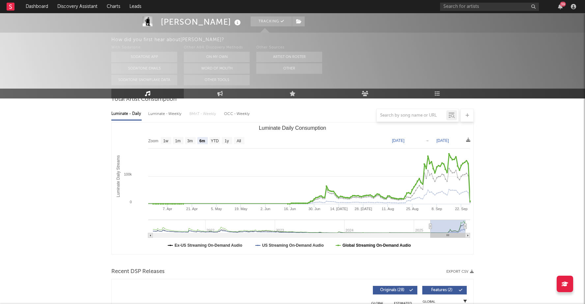
scroll to position [63, 0]
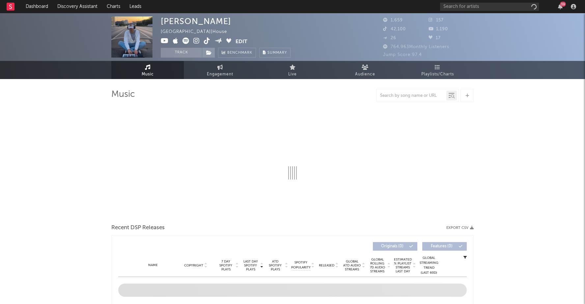
select select "1w"
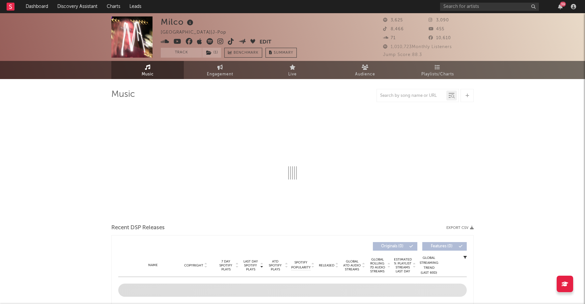
select select "1w"
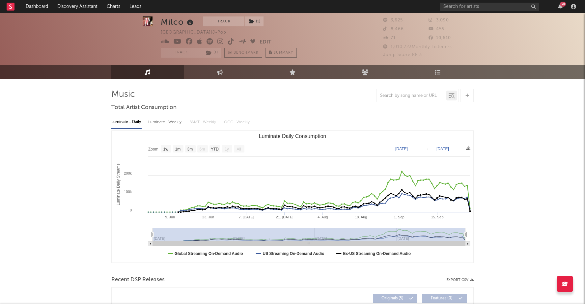
scroll to position [10, 0]
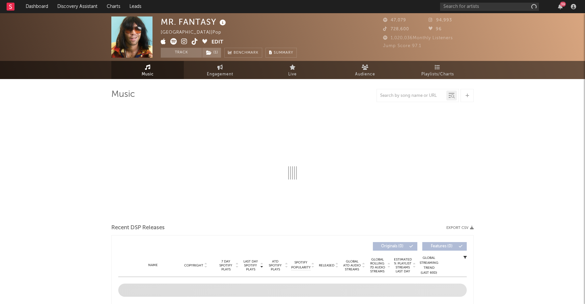
select select "1w"
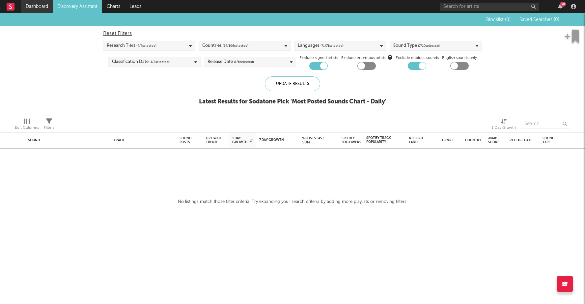
click at [34, 7] on link "Dashboard" at bounding box center [37, 6] width 32 height 13
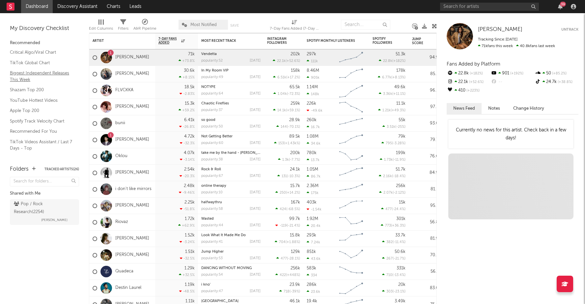
click at [43, 75] on link "Biggest Independent Releases This Week" at bounding box center [41, 77] width 63 height 14
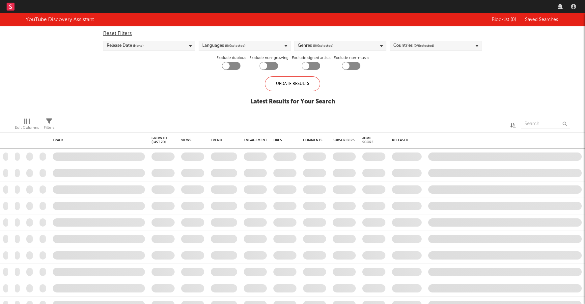
checkbox input "true"
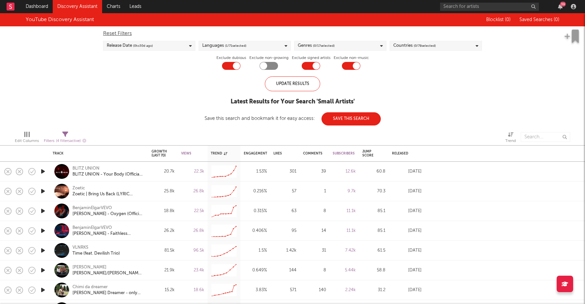
click at [41, 172] on icon "button" at bounding box center [43, 171] width 7 height 8
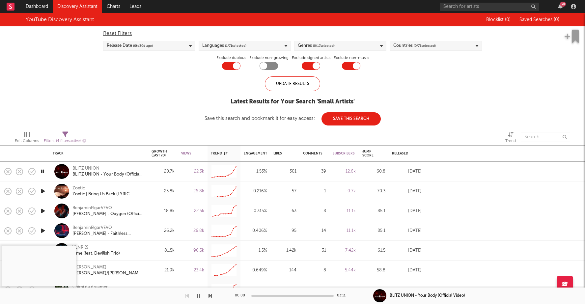
click at [41, 172] on icon "button" at bounding box center [43, 171] width 6 height 8
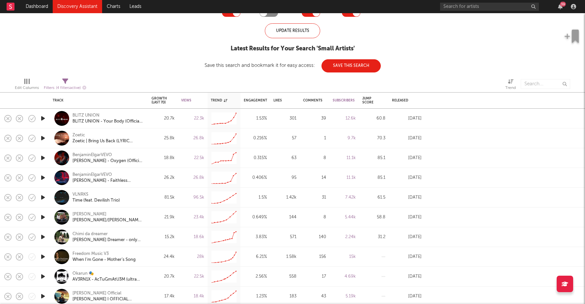
click at [45, 217] on icon "button" at bounding box center [43, 217] width 7 height 8
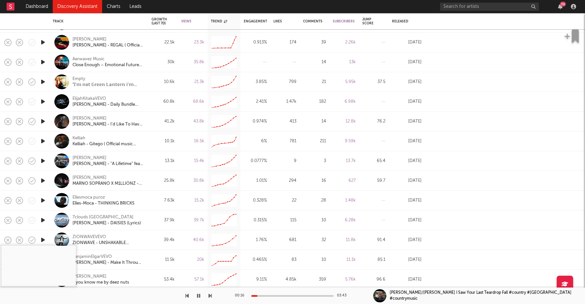
click at [45, 179] on icon "button" at bounding box center [43, 181] width 7 height 8
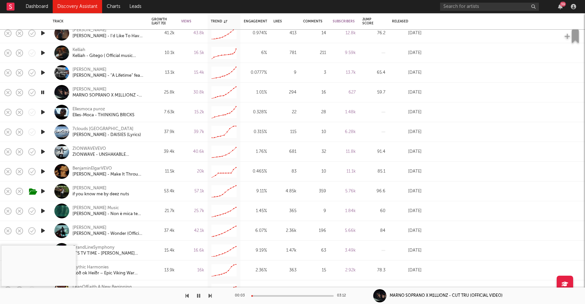
click at [44, 191] on icon "button" at bounding box center [43, 191] width 7 height 8
click at [43, 231] on icon "button" at bounding box center [43, 231] width 7 height 8
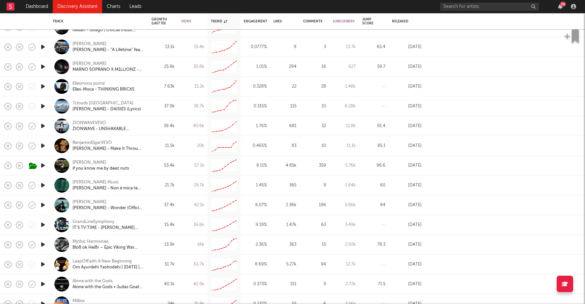
click at [44, 204] on icon "button" at bounding box center [43, 205] width 7 height 8
click at [42, 264] on icon "button" at bounding box center [43, 264] width 7 height 8
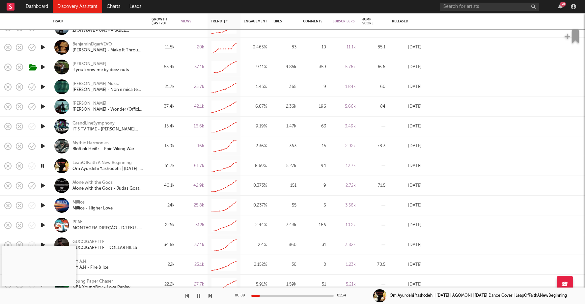
click at [43, 206] on icon "button" at bounding box center [43, 205] width 7 height 8
click at [266, 296] on div at bounding box center [292, 296] width 82 height 2
click at [271, 295] on div at bounding box center [292, 296] width 82 height 2
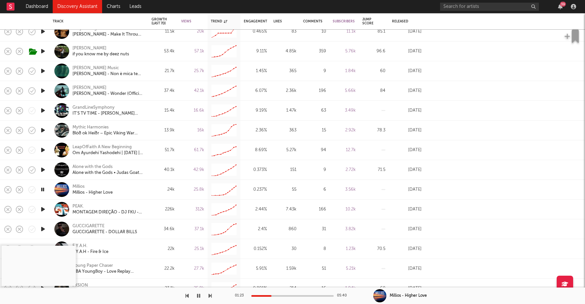
click at [279, 296] on div at bounding box center [292, 296] width 82 height 2
click at [285, 295] on div at bounding box center [292, 296] width 82 height 2
click at [44, 208] on icon "button" at bounding box center [43, 209] width 7 height 8
click at [270, 295] on div at bounding box center [292, 296] width 82 height 2
click at [41, 229] on icon "button" at bounding box center [43, 229] width 7 height 8
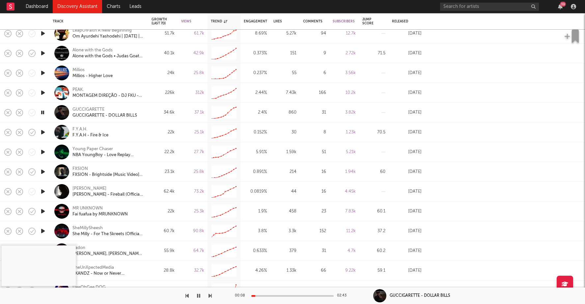
click at [43, 210] on icon "button" at bounding box center [43, 211] width 7 height 8
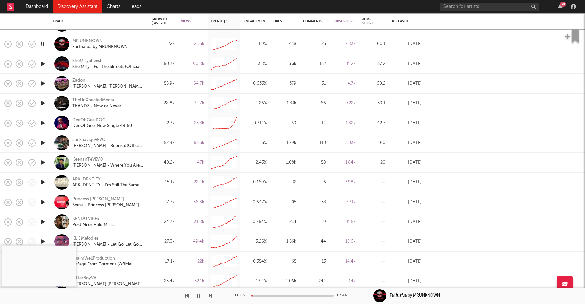
click at [44, 161] on icon "button" at bounding box center [43, 163] width 7 height 8
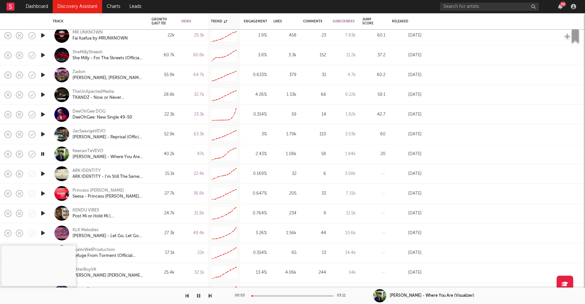
click at [42, 232] on icon "button" at bounding box center [43, 233] width 7 height 8
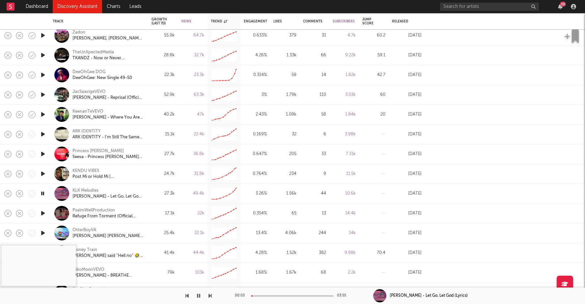
click at [42, 235] on icon "button" at bounding box center [43, 233] width 7 height 8
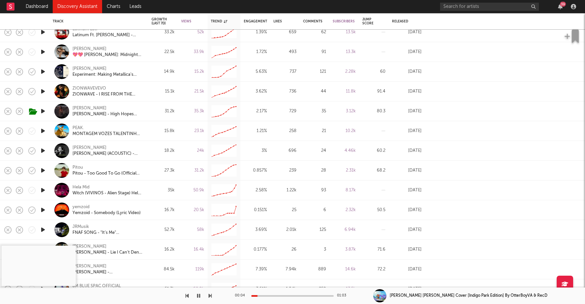
click at [45, 229] on icon "button" at bounding box center [43, 230] width 7 height 8
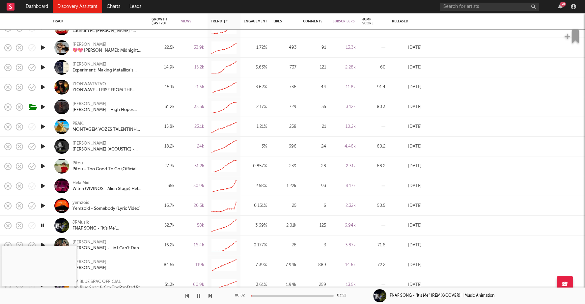
click at [268, 296] on div at bounding box center [292, 296] width 82 height 2
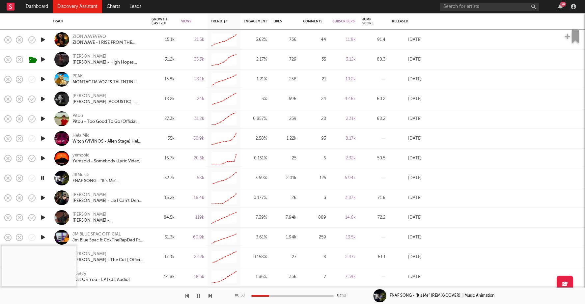
click at [44, 217] on icon "button" at bounding box center [43, 218] width 7 height 8
click at [269, 296] on div at bounding box center [292, 296] width 82 height 2
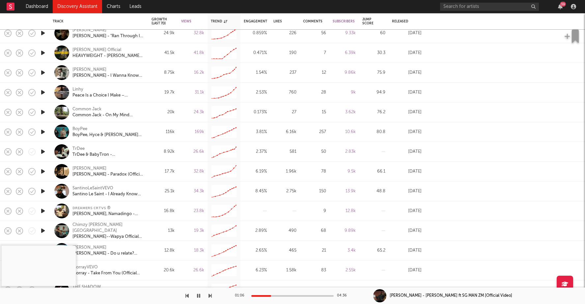
click at [45, 171] on icon "button" at bounding box center [43, 171] width 7 height 8
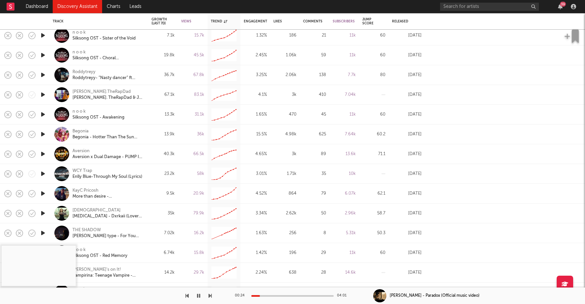
click at [44, 133] on icon "button" at bounding box center [43, 134] width 7 height 8
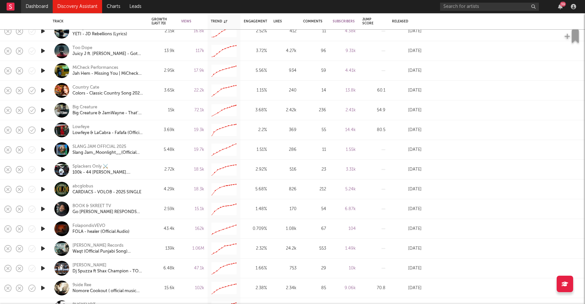
click at [33, 3] on link "Dashboard" at bounding box center [37, 6] width 32 height 13
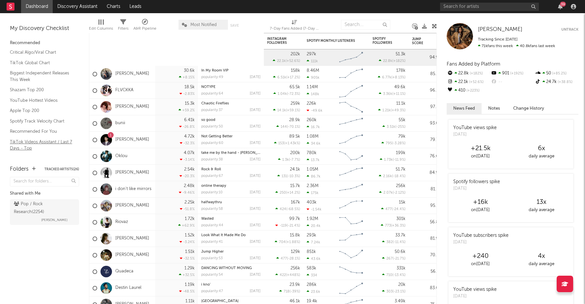
click at [39, 142] on link "TikTok Videos Assistant / Last 7 Days - Top" at bounding box center [41, 145] width 63 height 14
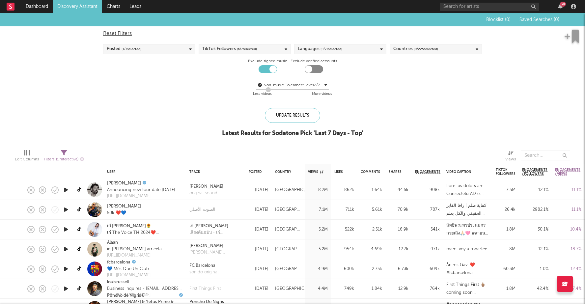
click at [168, 48] on div "Posted ( 1 / 7 selected)" at bounding box center [149, 49] width 92 height 10
click at [208, 87] on div "Non-music Tolerance: Level 2 / 7 2 Less videos More videos" at bounding box center [292, 89] width 379 height 17
click at [412, 50] on div "Countries ( 0 / 225 selected)" at bounding box center [416, 49] width 45 height 8
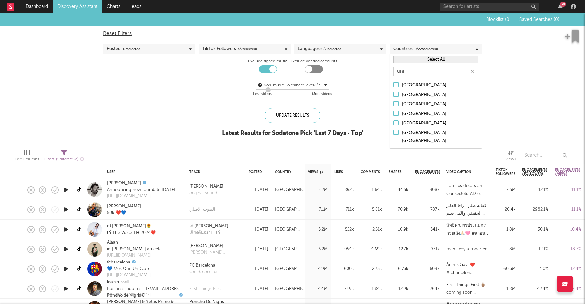
type input "uni"
click at [397, 122] on div at bounding box center [396, 122] width 5 height 5
click at [394, 122] on input "[GEOGRAPHIC_DATA]" at bounding box center [394, 124] width 0 height 8
click at [220, 119] on div "Blocklist ( 0 ) Saved Searches ( 0 ) Reset Filters Posted ( 1 / 7 selected) Tik…" at bounding box center [292, 78] width 585 height 131
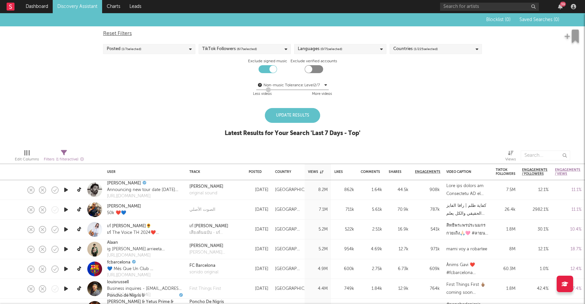
click at [285, 121] on div "Update Results" at bounding box center [292, 115] width 55 height 15
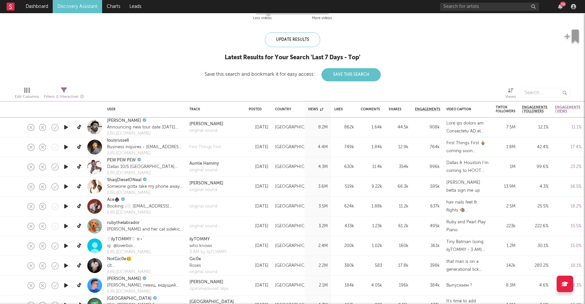
click at [65, 126] on icon "button" at bounding box center [66, 127] width 7 height 8
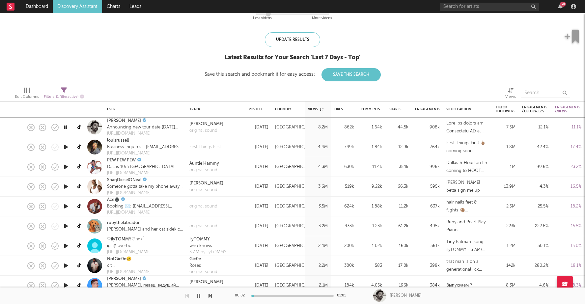
click at [66, 148] on icon "button" at bounding box center [66, 147] width 7 height 8
click at [66, 168] on icon "button" at bounding box center [66, 167] width 7 height 8
click at [66, 188] on icon "button" at bounding box center [66, 187] width 7 height 8
click at [68, 205] on icon "button" at bounding box center [66, 206] width 7 height 8
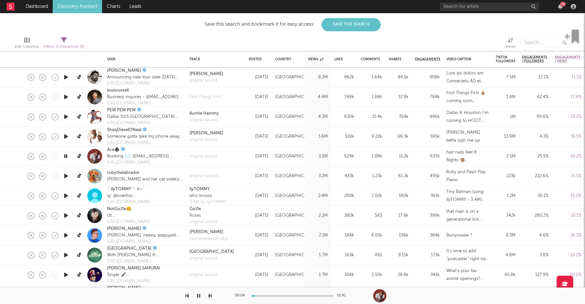
click at [65, 196] on icon "button" at bounding box center [66, 196] width 7 height 8
click at [297, 295] on div "00:04 00:17" at bounding box center [292, 296] width 115 height 16
click at [304, 295] on div at bounding box center [292, 296] width 82 height 2
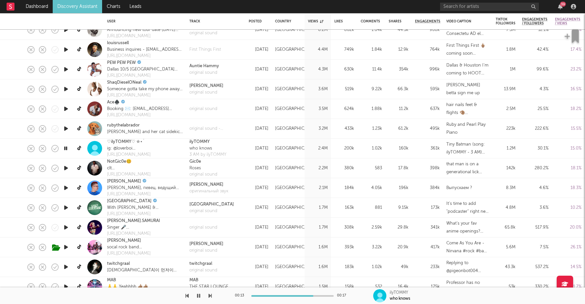
click at [68, 227] on icon "button" at bounding box center [66, 227] width 7 height 8
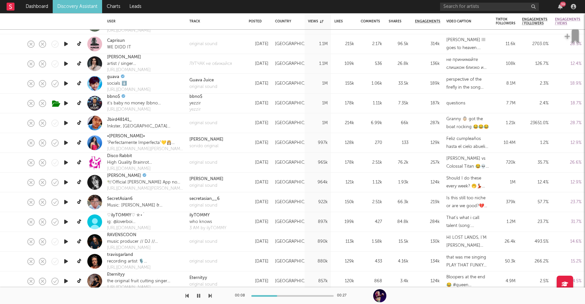
click at [65, 240] on icon "button" at bounding box center [66, 242] width 7 height 8
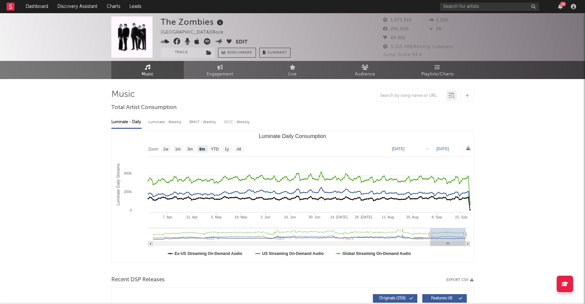
select select "6m"
